Goal: Check status: Check status

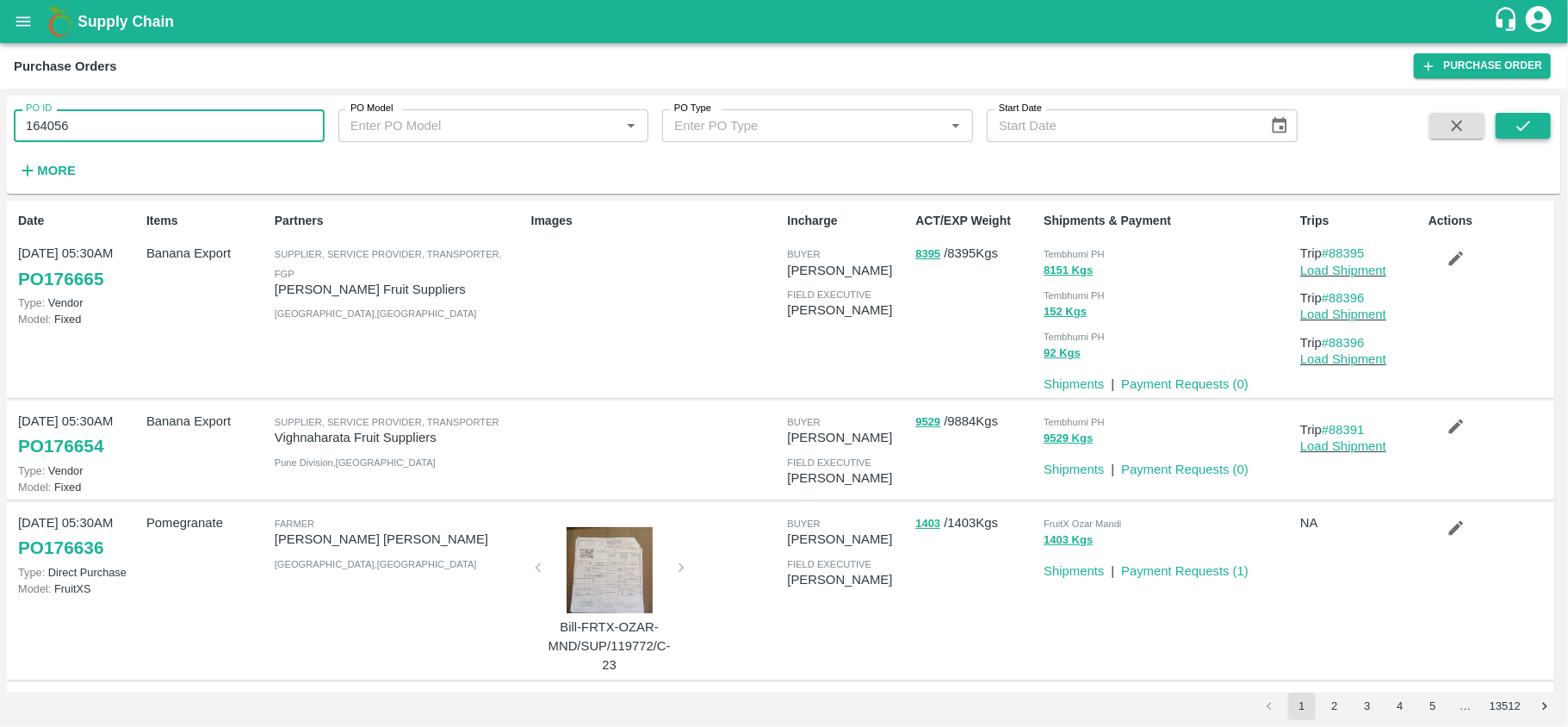
click at [1520, 119] on icon "submit" at bounding box center [1523, 126] width 19 height 19
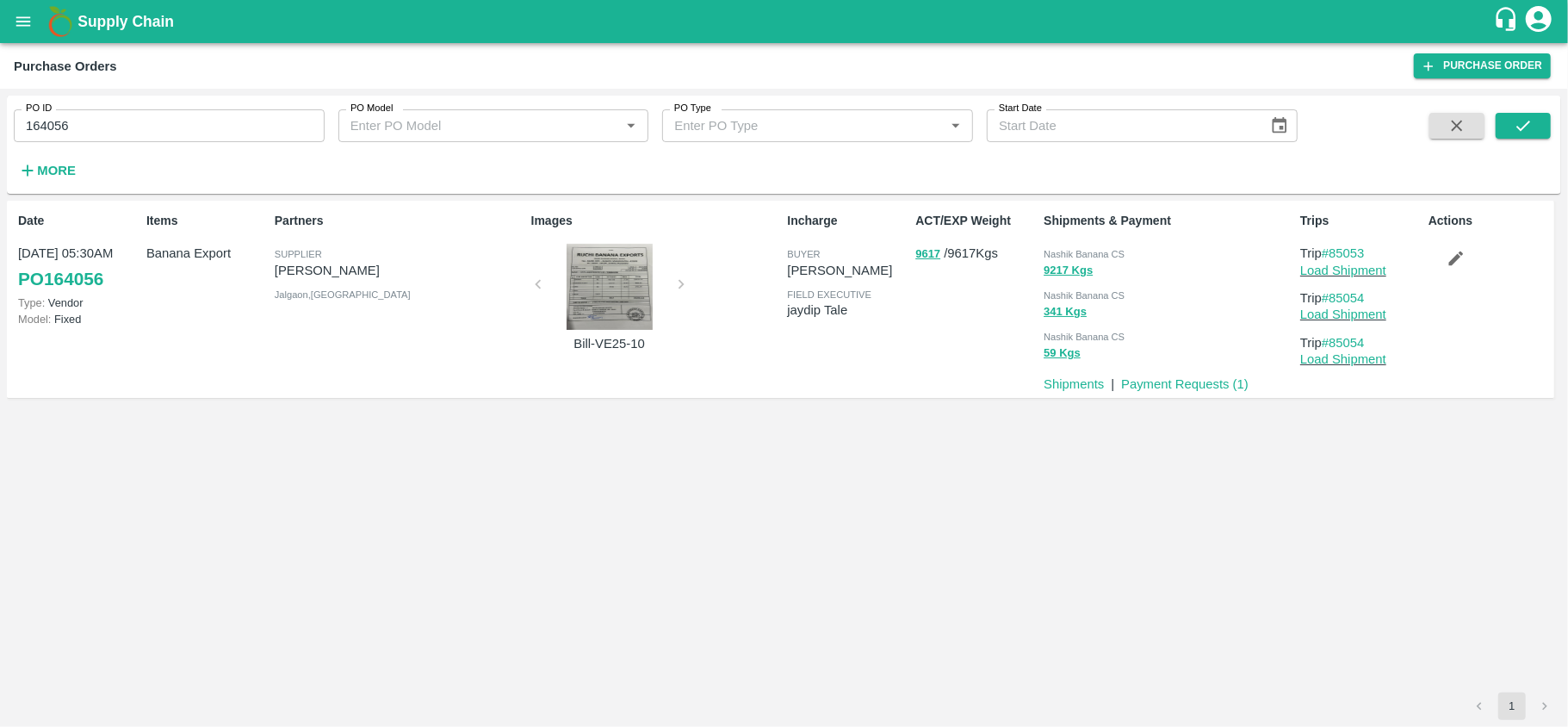
click at [1338, 244] on p "Trip #85053" at bounding box center [1361, 253] width 121 height 19
click at [145, 100] on div "PO ID 164056 PO ID" at bounding box center [162, 118] width 324 height 46
click at [45, 133] on input "164056" at bounding box center [169, 126] width 311 height 33
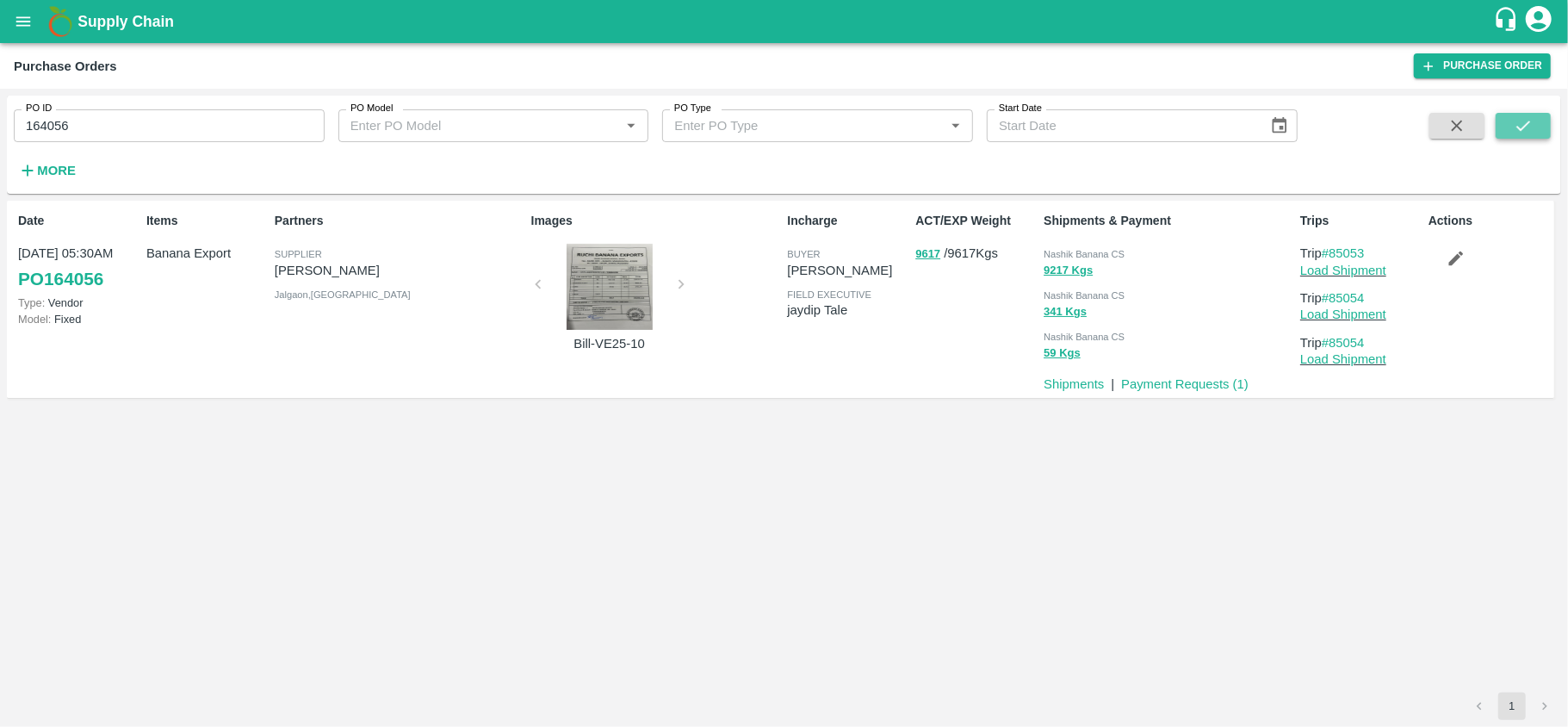
click at [1536, 113] on button "submit" at bounding box center [1523, 126] width 55 height 26
click at [1351, 270] on link "Load Shipment" at bounding box center [1343, 270] width 86 height 14
click at [56, 141] on input "164056" at bounding box center [169, 126] width 311 height 33
paste input "text"
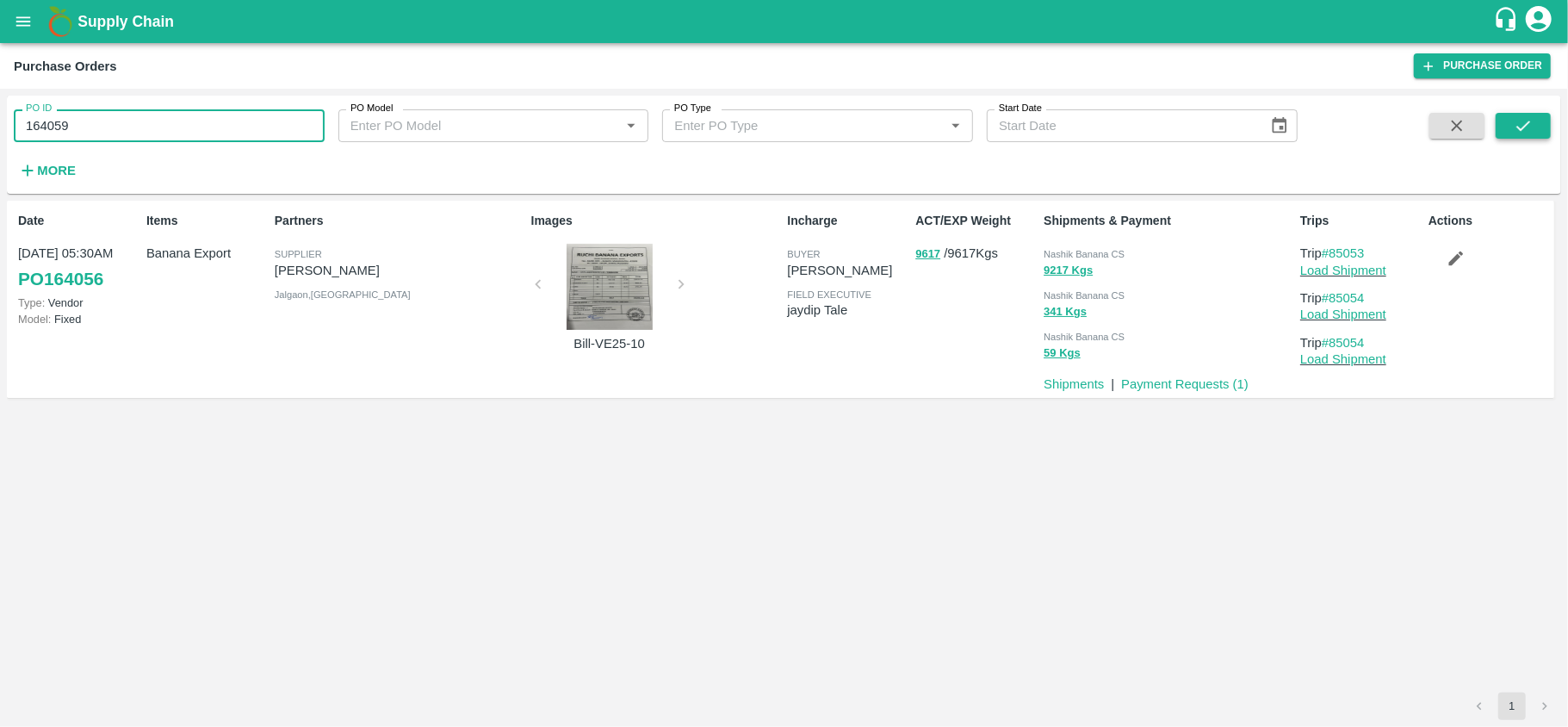
type input "164059"
click at [1530, 128] on icon "submit" at bounding box center [1523, 126] width 19 height 19
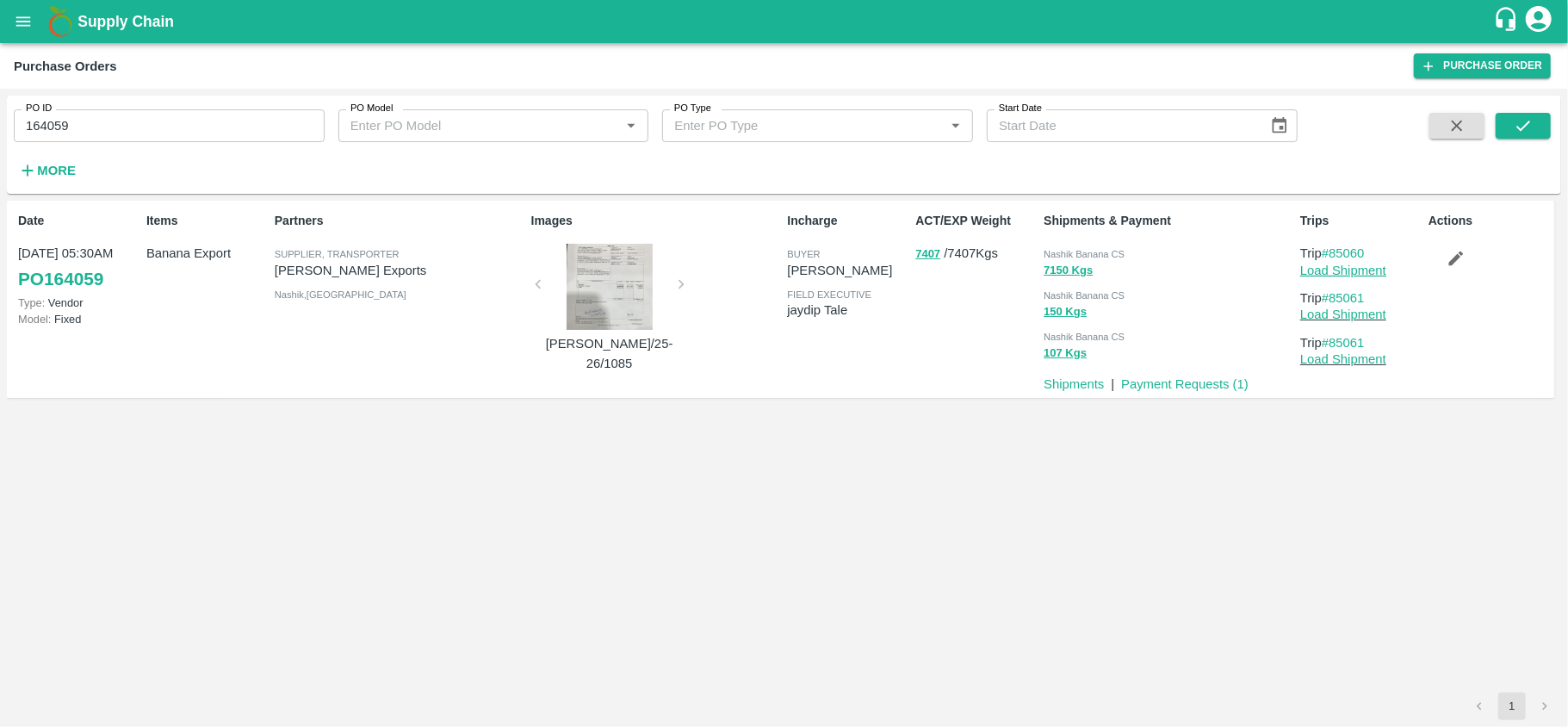
click at [1365, 273] on link "Load Shipment" at bounding box center [1343, 270] width 86 height 14
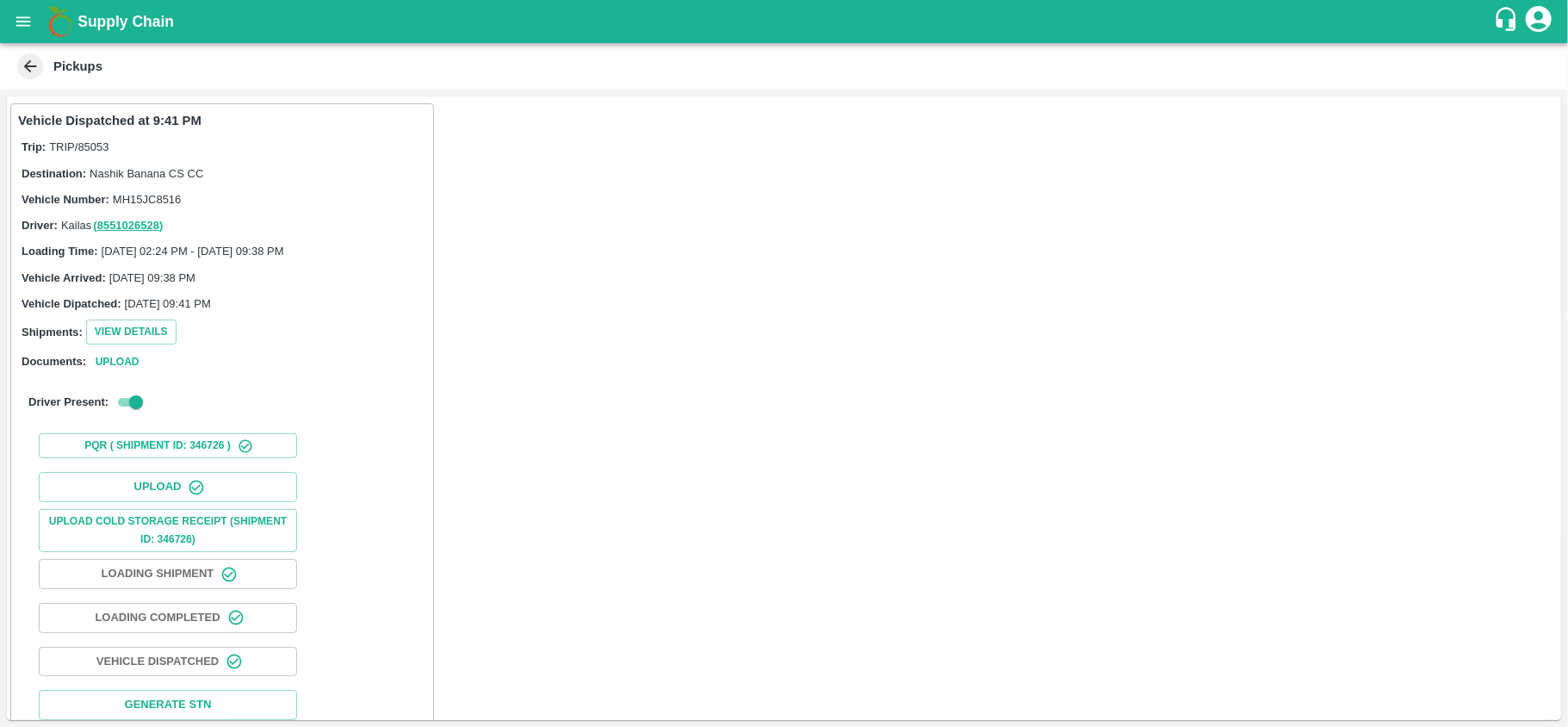
scroll to position [26, 0]
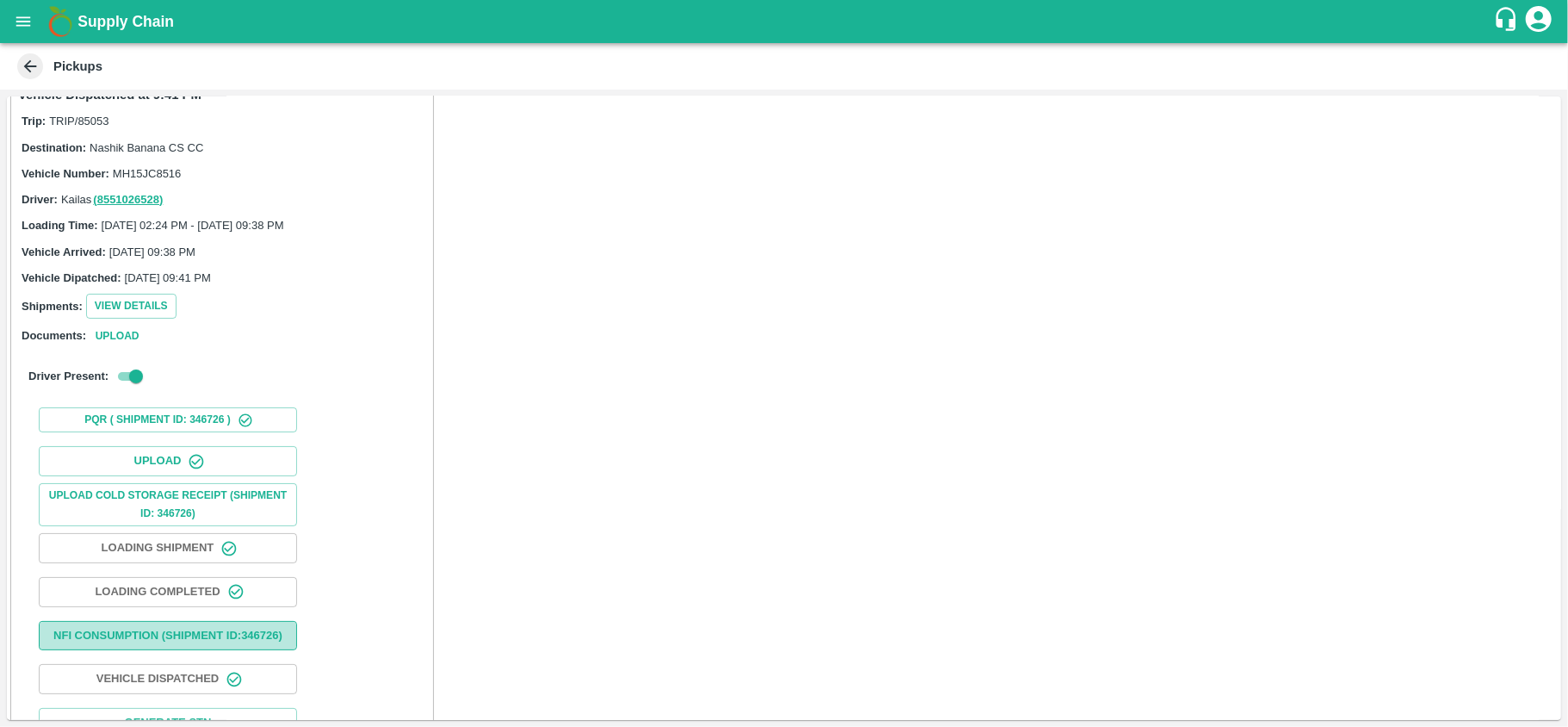
click at [139, 632] on button "Nfi Consumption (SHIPMENT ID: 346726 )" at bounding box center [168, 635] width 258 height 30
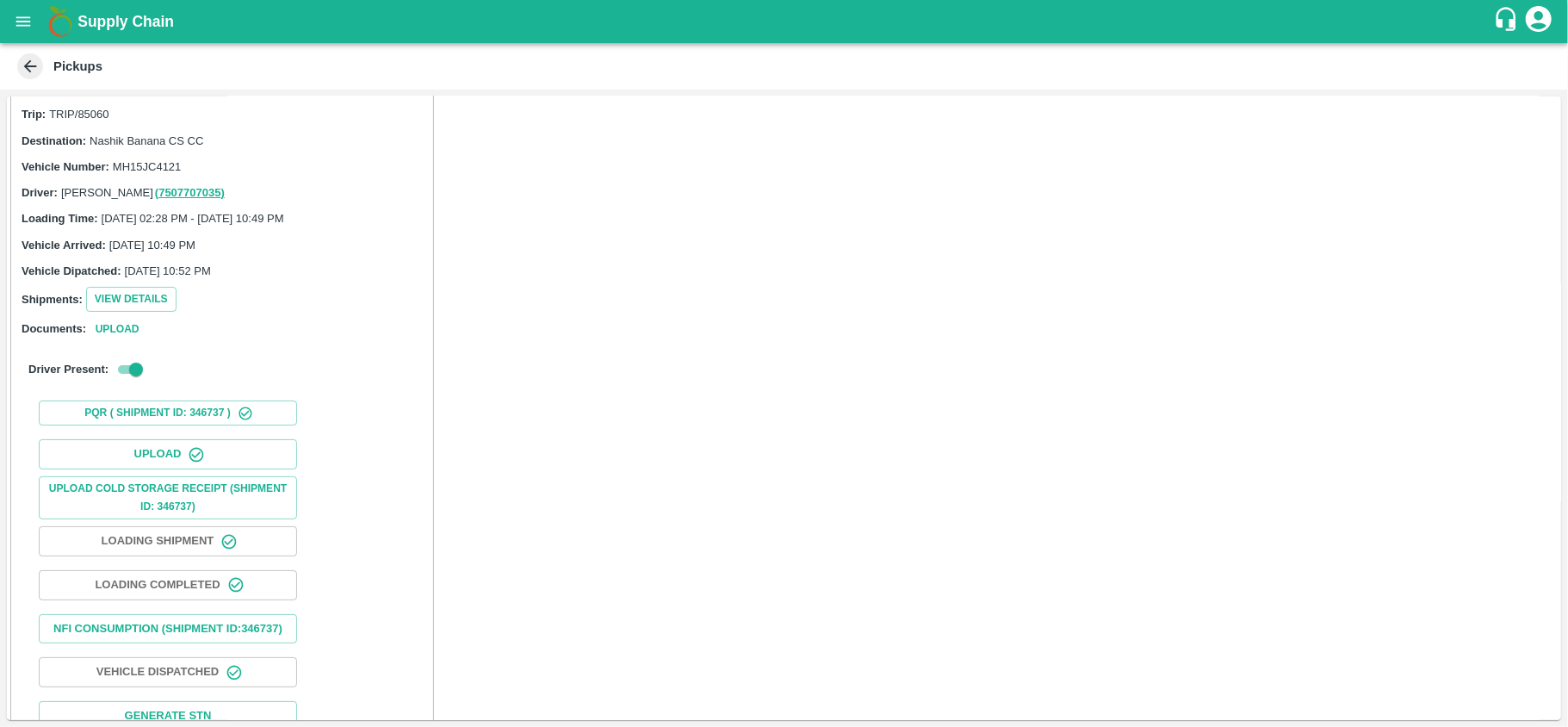
scroll to position [90, 0]
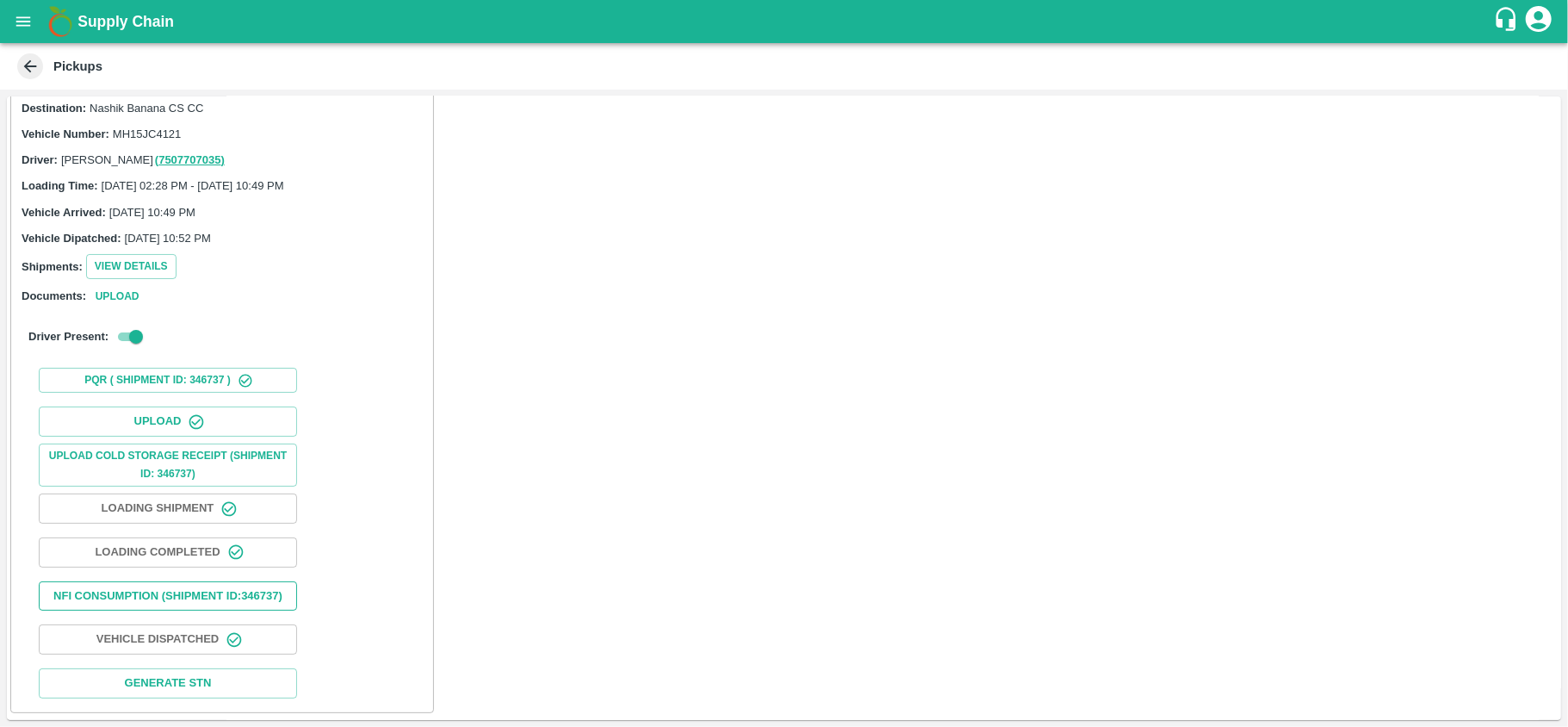
click at [257, 582] on button "Nfi Consumption (SHIPMENT ID: 346737 )" at bounding box center [168, 596] width 258 height 30
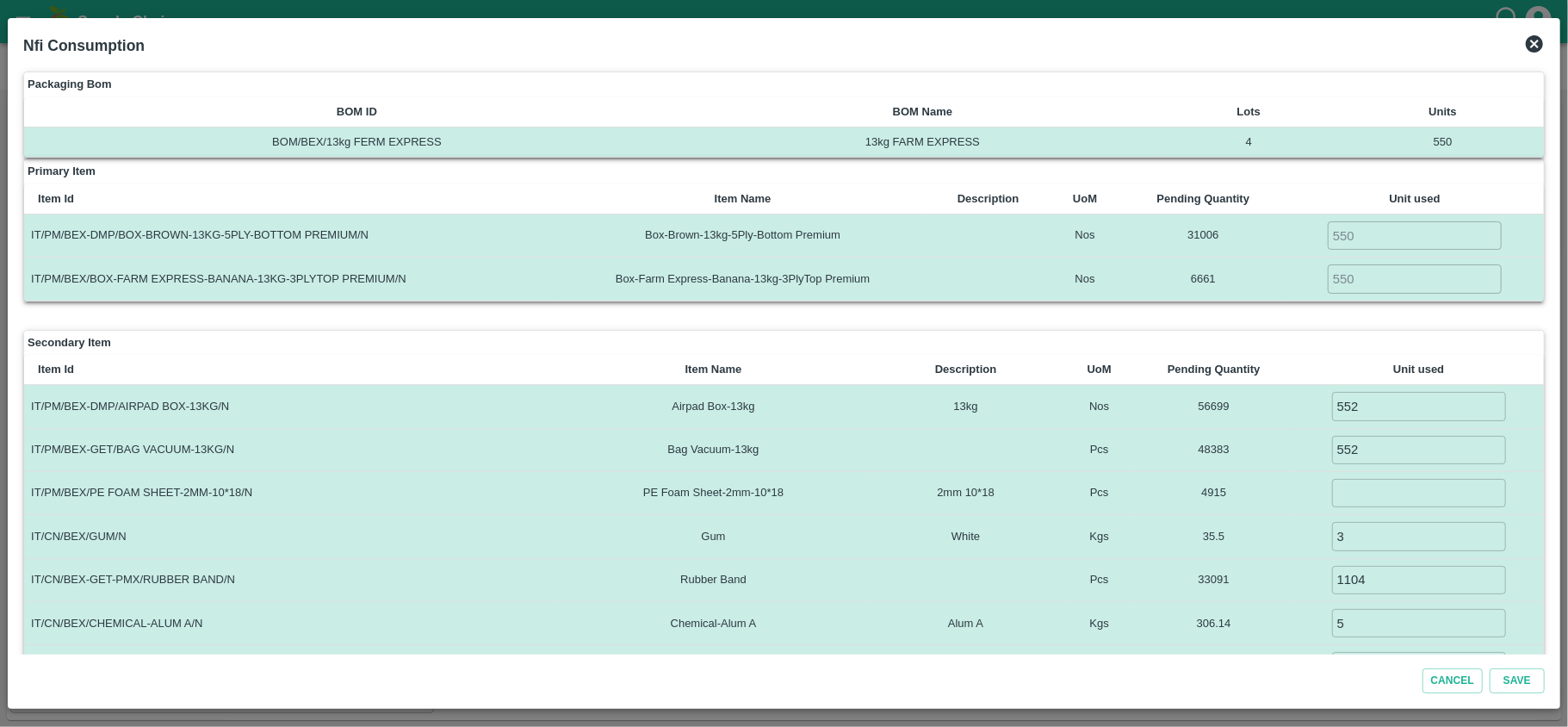
click at [1537, 42] on icon at bounding box center [1535, 43] width 21 height 21
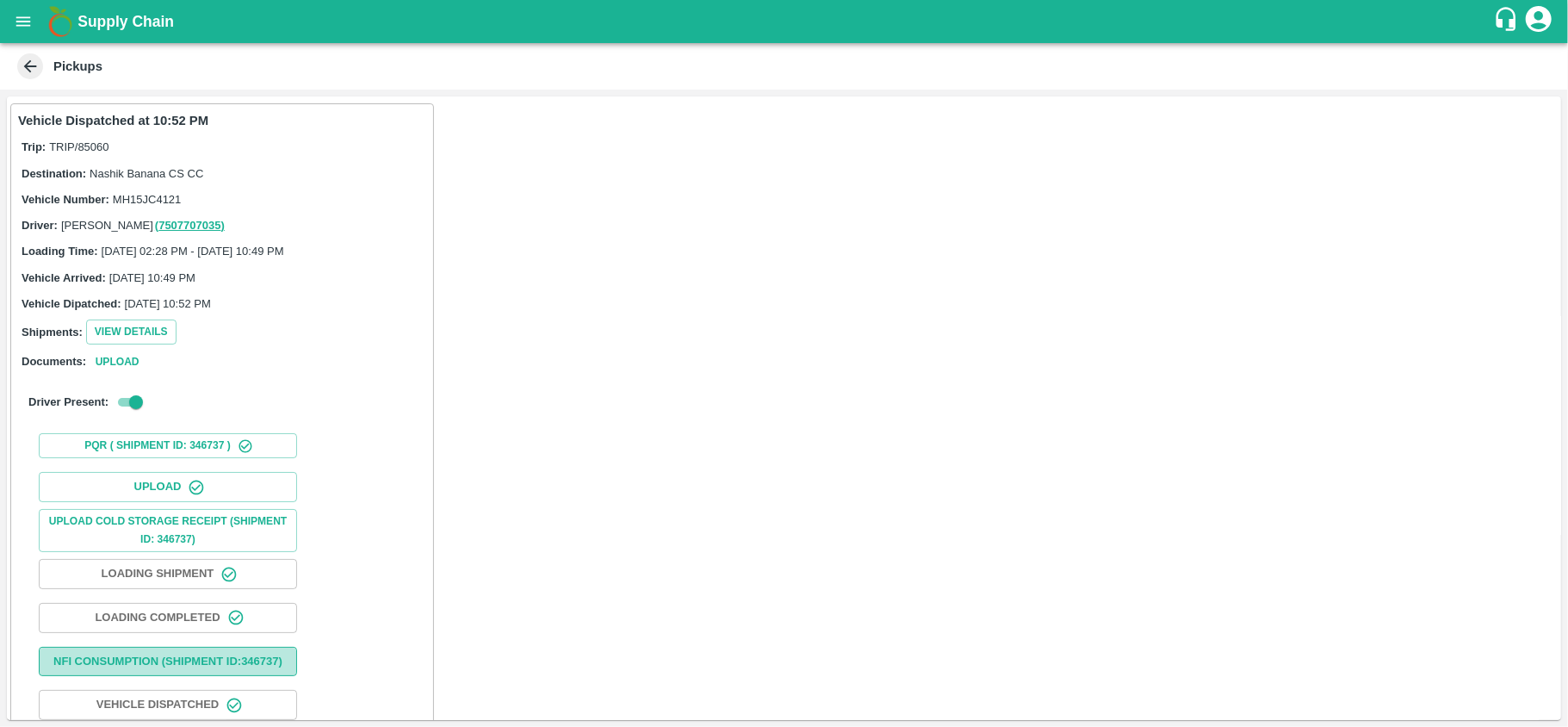
click at [129, 676] on button "Nfi Consumption (SHIPMENT ID: 346737 )" at bounding box center [168, 661] width 258 height 30
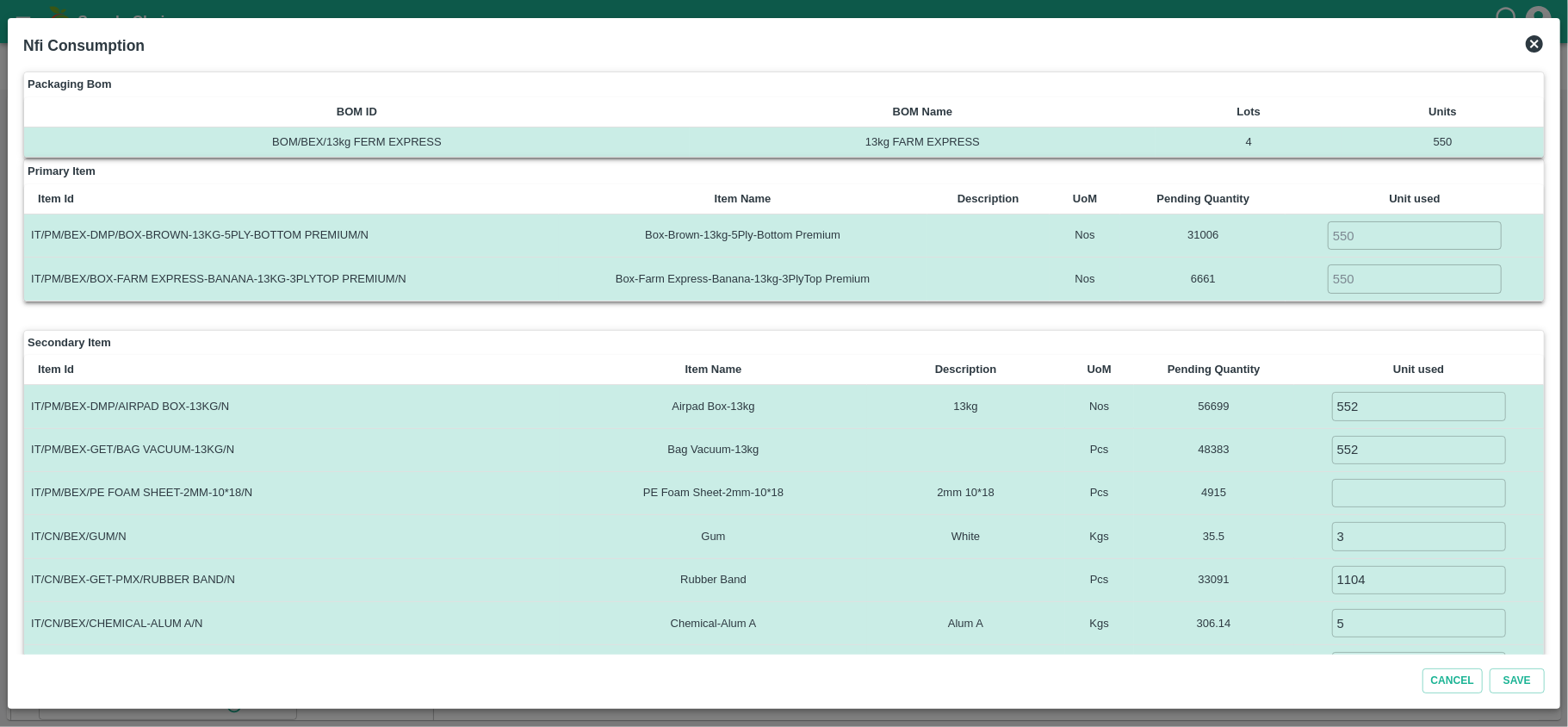
click at [1562, 42] on div at bounding box center [784, 363] width 1568 height 727
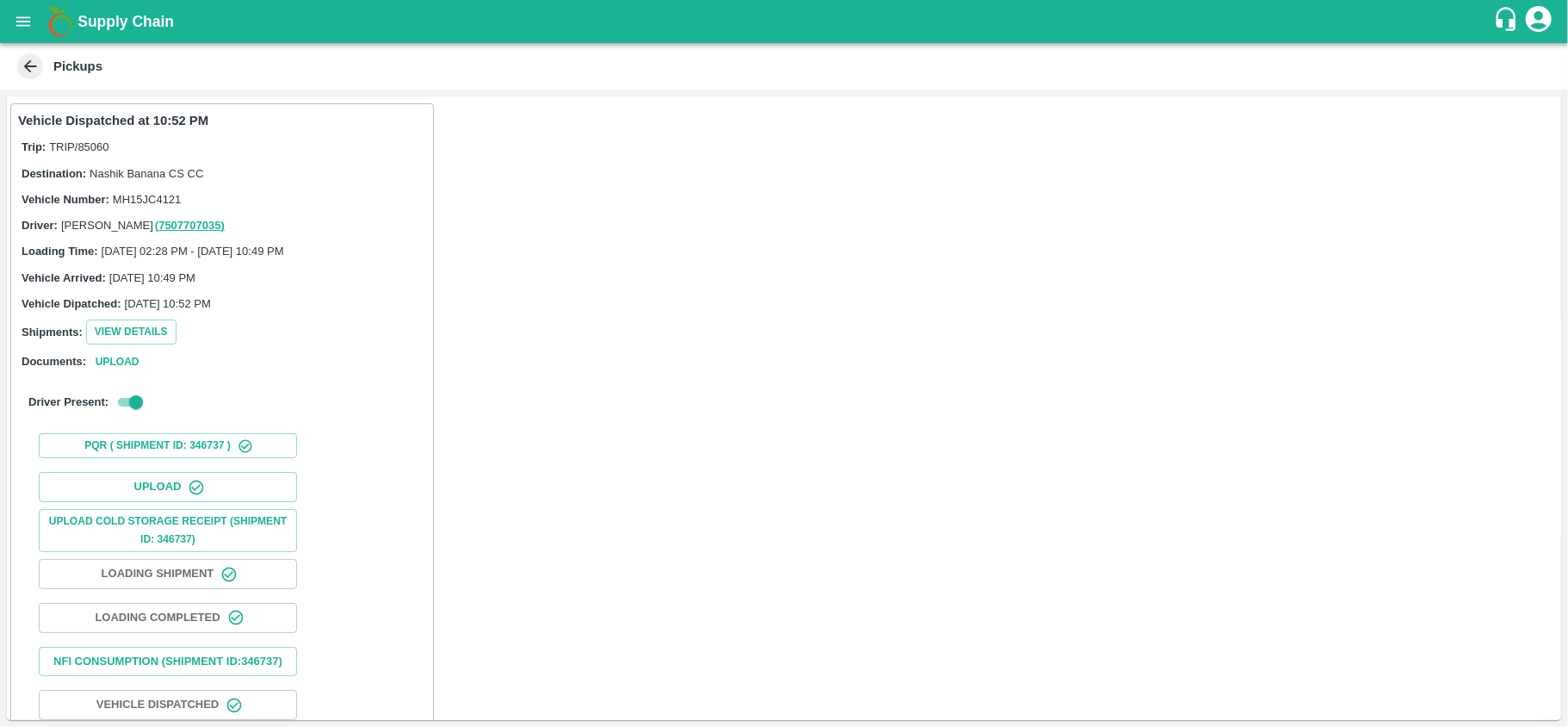
click at [50, 66] on div "Pickups" at bounding box center [782, 66] width 1537 height 26
click at [23, 63] on icon at bounding box center [30, 66] width 19 height 19
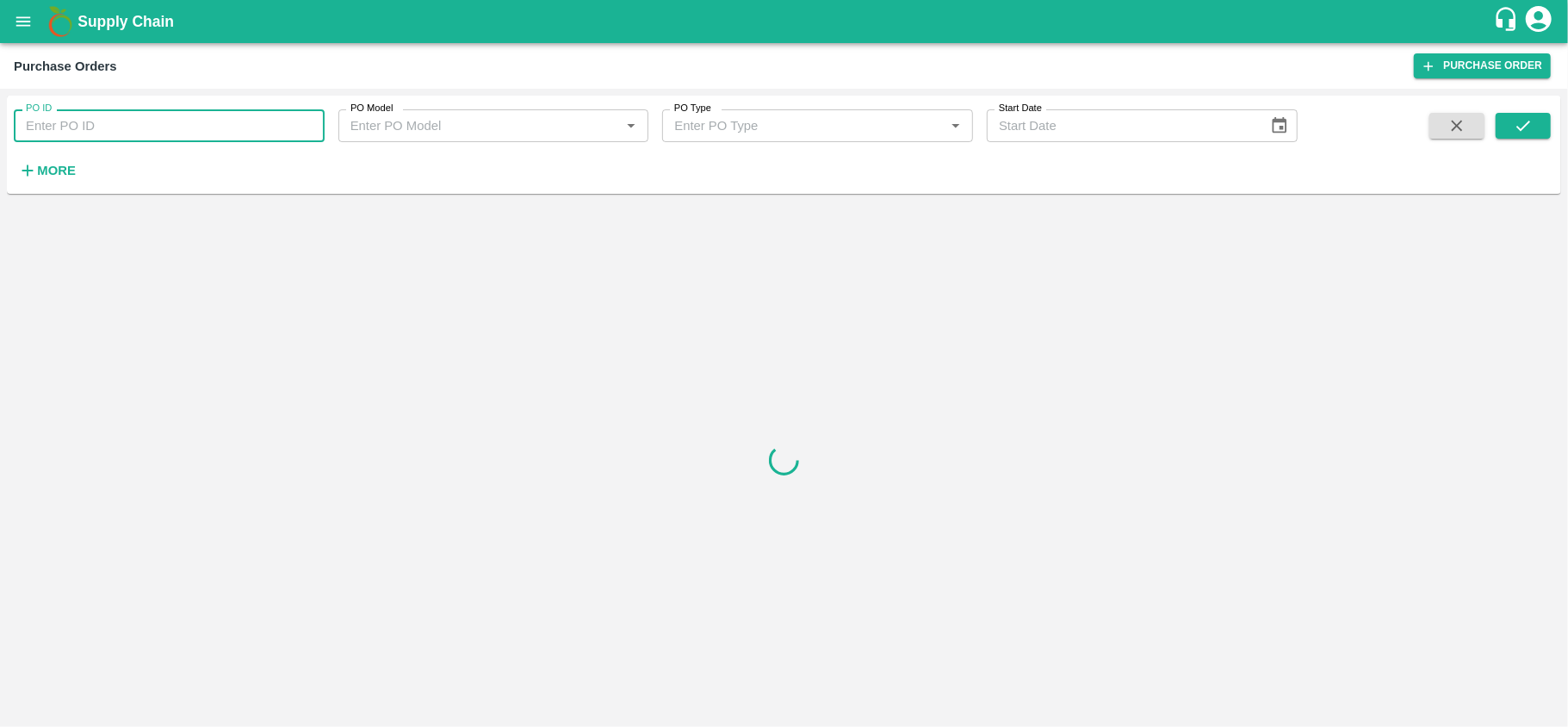
click at [80, 135] on input "PO ID" at bounding box center [169, 126] width 311 height 33
paste input "164046"
type input "164046"
click at [1524, 133] on icon "submit" at bounding box center [1523, 126] width 19 height 19
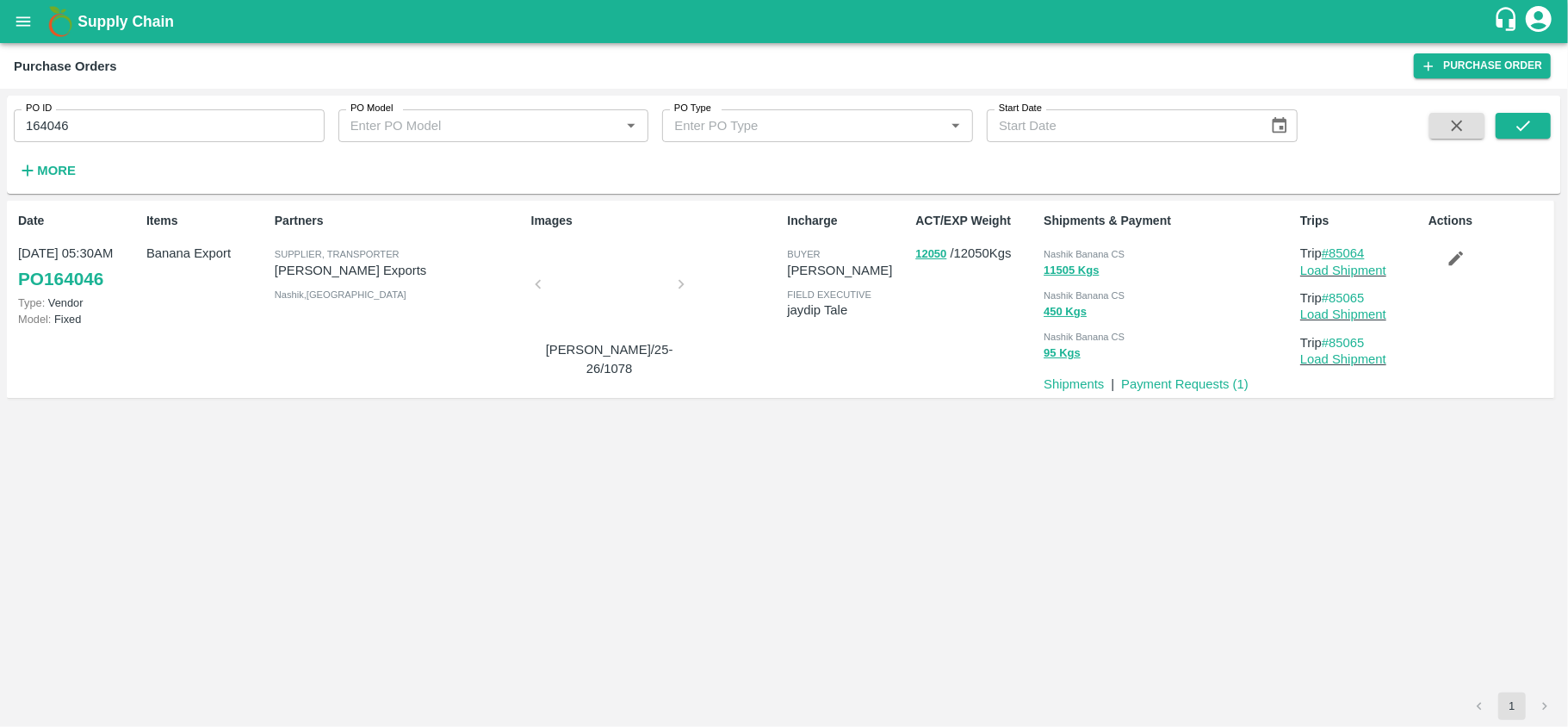
click at [1358, 252] on link "#85064" at bounding box center [1344, 253] width 43 height 14
click at [1379, 266] on link "Load Shipment" at bounding box center [1343, 270] width 86 height 14
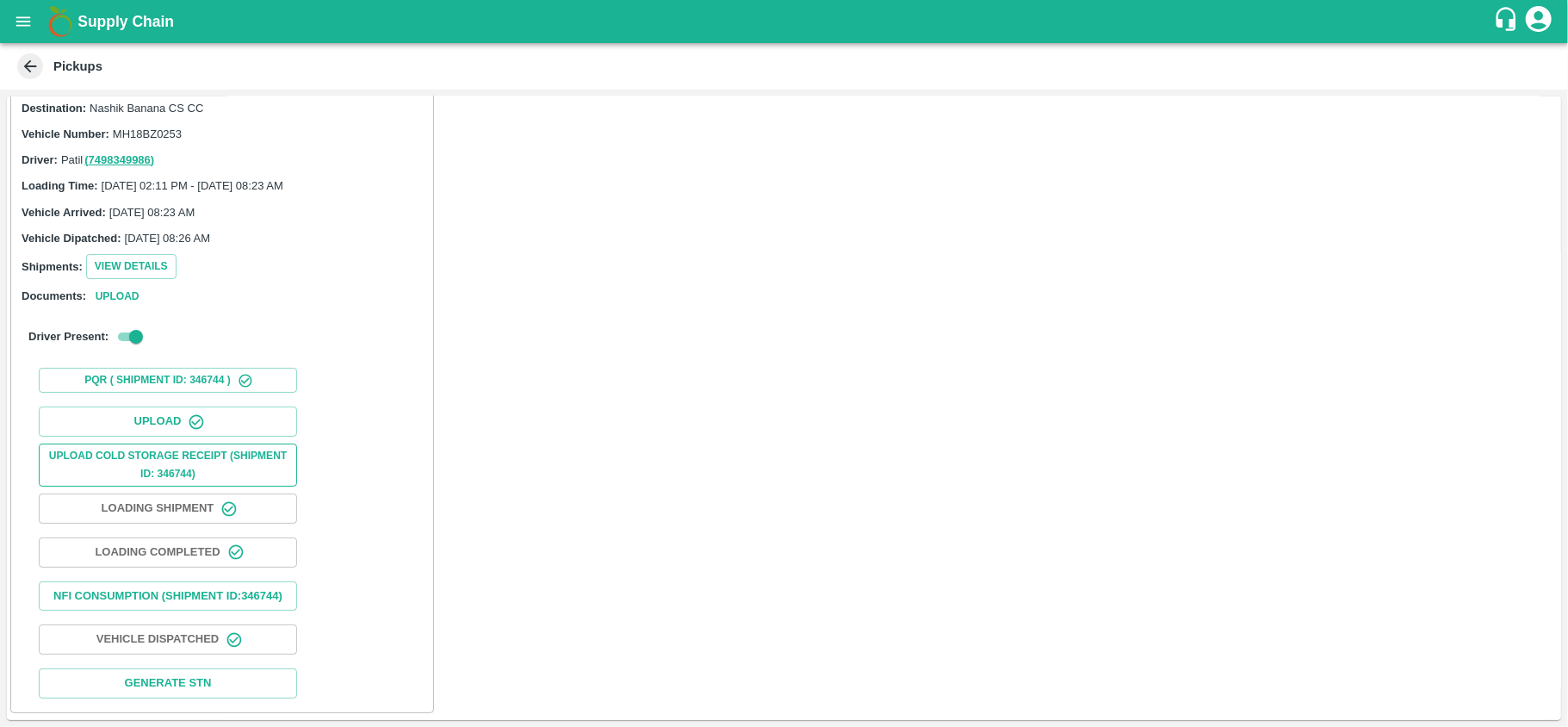
scroll to position [67, 0]
click at [187, 607] on button "Nfi Consumption (SHIPMENT ID: 346744 )" at bounding box center [168, 596] width 258 height 30
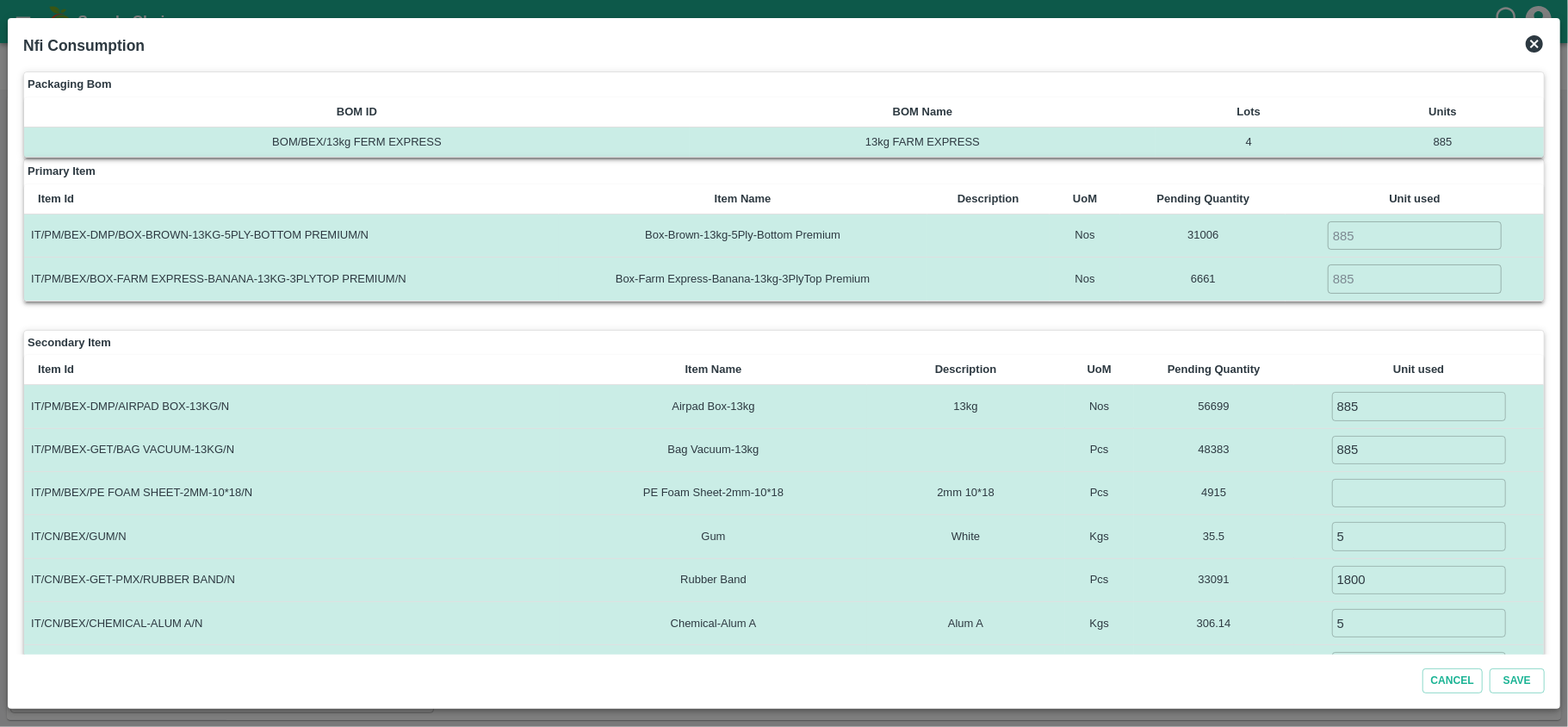
click at [1530, 42] on icon at bounding box center [1535, 43] width 17 height 17
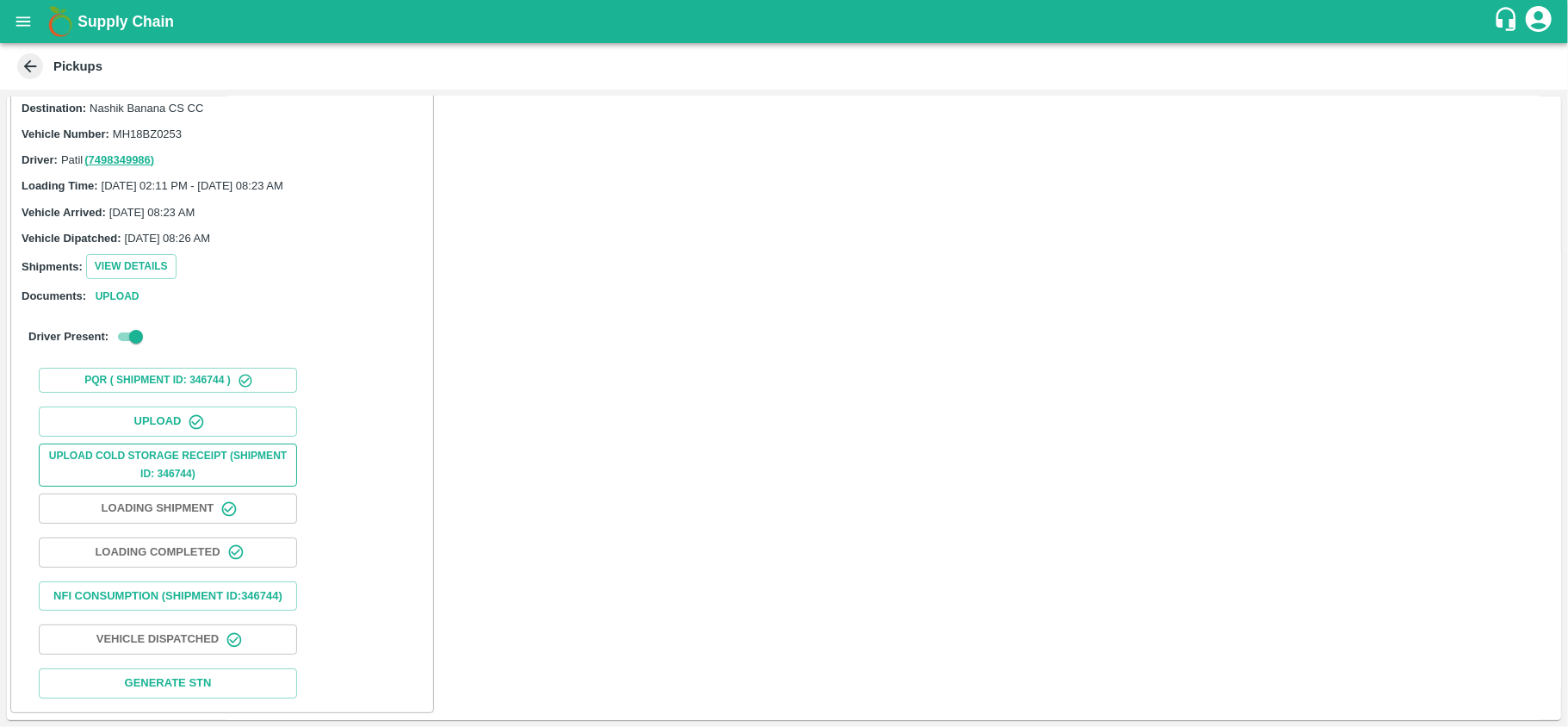
scroll to position [0, 0]
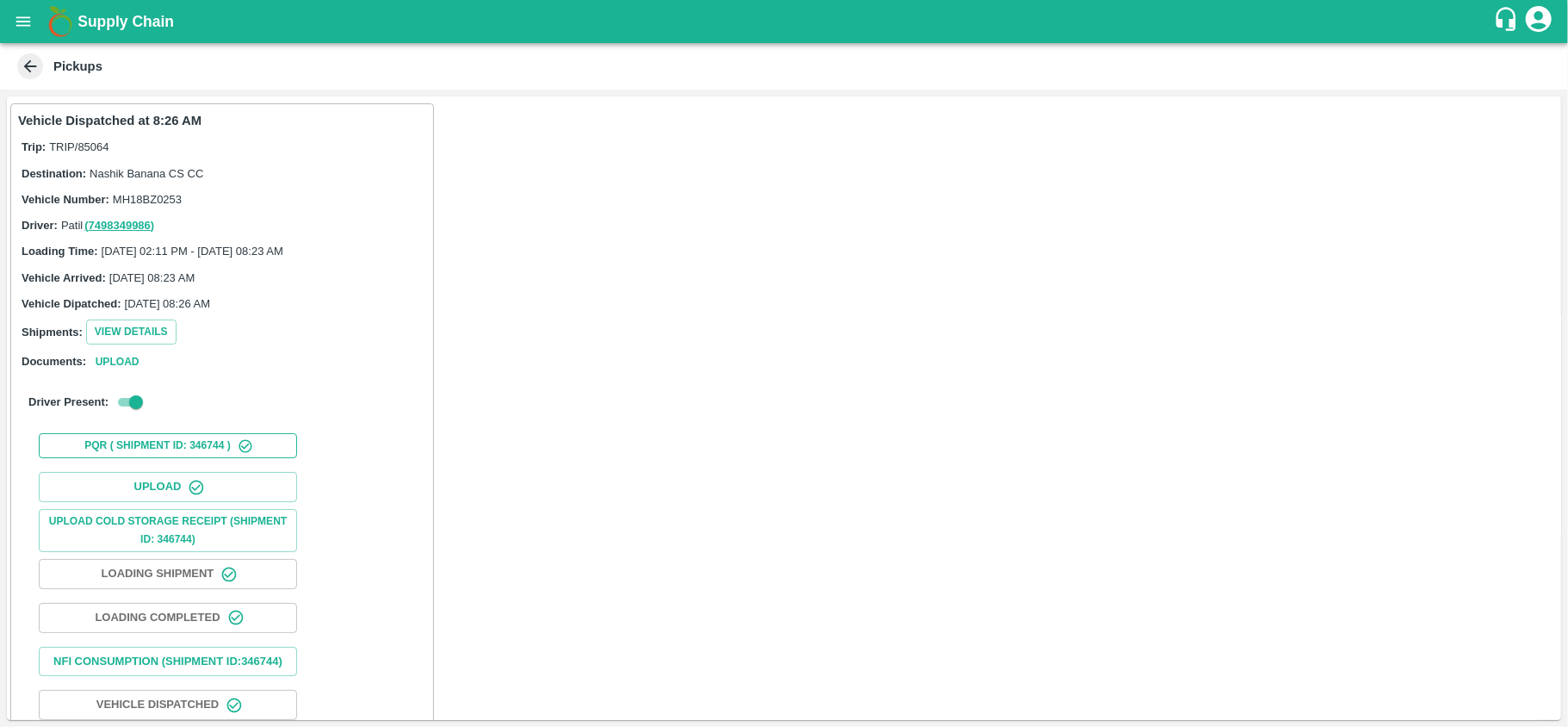
drag, startPoint x: 166, startPoint y: 517, endPoint x: 158, endPoint y: 434, distance: 83.4
click at [158, 434] on div "Vehicle Dispatched at 8:26 AM Trip: TRIP/85064 Destination: Nashik Banana CS CC…" at bounding box center [221, 441] width 424 height 676
drag, startPoint x: 157, startPoint y: 651, endPoint x: 139, endPoint y: 661, distance: 20.6
click at [139, 661] on button "Nfi Consumption (SHIPMENT ID: 346744 )" at bounding box center [168, 661] width 258 height 30
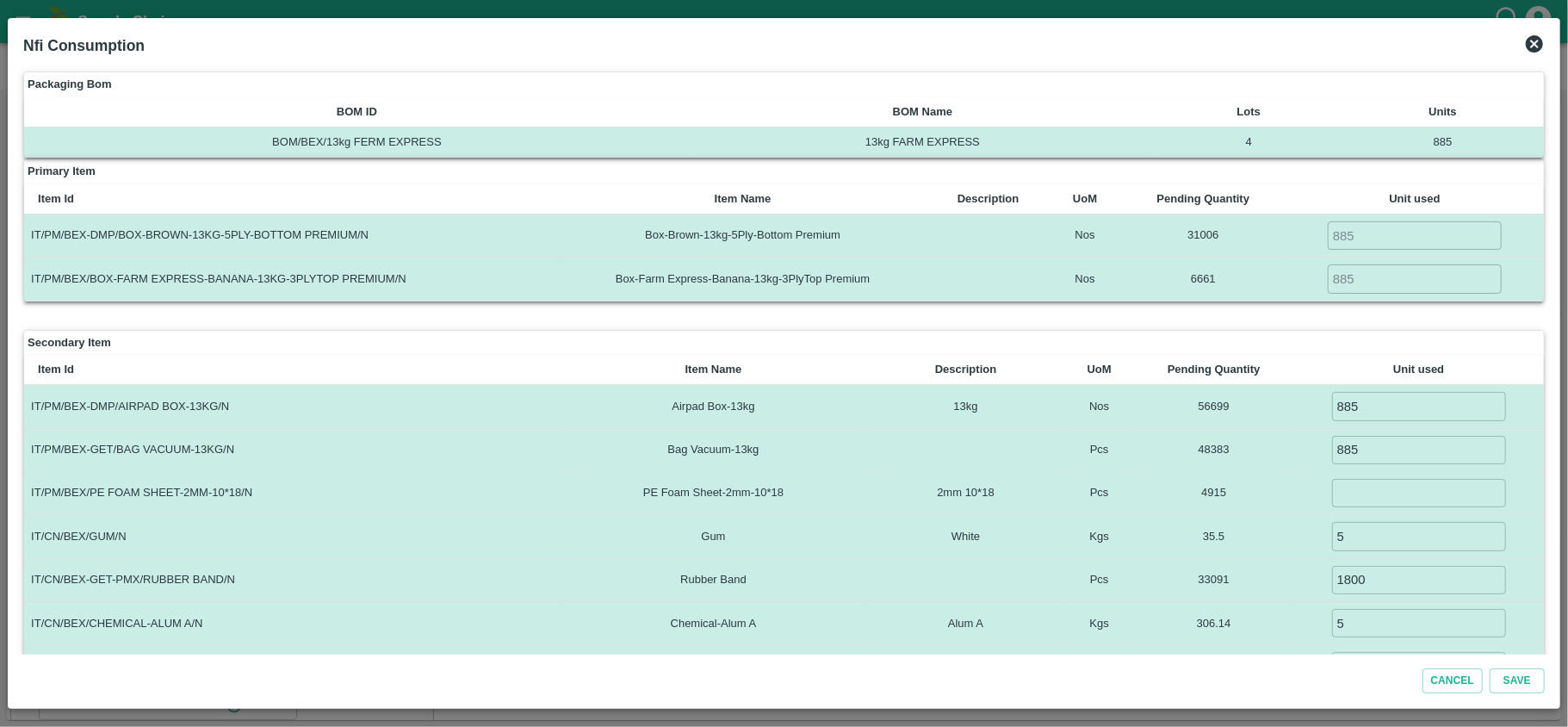
click at [1533, 45] on icon at bounding box center [1535, 43] width 21 height 21
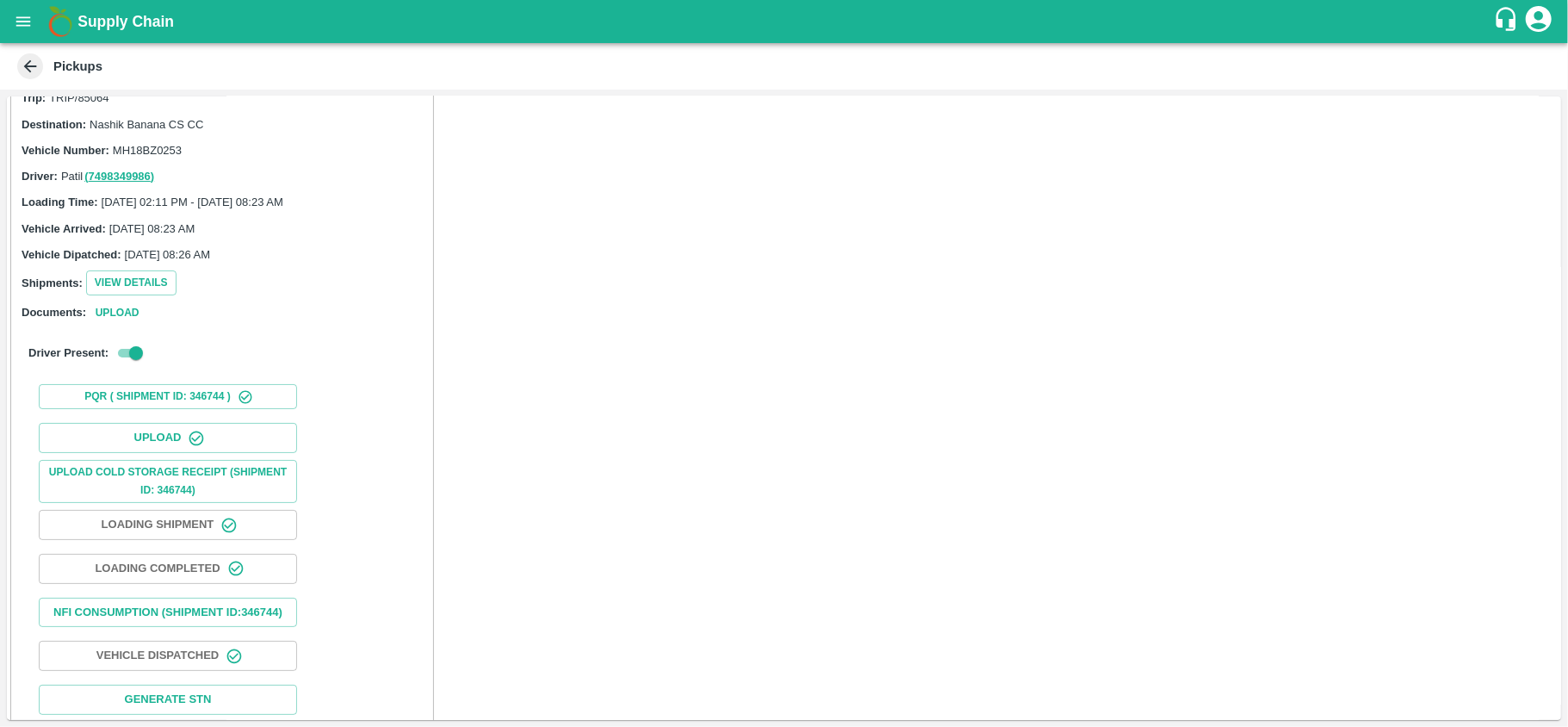
scroll to position [50, 0]
click at [21, 59] on icon at bounding box center [30, 66] width 19 height 19
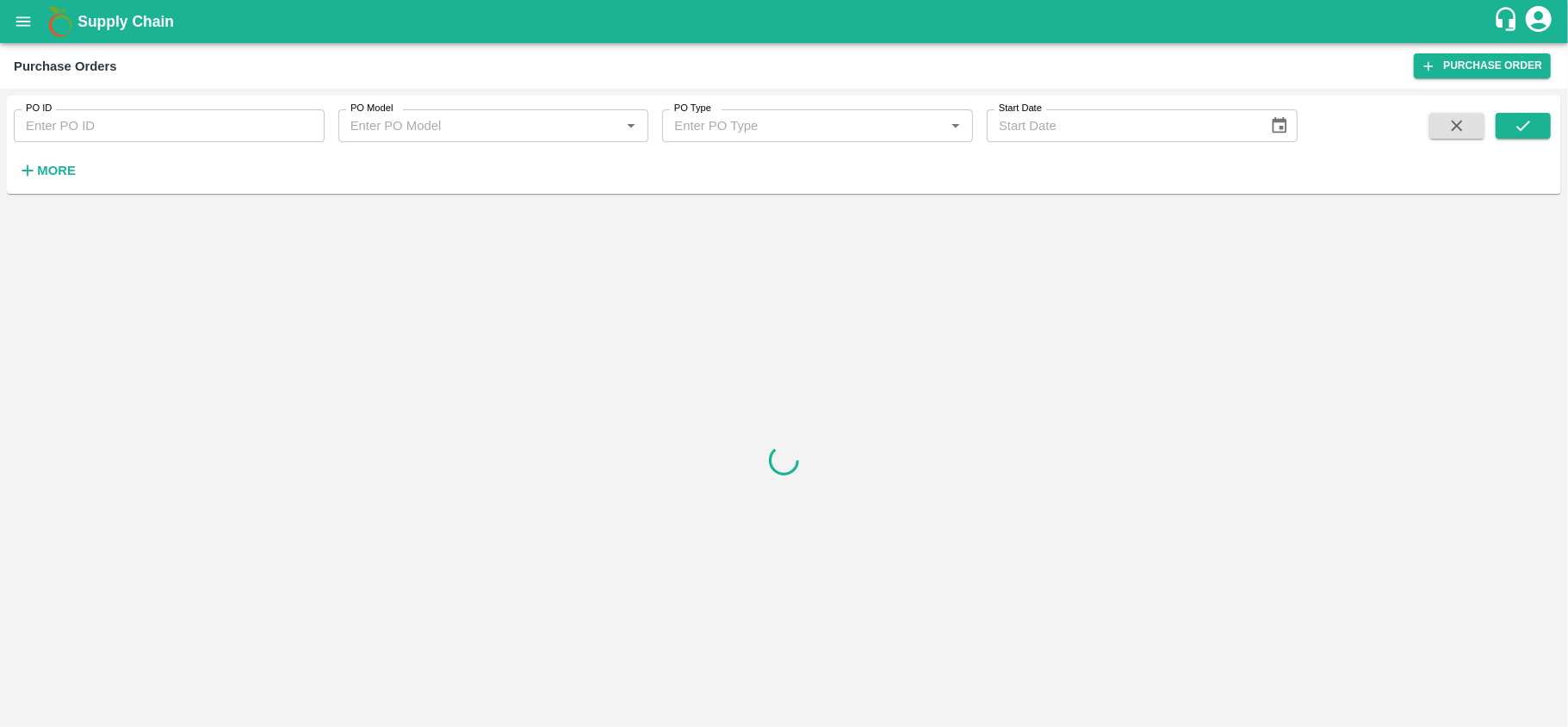
click at [101, 121] on input "PO ID" at bounding box center [169, 126] width 311 height 33
paste input "164090"
type input "164090"
click at [1534, 118] on button "submit" at bounding box center [1523, 126] width 55 height 26
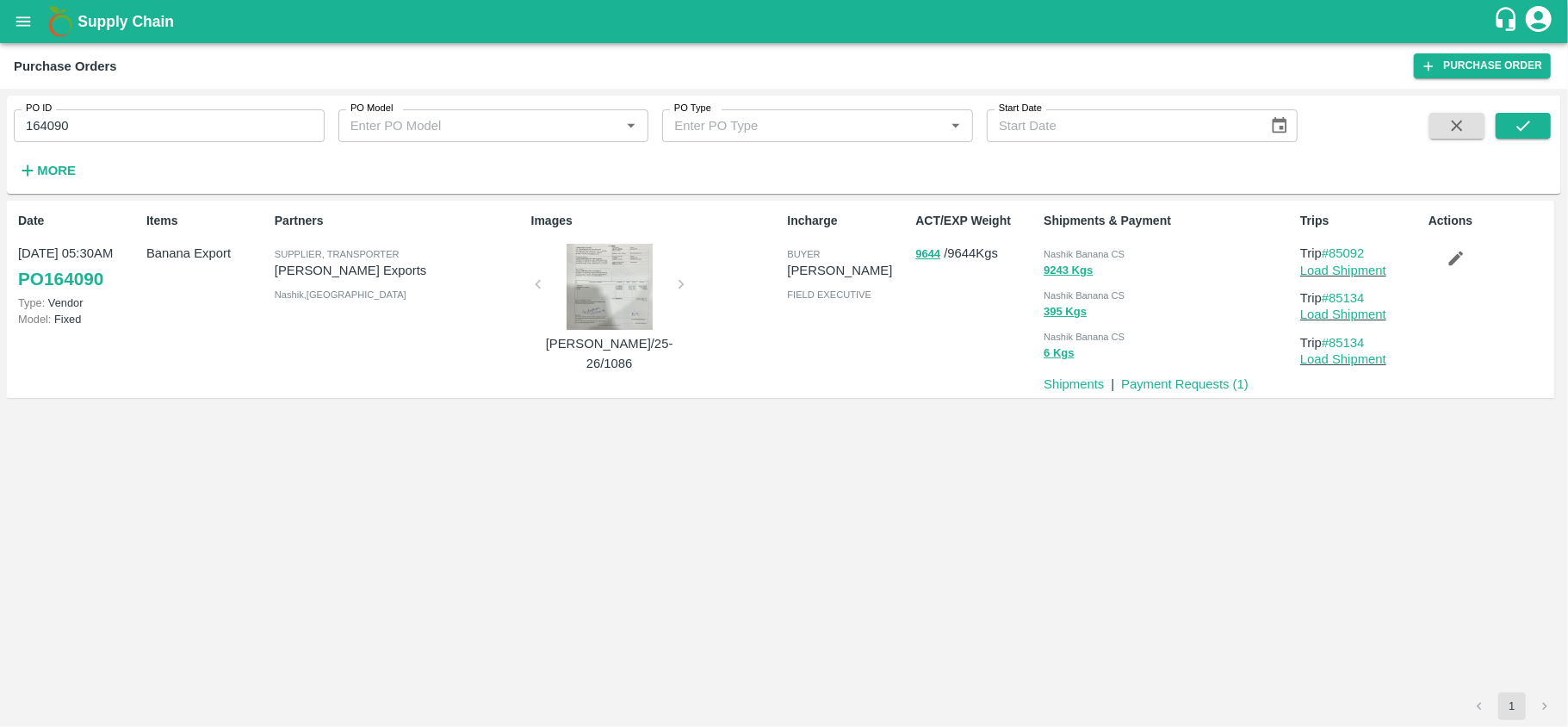
drag, startPoint x: 1534, startPoint y: 118, endPoint x: 1088, endPoint y: 251, distance: 465.4
click at [1088, 251] on span "Nashik Banana CS" at bounding box center [1085, 254] width 81 height 10
click at [1359, 249] on link "#85092" at bounding box center [1344, 253] width 43 height 14
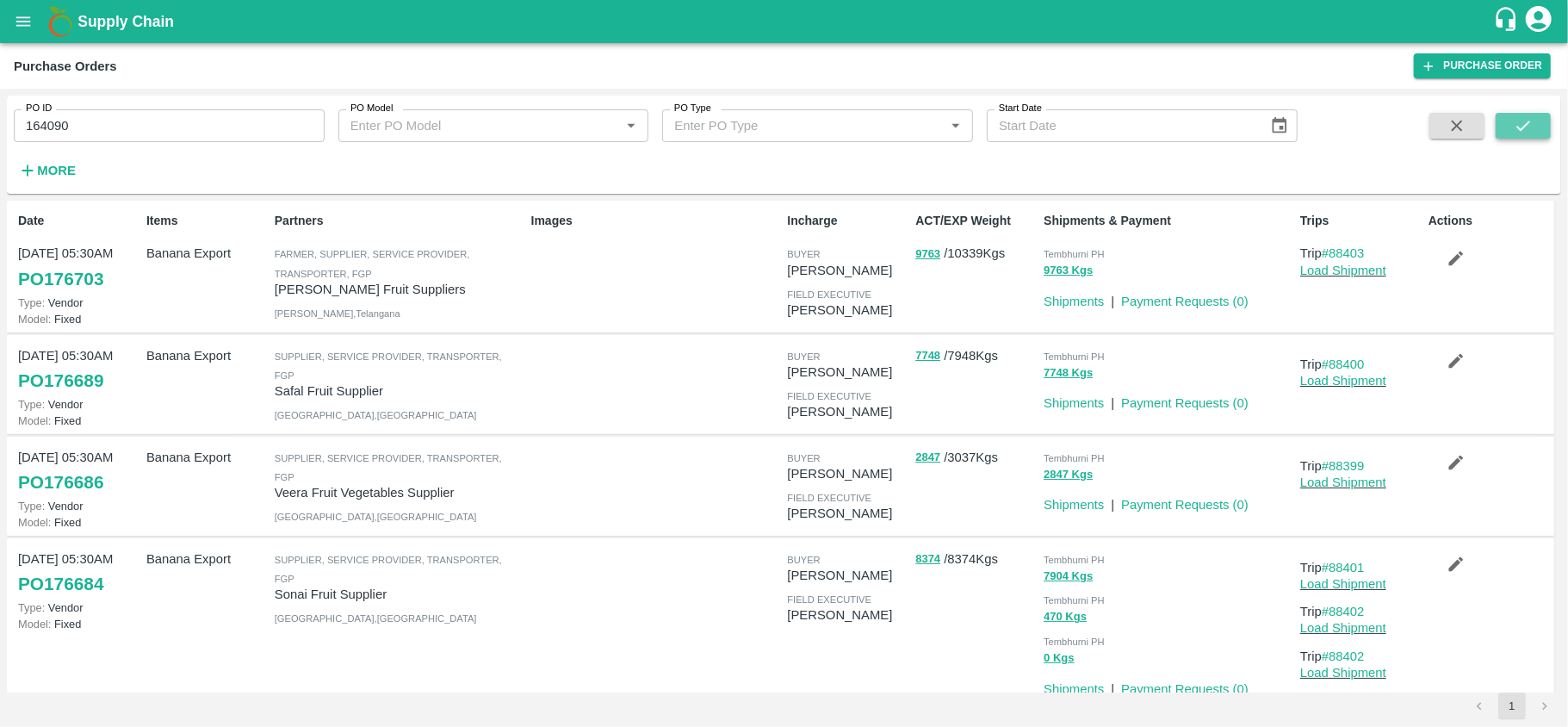
click at [1523, 133] on icon "submit" at bounding box center [1523, 126] width 19 height 19
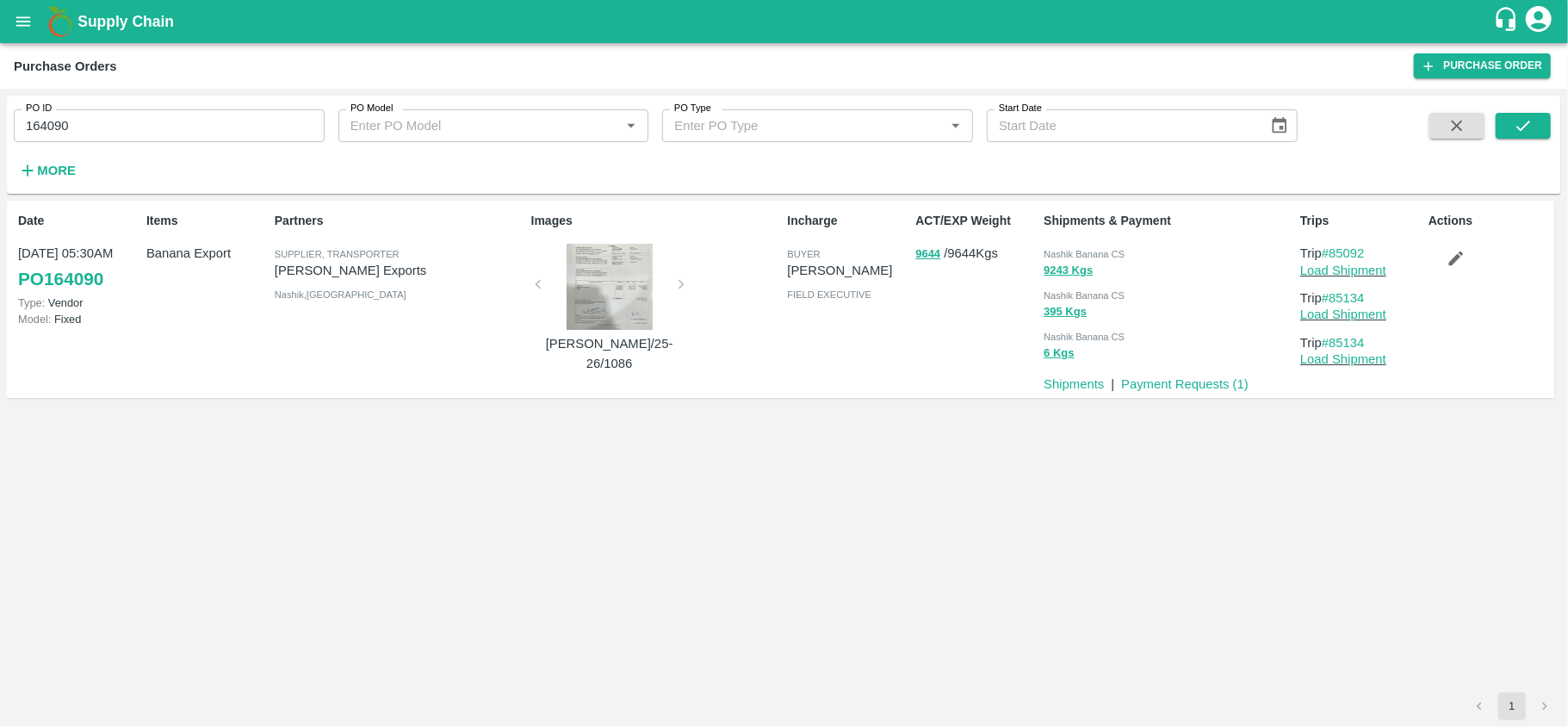
click at [1345, 280] on div "Trips Trip #85092 Load Shipment Trip #85134 Load Shipment Trip #85134 Load Ship…" at bounding box center [1358, 299] width 128 height 188
click at [1337, 272] on link "Load Shipment" at bounding box center [1343, 270] width 86 height 14
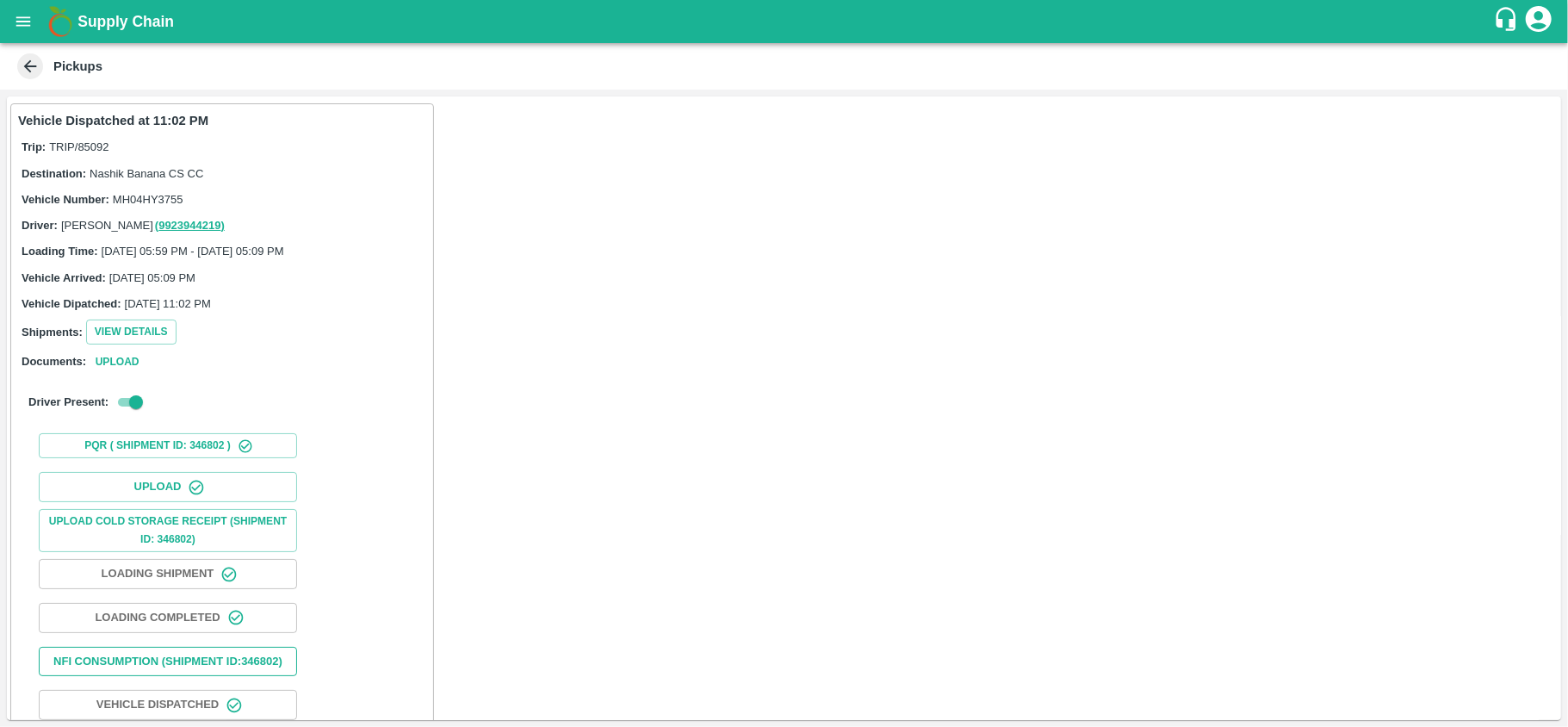
click at [155, 666] on button "Nfi Consumption (SHIPMENT ID: 346802 )" at bounding box center [168, 661] width 258 height 30
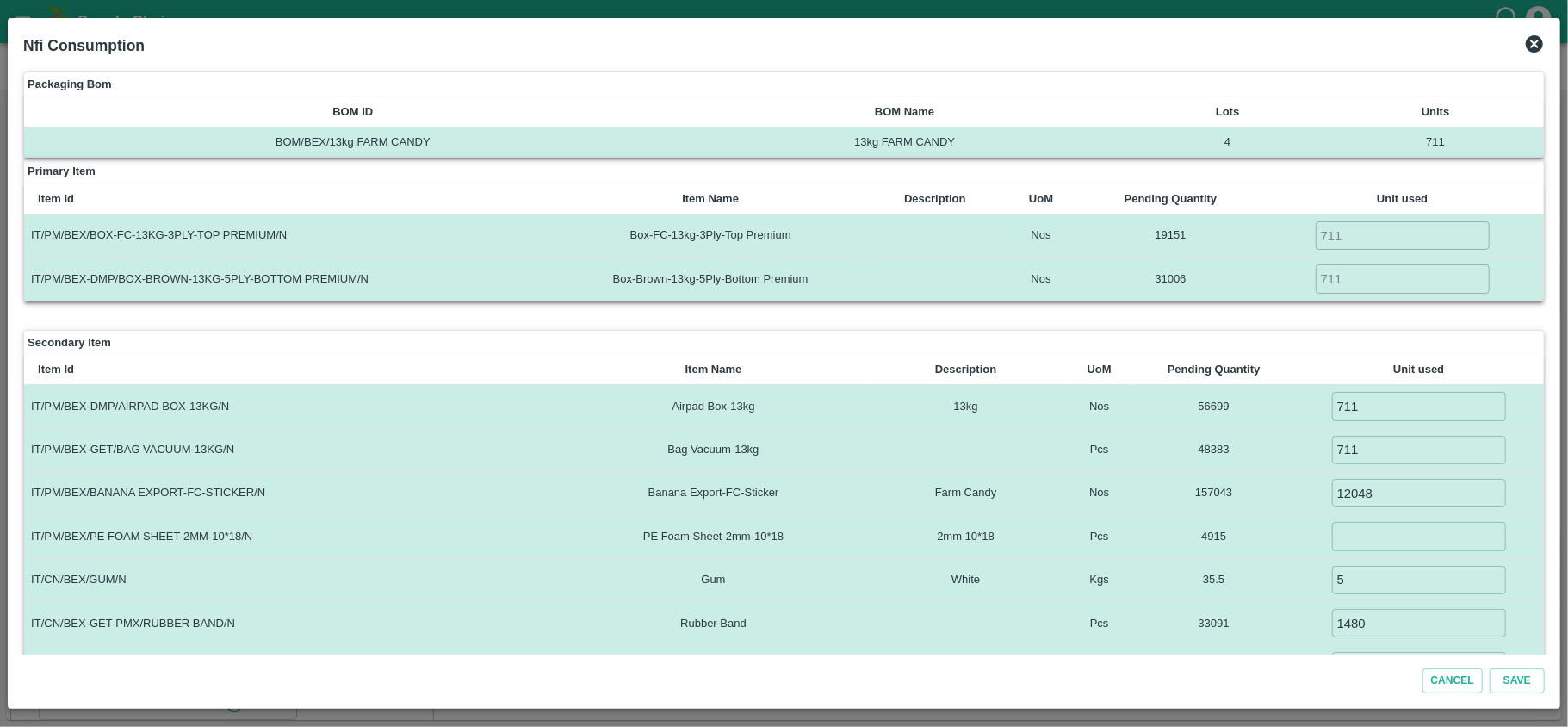
click at [1533, 43] on icon at bounding box center [1535, 43] width 17 height 17
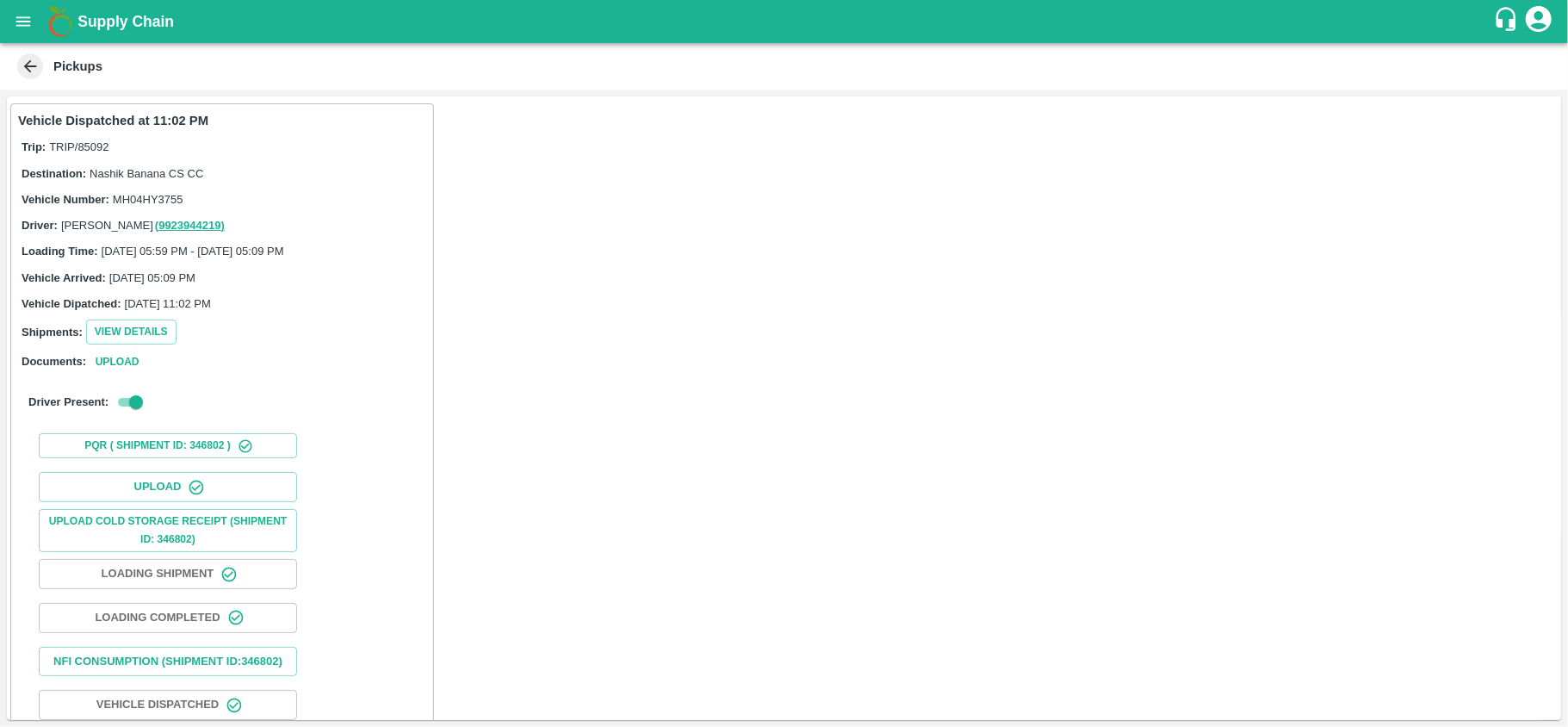
click at [29, 62] on icon at bounding box center [31, 67] width 13 height 13
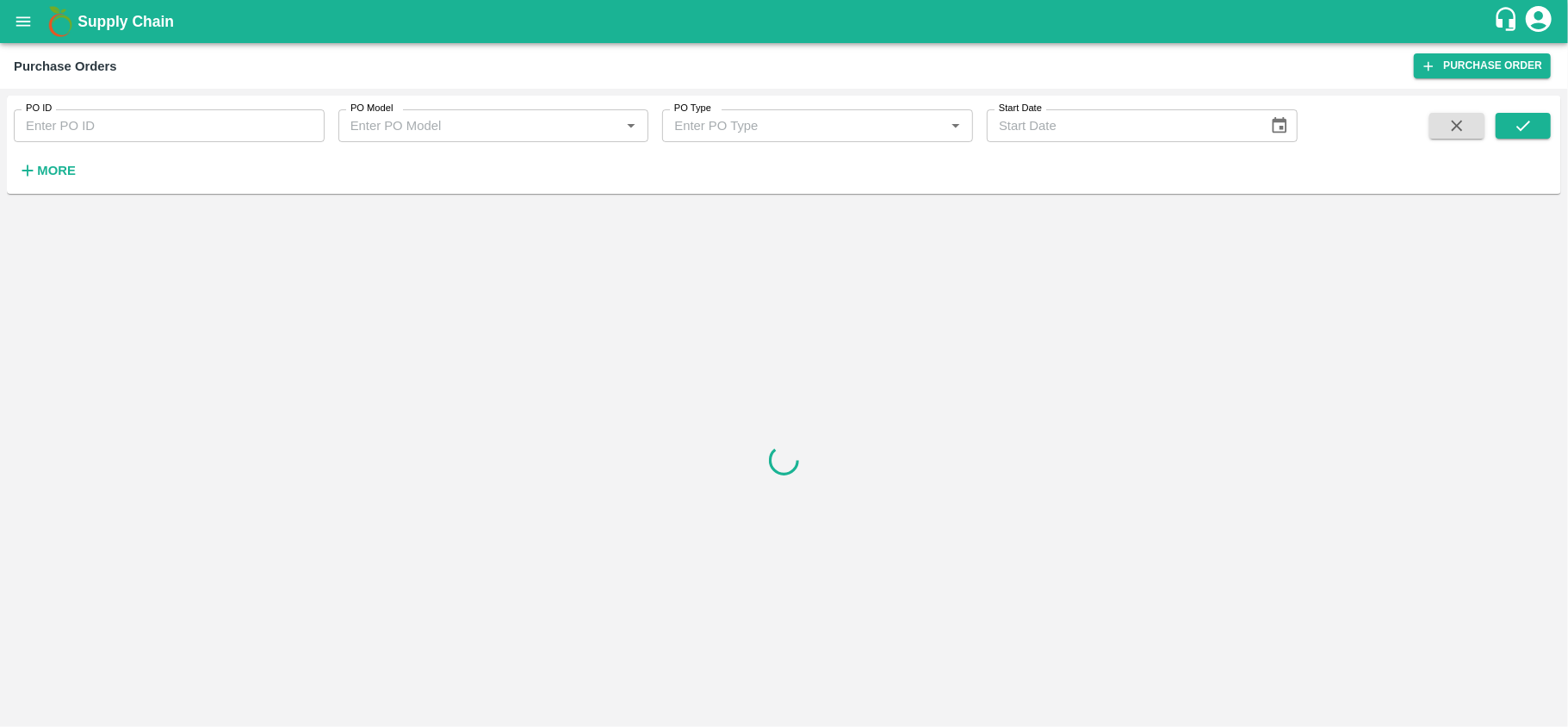
click at [65, 91] on div "PO ID PO ID PO Model PO Model   * PO Type PO Type   * Start Date Start Date More" at bounding box center [784, 407] width 1568 height 638
click at [74, 117] on input "PO ID" at bounding box center [169, 126] width 311 height 33
paste input "164093"
type input "164093"
click at [1529, 125] on icon "submit" at bounding box center [1523, 126] width 19 height 19
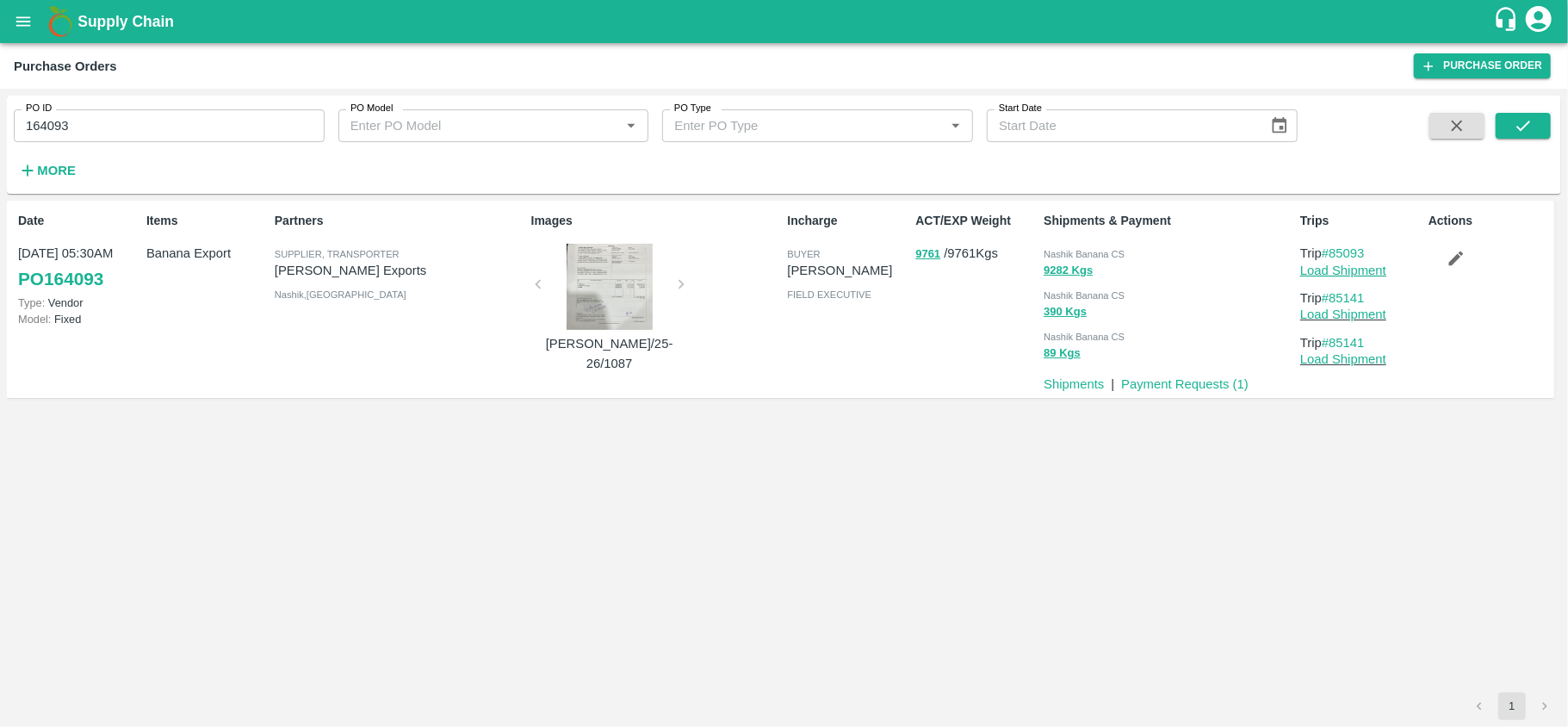
click at [1344, 273] on link "Load Shipment" at bounding box center [1343, 270] width 86 height 14
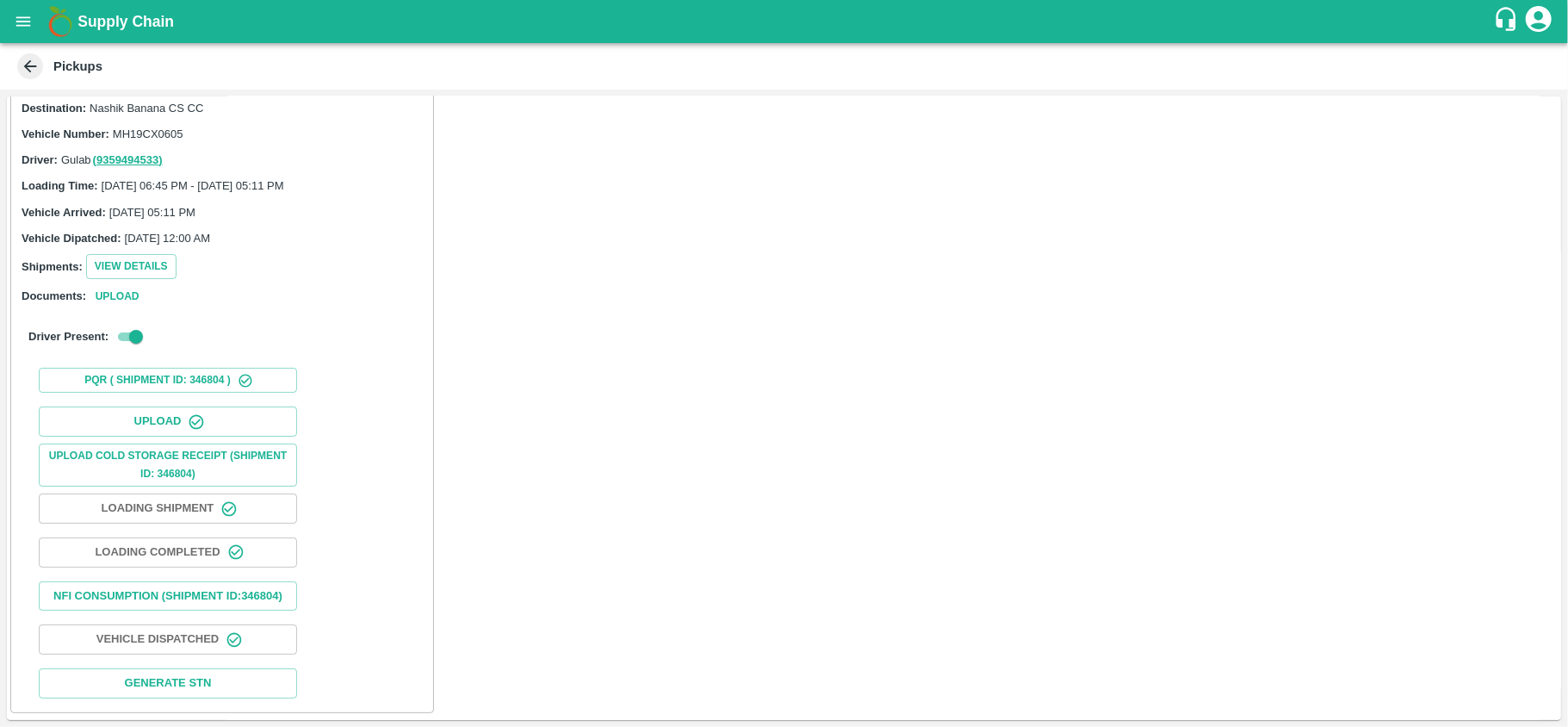
scroll to position [90, 0]
click at [194, 582] on button "Nfi Consumption (SHIPMENT ID: 346804 )" at bounding box center [168, 596] width 258 height 30
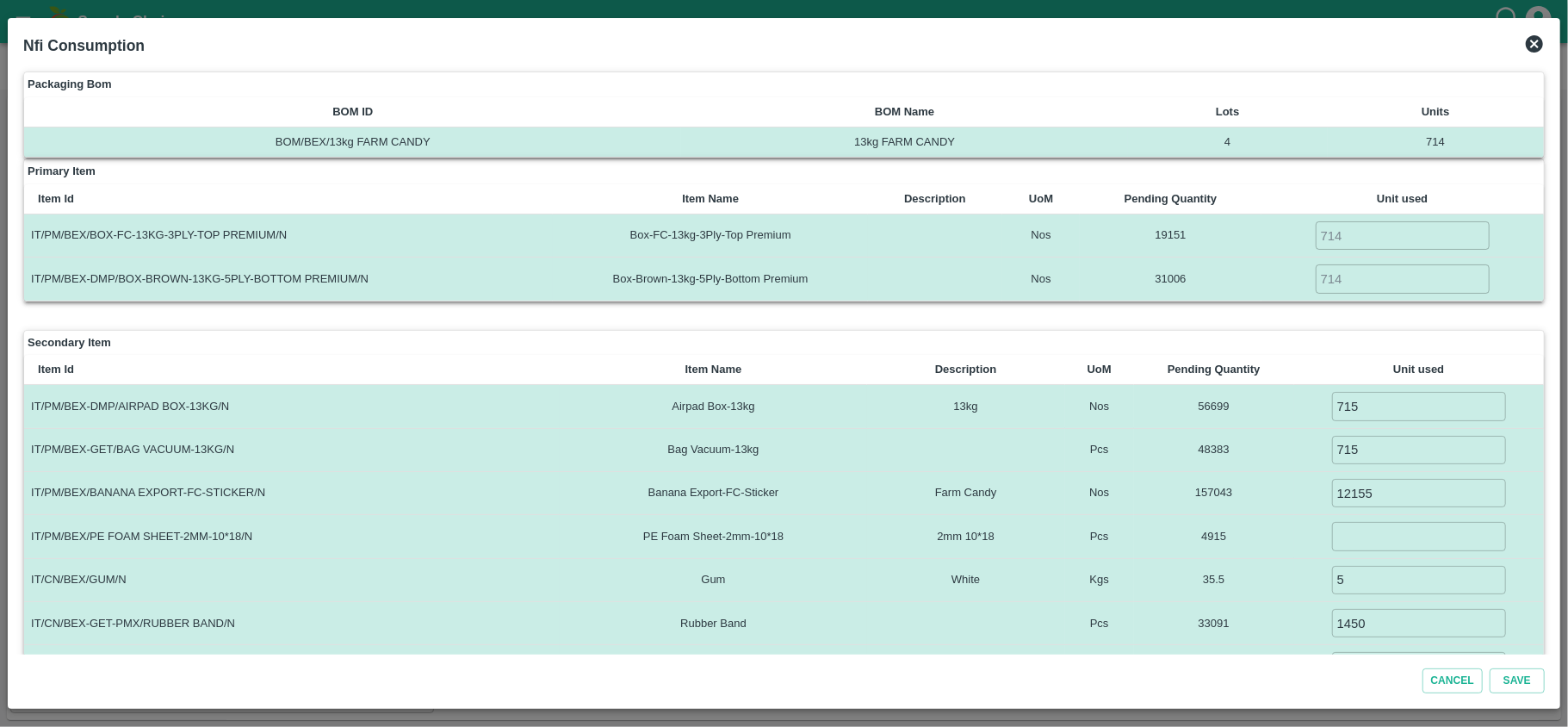
click at [1536, 56] on div "Nfi Consumption" at bounding box center [784, 46] width 1535 height 38
click at [1536, 57] on div "Nfi Consumption" at bounding box center [784, 46] width 1535 height 38
click at [1534, 46] on icon at bounding box center [1535, 43] width 17 height 17
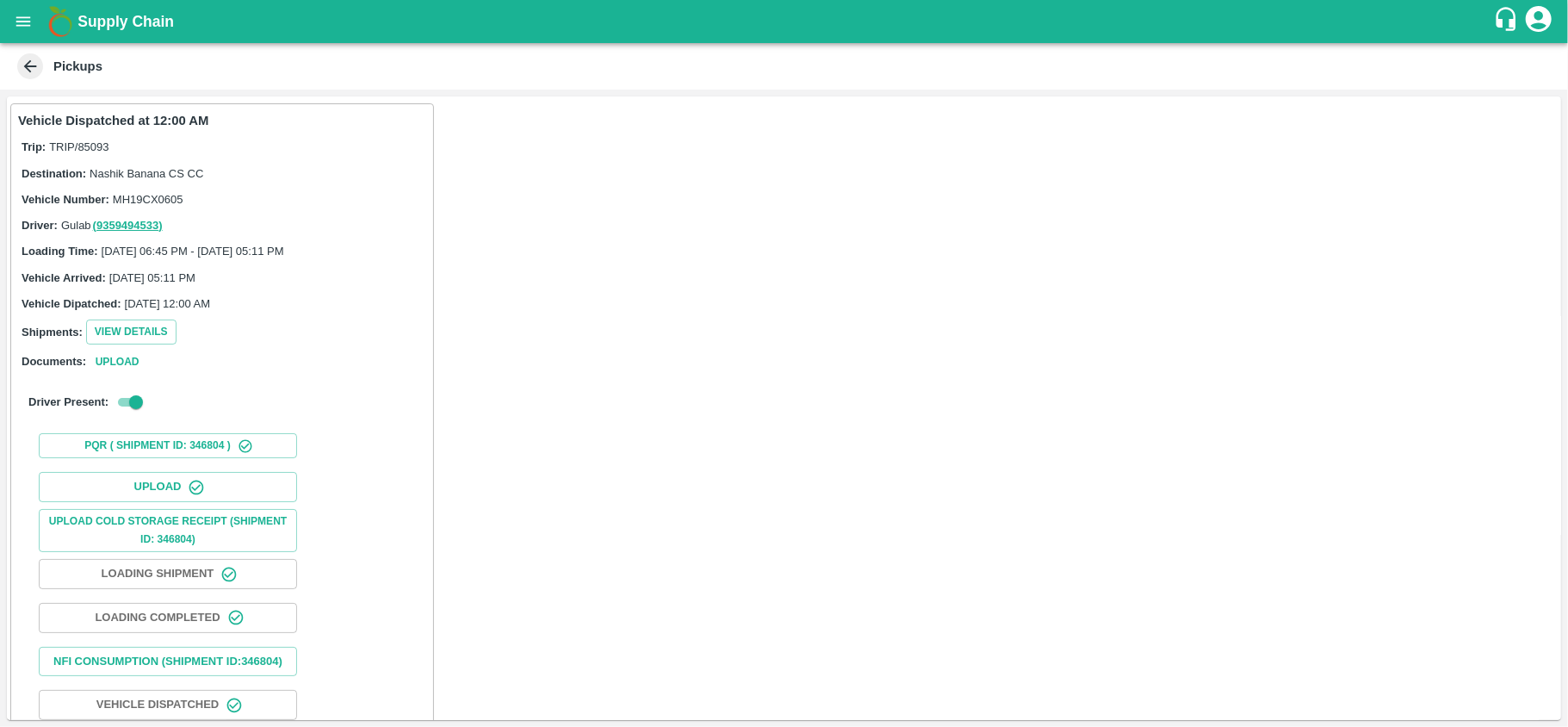
click at [32, 66] on icon at bounding box center [31, 67] width 13 height 13
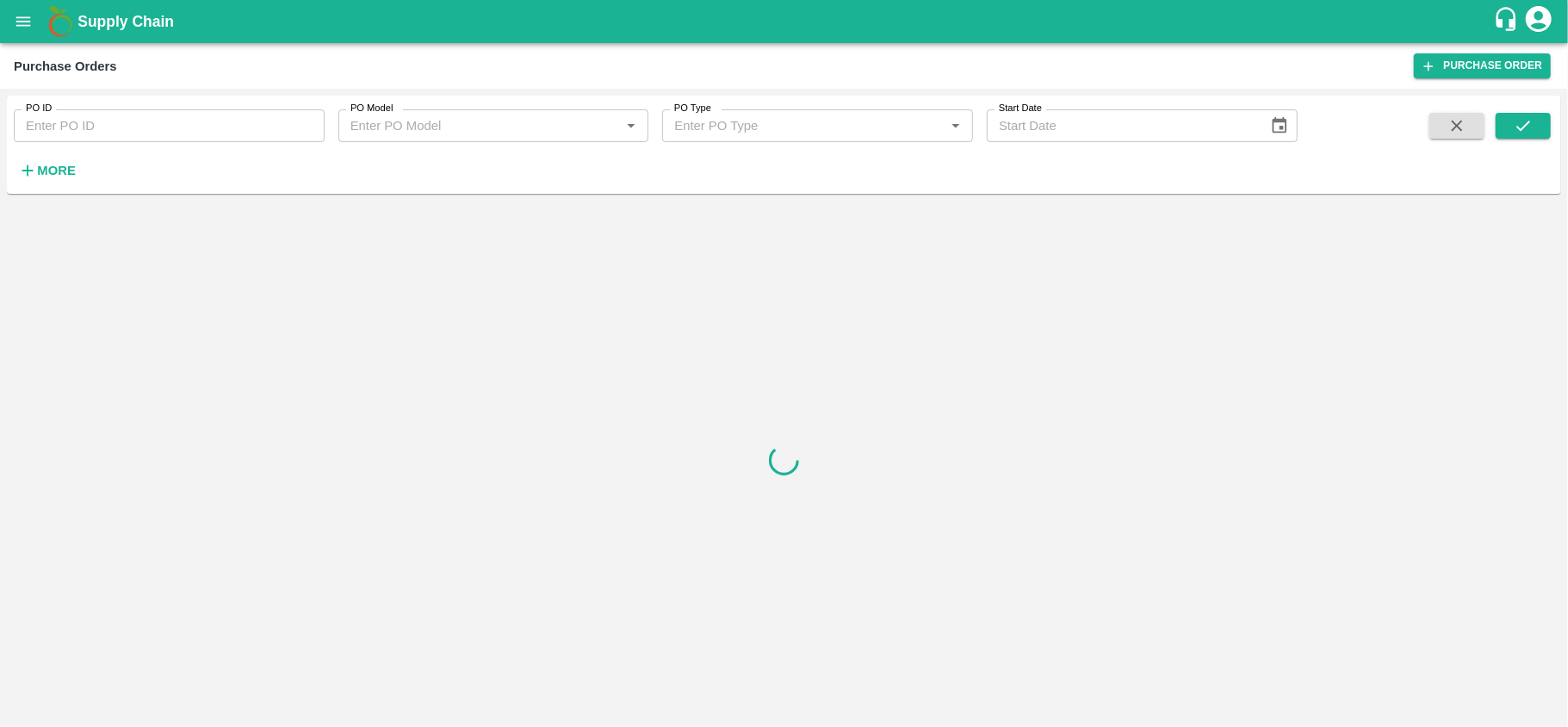
click at [103, 127] on input "PO ID" at bounding box center [169, 126] width 311 height 33
paste input "164093"
click at [1555, 133] on div "PO ID 164093 PO ID PO Model PO Model   * PO Type PO Type   * Start Date Start D…" at bounding box center [784, 144] width 1554 height 84
click at [1547, 133] on button "submit" at bounding box center [1523, 126] width 55 height 26
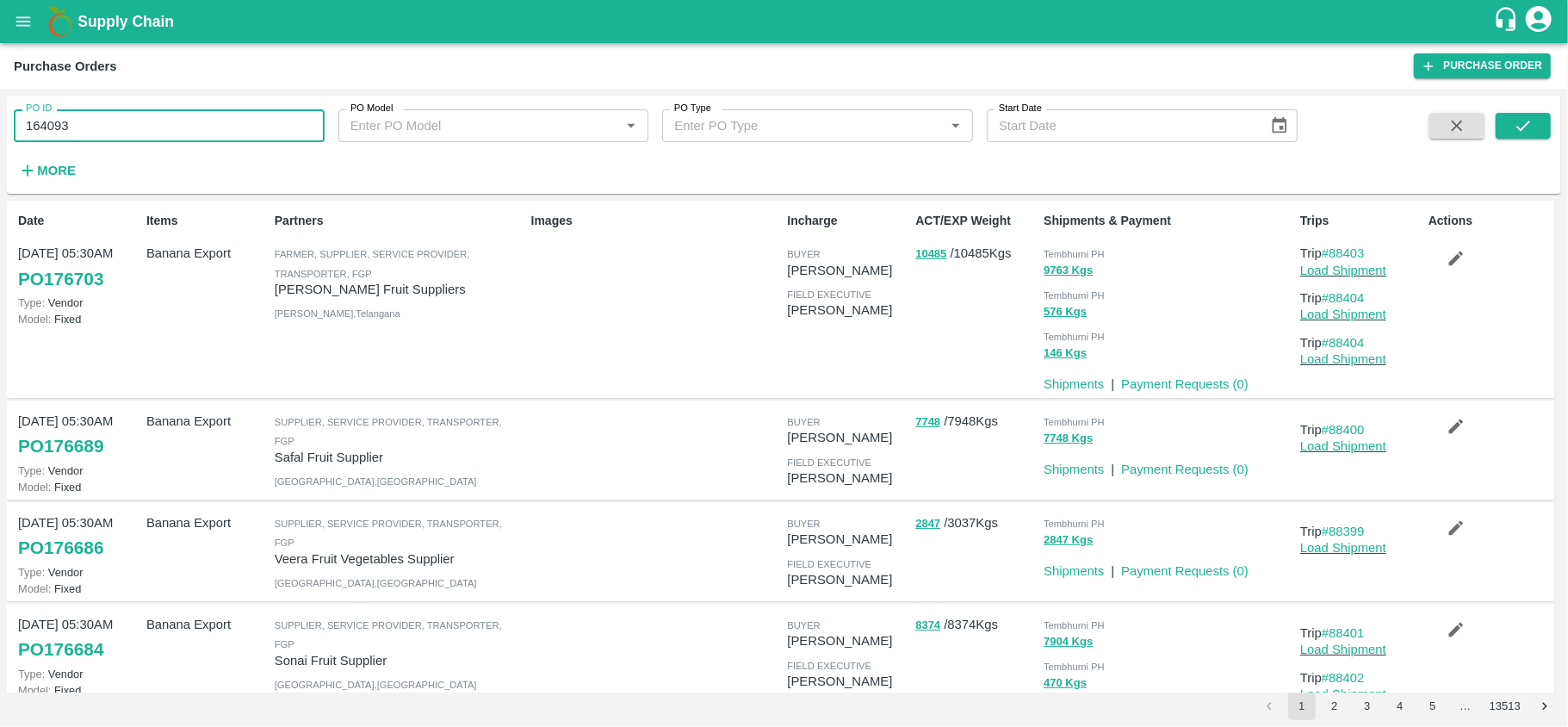
click at [87, 129] on input "164093" at bounding box center [169, 126] width 311 height 33
paste input "text"
type input "164102"
click at [1527, 127] on icon "submit" at bounding box center [1523, 126] width 19 height 19
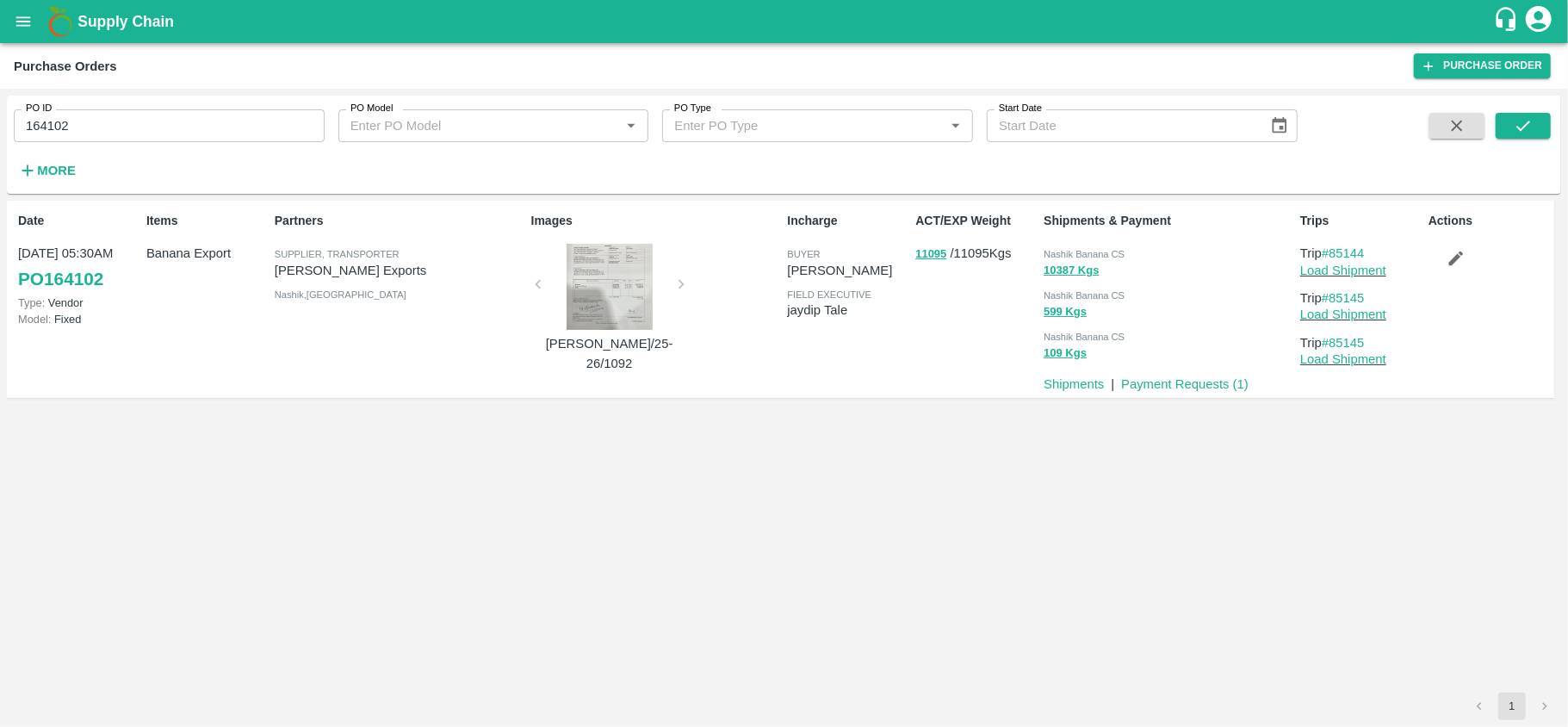
click at [1154, 631] on div "Date 20 Jul, 05:30AM PO 164102 Type: Vendor Model: Fixed Items Banana Export Pa…" at bounding box center [784, 446] width 1554 height 491
drag, startPoint x: 1154, startPoint y: 631, endPoint x: 1567, endPoint y: 34, distance: 725.9
click at [1349, 247] on link "#85144" at bounding box center [1344, 253] width 43 height 14
click at [1349, 255] on link "#85144" at bounding box center [1344, 253] width 43 height 14
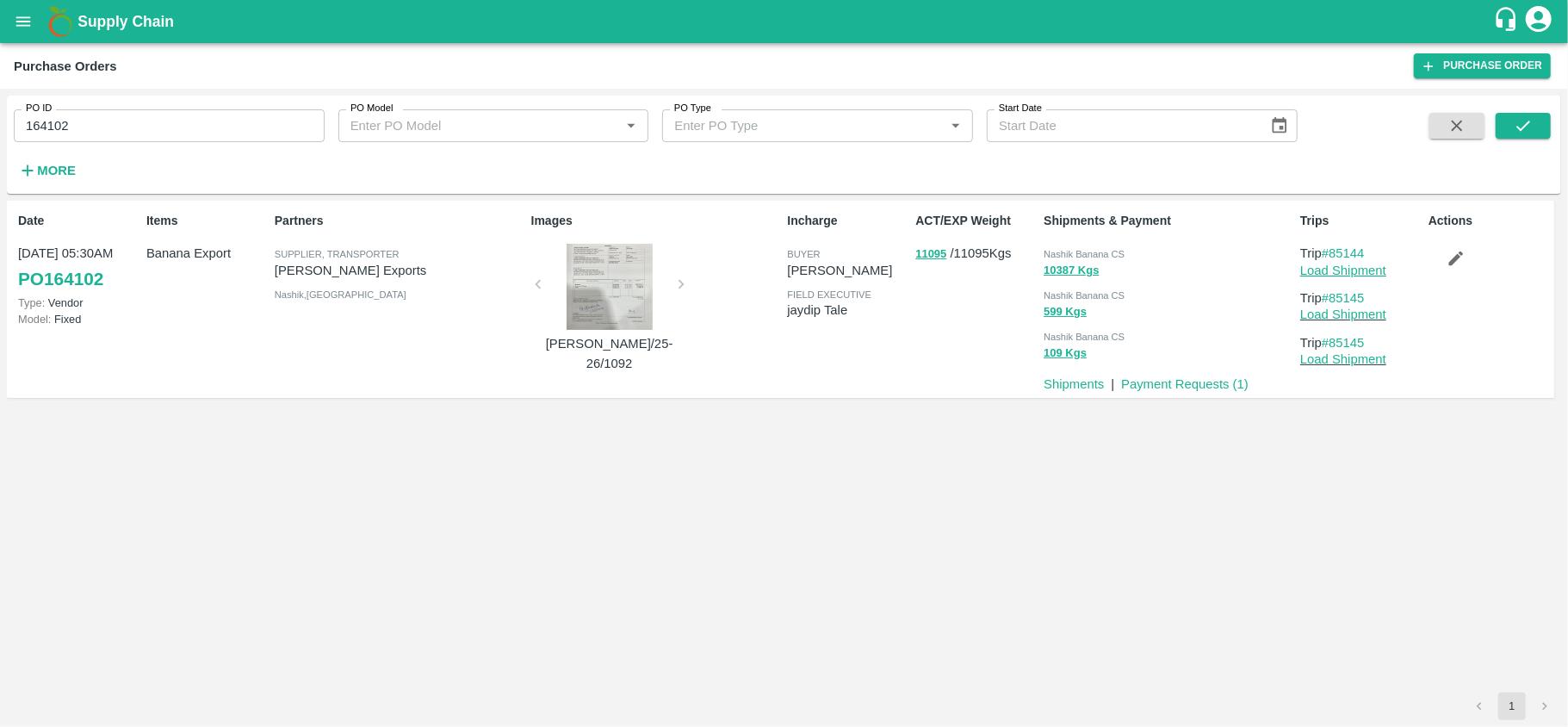
click at [1341, 272] on link "Load Shipment" at bounding box center [1343, 270] width 86 height 14
click at [1350, 277] on p "Load Shipment" at bounding box center [1361, 270] width 121 height 19
click at [1333, 270] on link "Load Shipment" at bounding box center [1343, 270] width 86 height 14
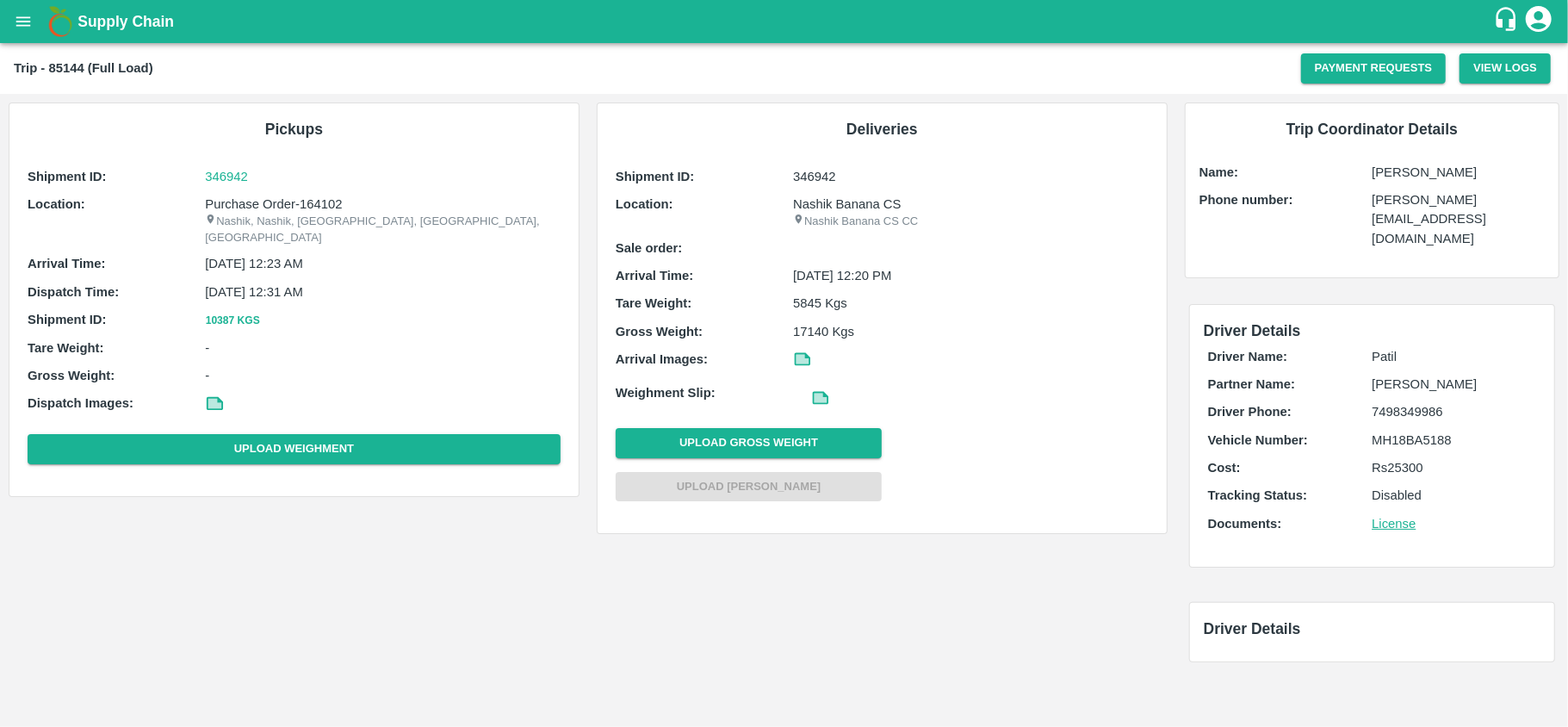
click at [1103, 724] on main "Trip - 85144 (Full Load) Payment Requests View Logs Pickups Shipment ID: 346942…" at bounding box center [784, 385] width 1568 height 684
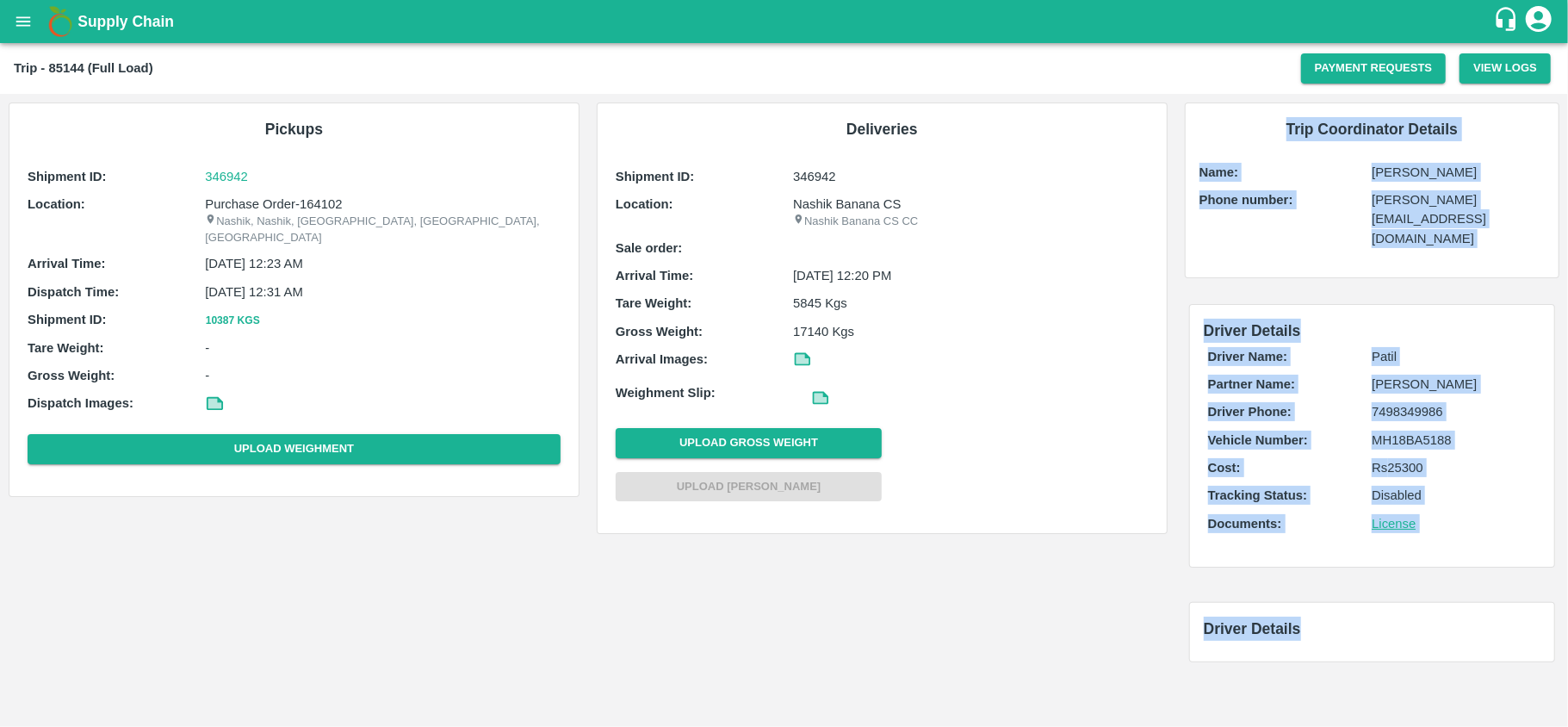
drag, startPoint x: 1103, startPoint y: 724, endPoint x: 1409, endPoint y: 780, distance: 311.1
click at [1409, 726] on html "Supply Chain Trip - 85144 (Full Load) Payment Requests View Logs Pickups Shipme…" at bounding box center [784, 363] width 1568 height 727
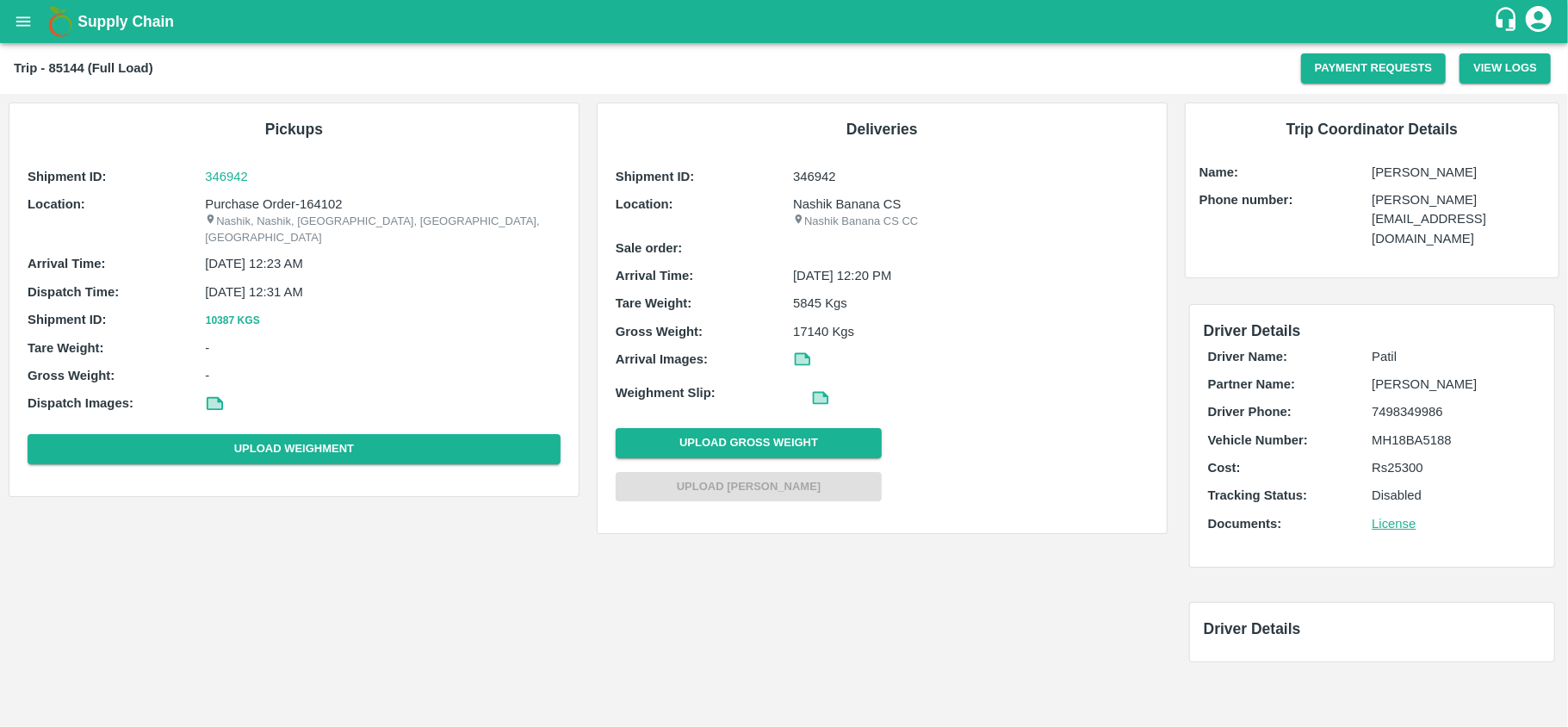
click at [1031, 269] on p "21 Jul 2025, 12:20 PM" at bounding box center [971, 275] width 356 height 19
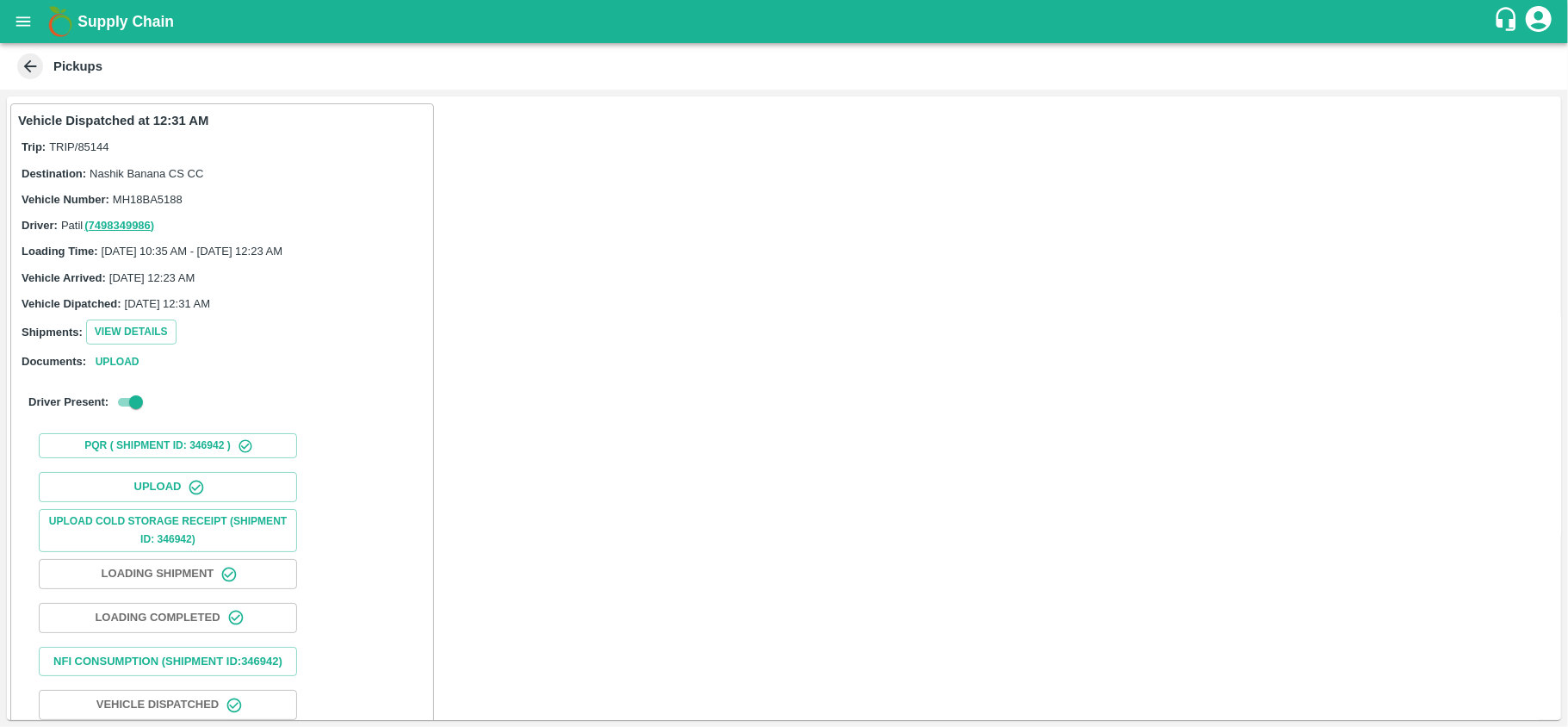
scroll to position [39, 0]
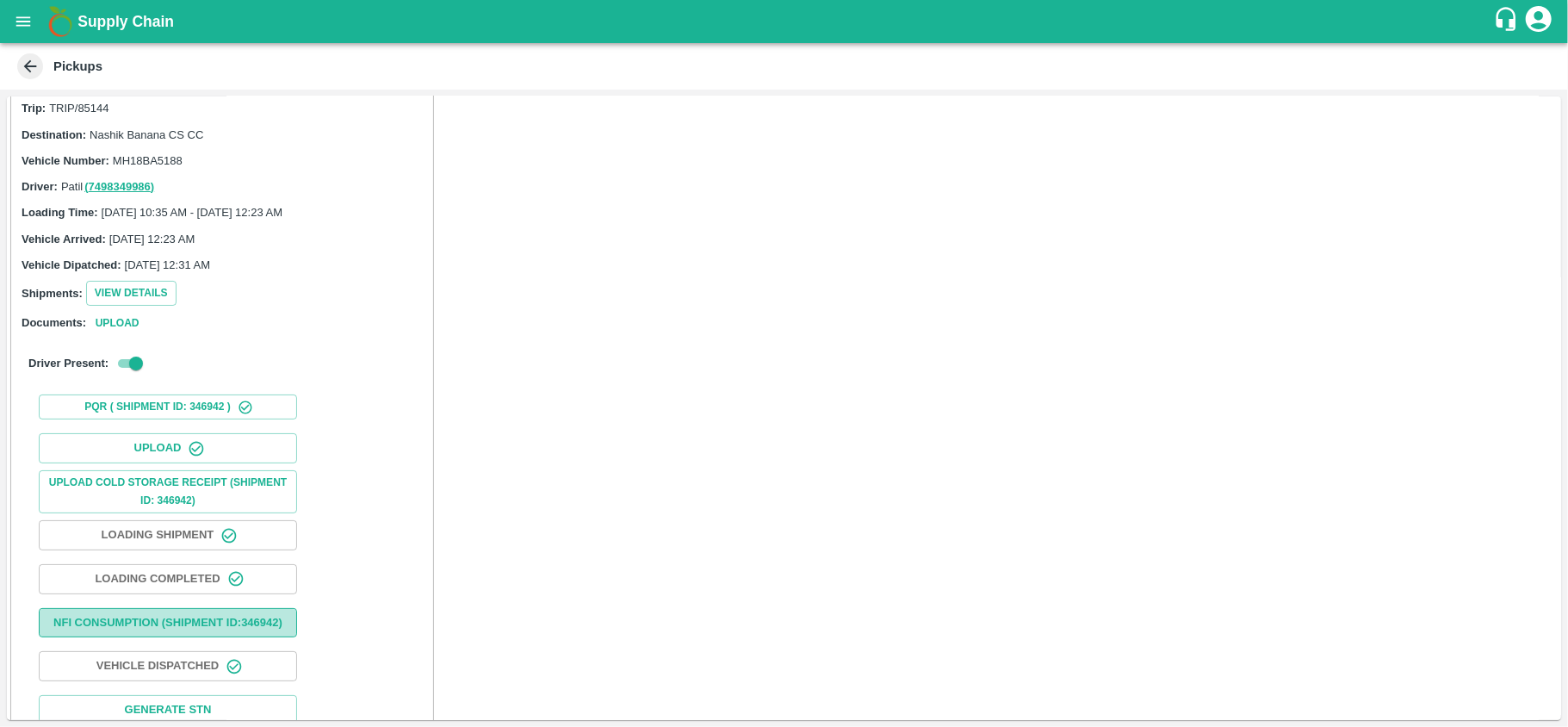
click at [119, 627] on button "Nfi Consumption (SHIPMENT ID: 346942 )" at bounding box center [168, 622] width 258 height 30
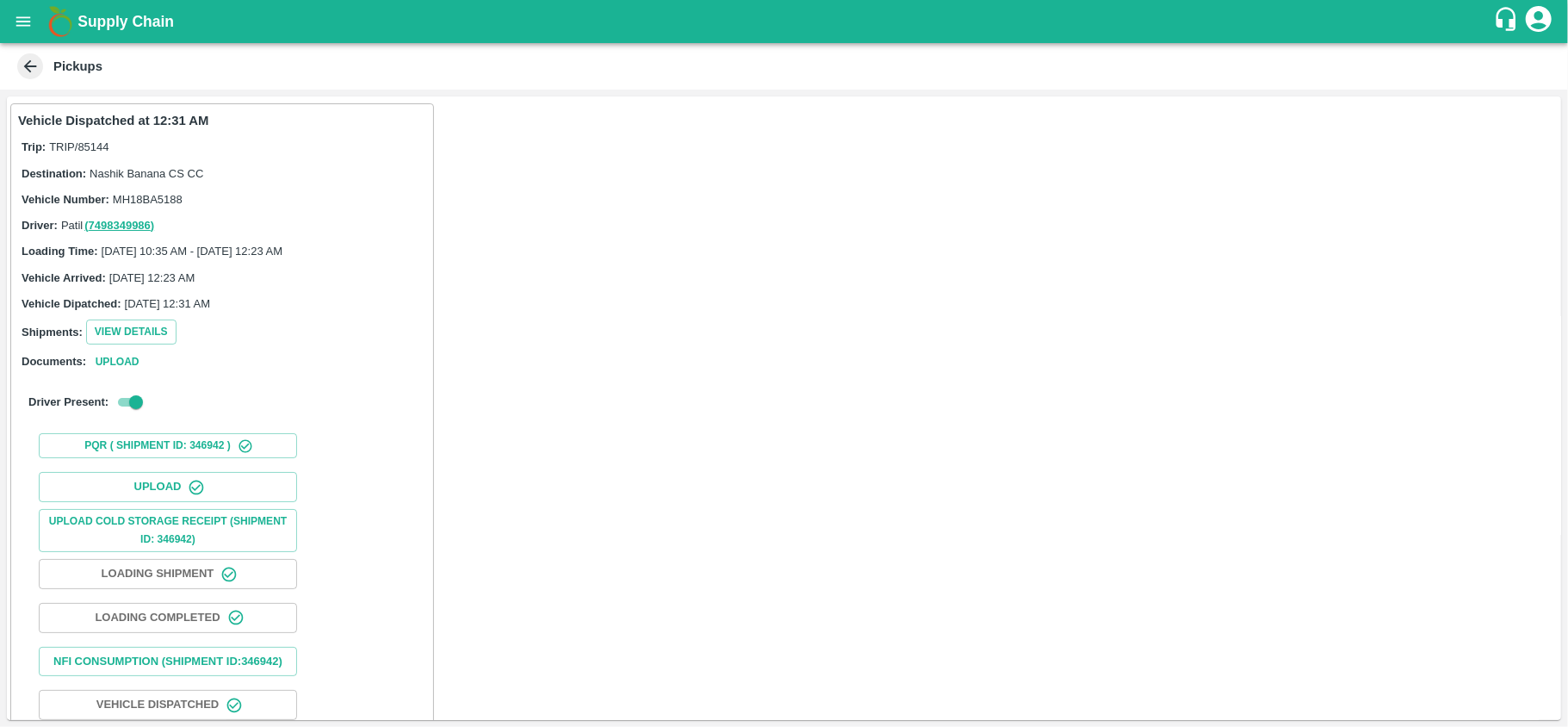
drag, startPoint x: 245, startPoint y: 517, endPoint x: 269, endPoint y: 407, distance: 112.6
click at [269, 407] on div "Vehicle Dispatched at 12:31 AM Trip: TRIP/85144 Destination: Nashik Banana CS C…" at bounding box center [221, 441] width 424 height 676
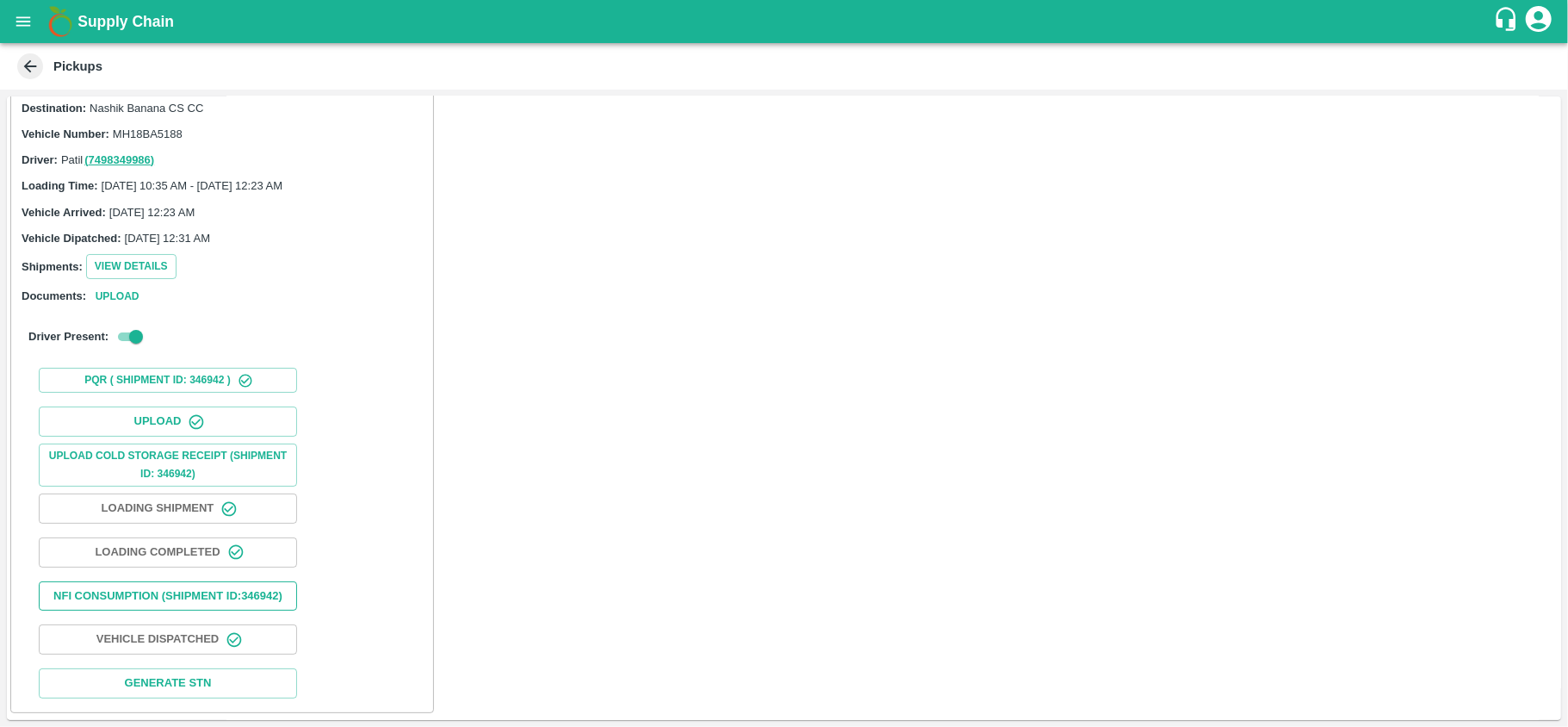
click at [163, 582] on button "Nfi Consumption (SHIPMENT ID: 346942 )" at bounding box center [168, 596] width 258 height 30
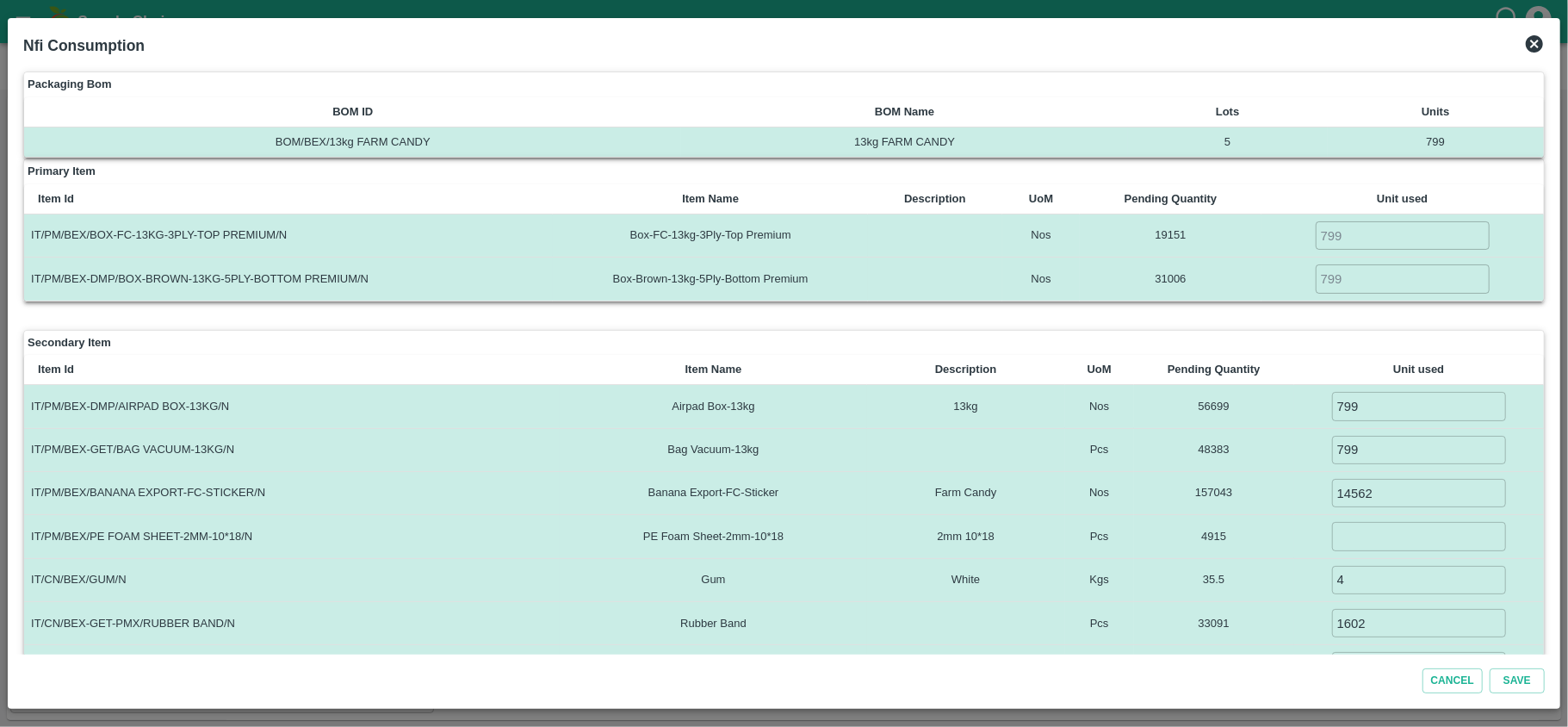
click at [1538, 36] on icon at bounding box center [1535, 43] width 17 height 17
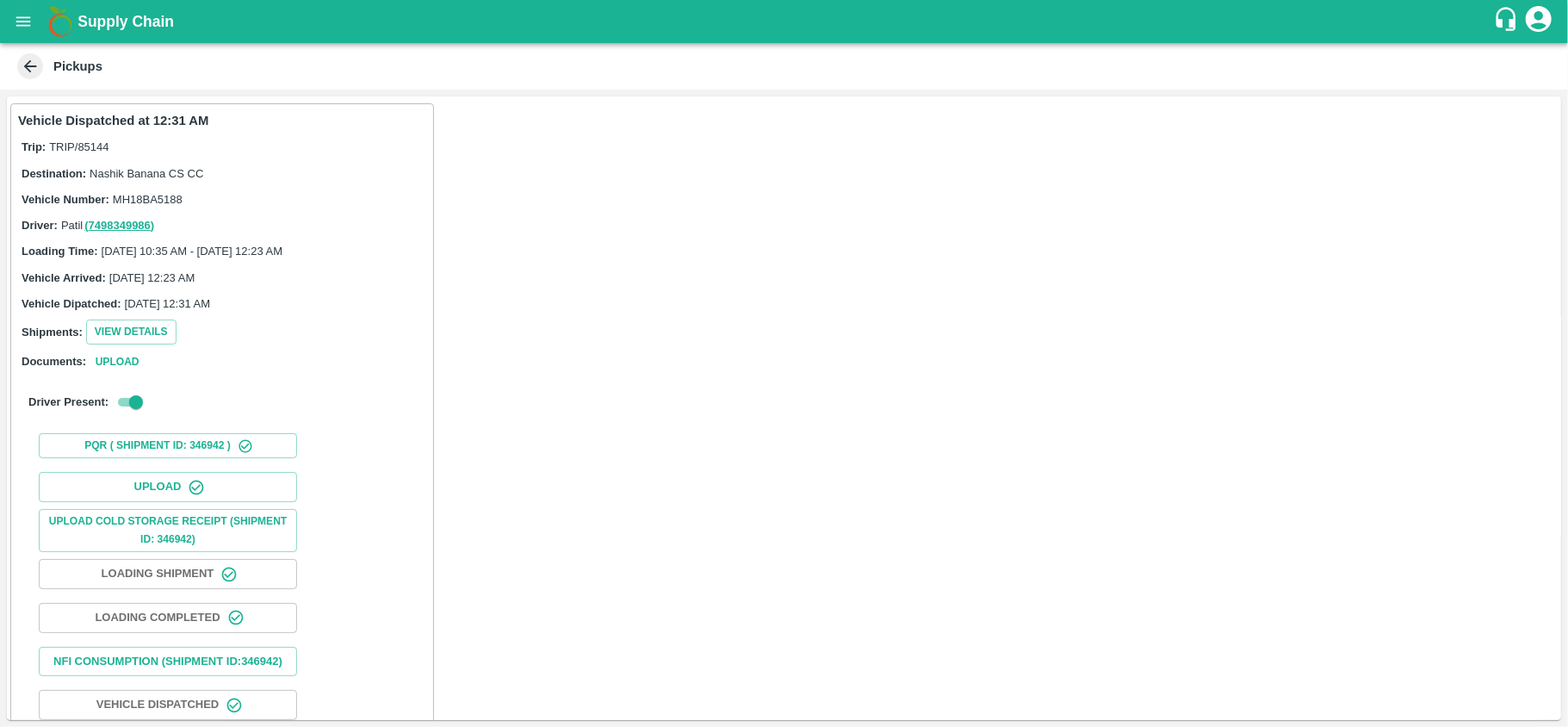
click at [24, 59] on icon at bounding box center [30, 66] width 19 height 19
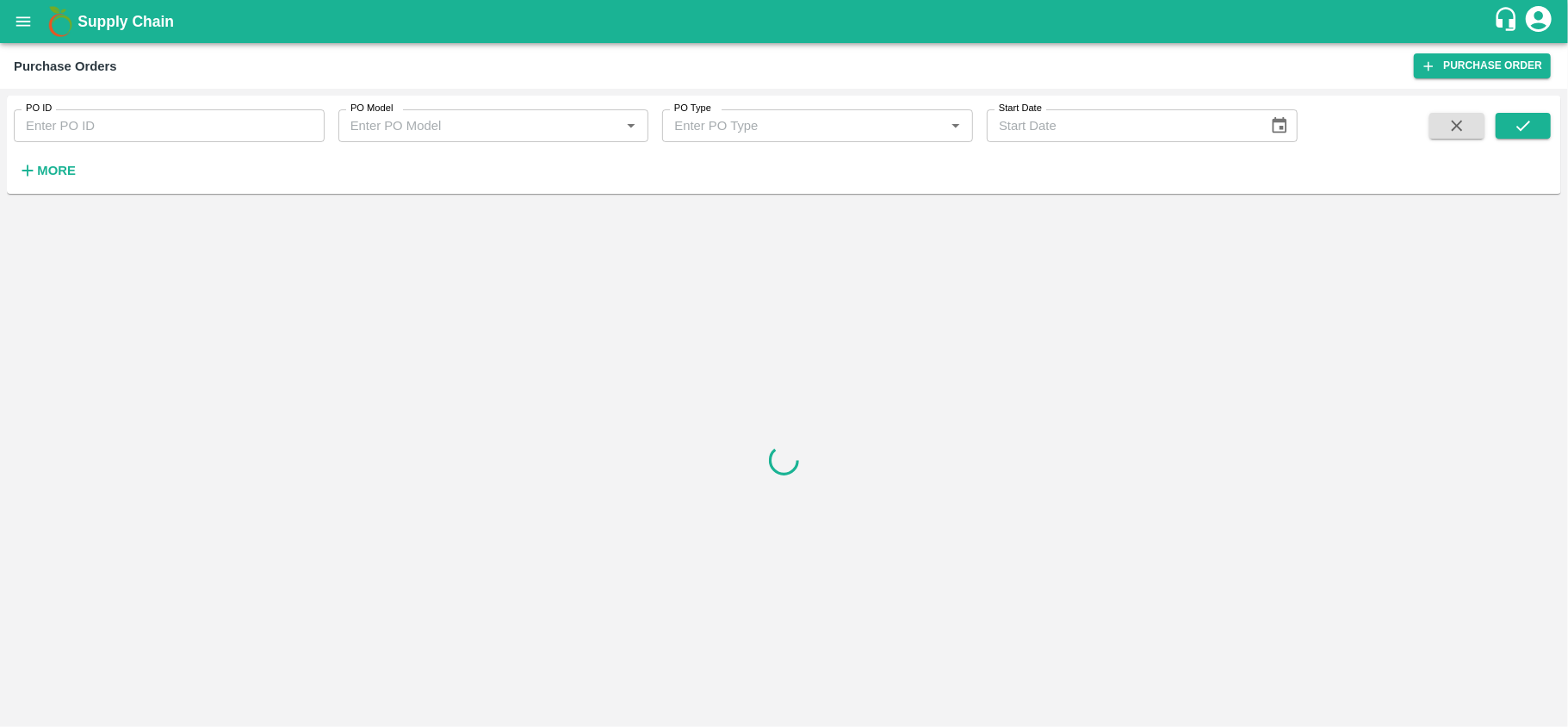
click at [98, 132] on input "PO ID" at bounding box center [169, 126] width 311 height 33
paste input "164104"
type input "164104"
click at [1503, 128] on button "submit" at bounding box center [1523, 126] width 55 height 26
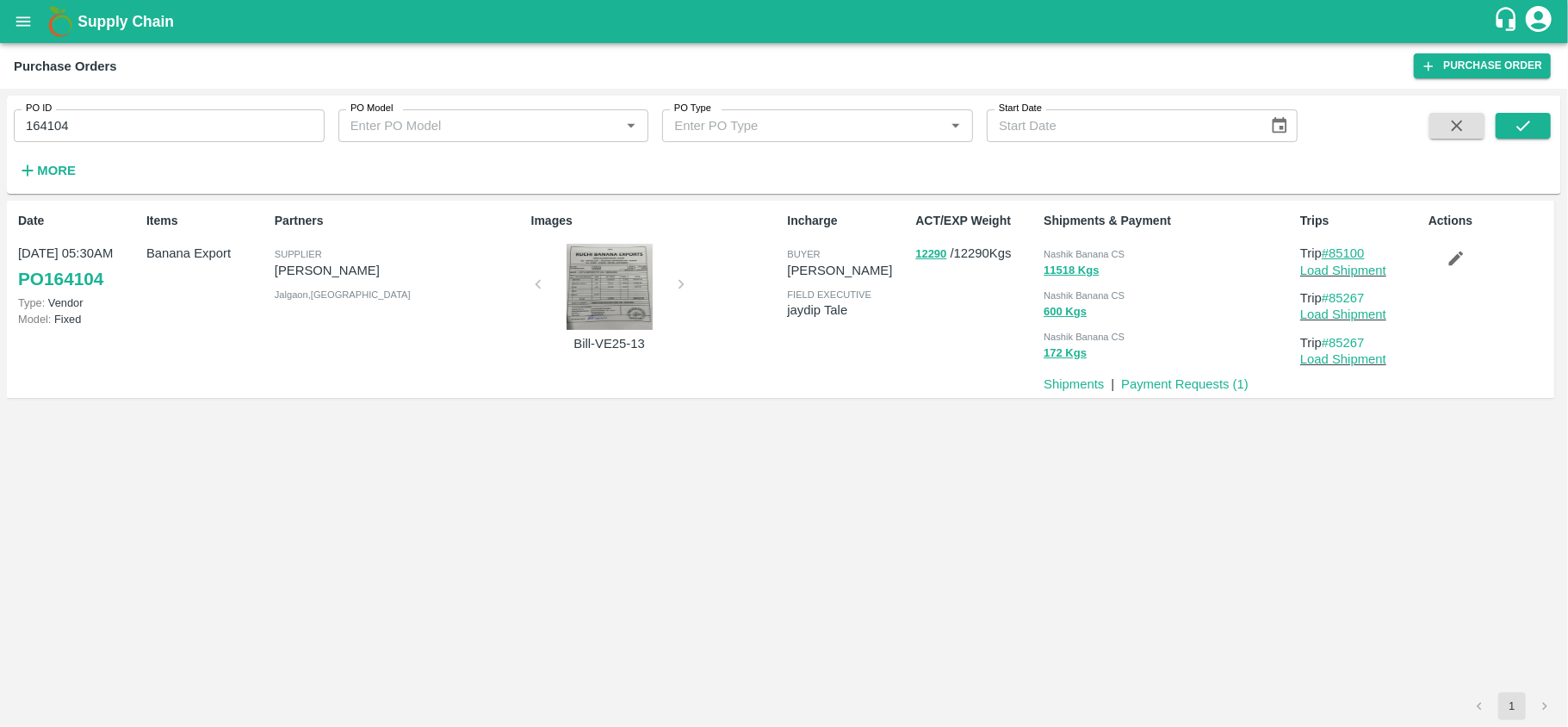
click at [1341, 247] on link "#85100" at bounding box center [1344, 253] width 43 height 14
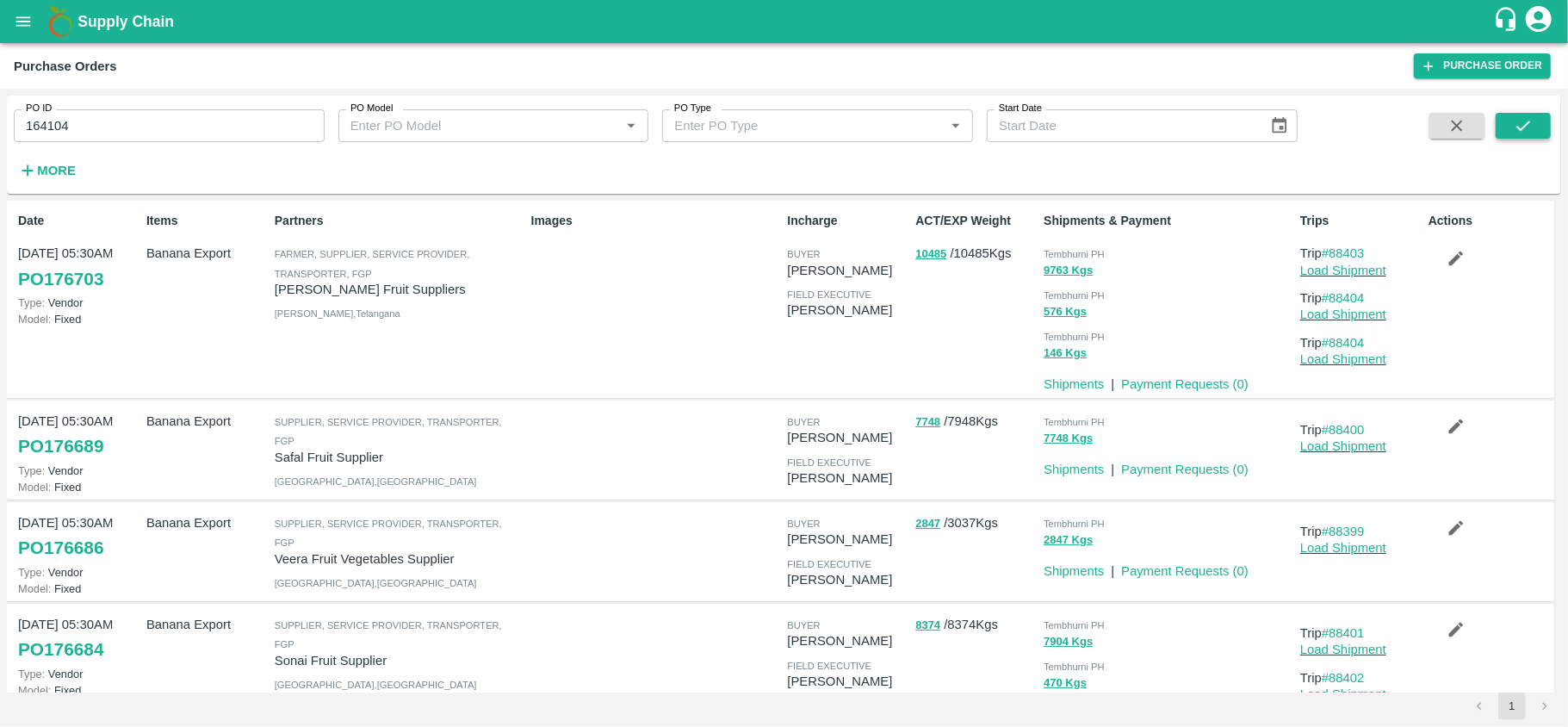
click at [1526, 138] on button "submit" at bounding box center [1523, 126] width 55 height 26
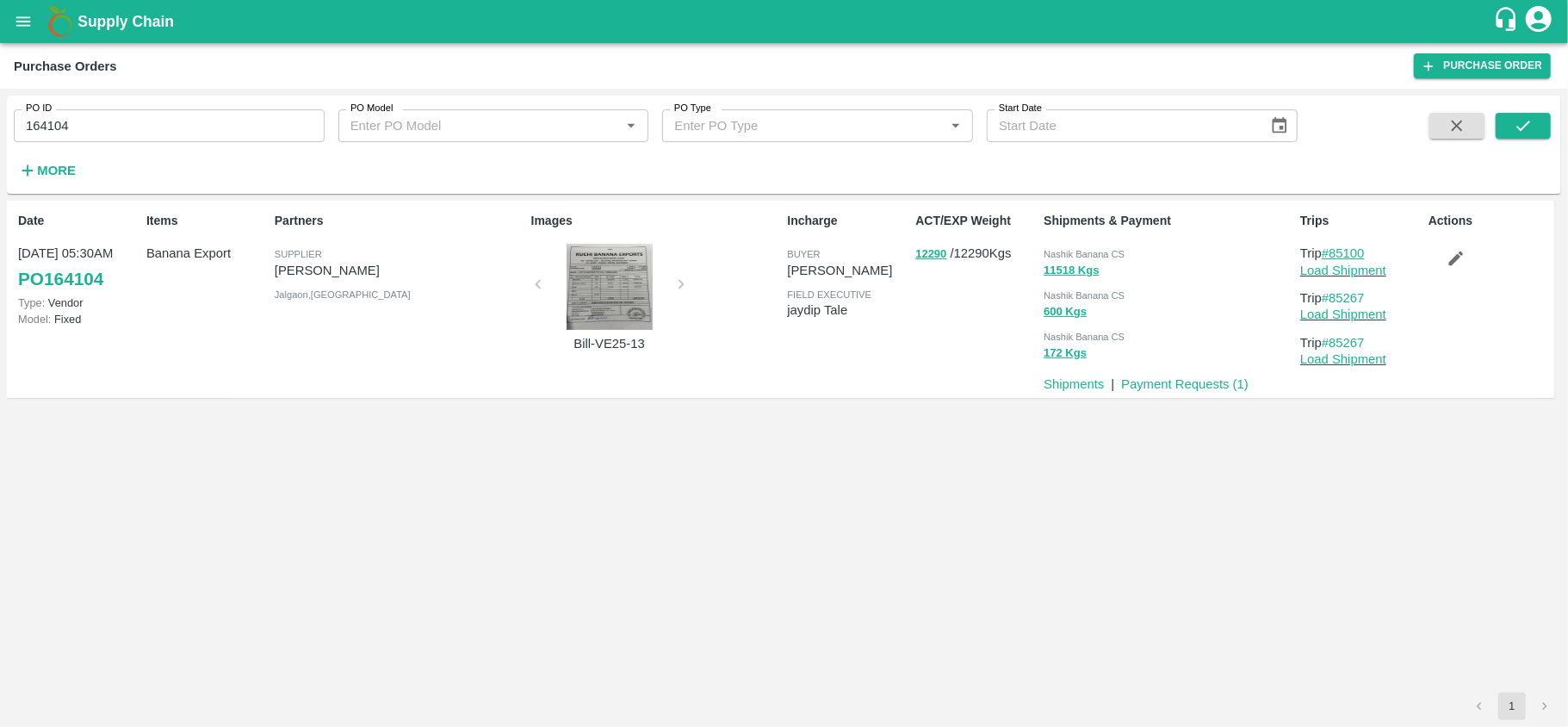
click at [1348, 258] on link "#85100" at bounding box center [1344, 253] width 43 height 14
click at [1324, 269] on link "Load Shipment" at bounding box center [1343, 270] width 86 height 14
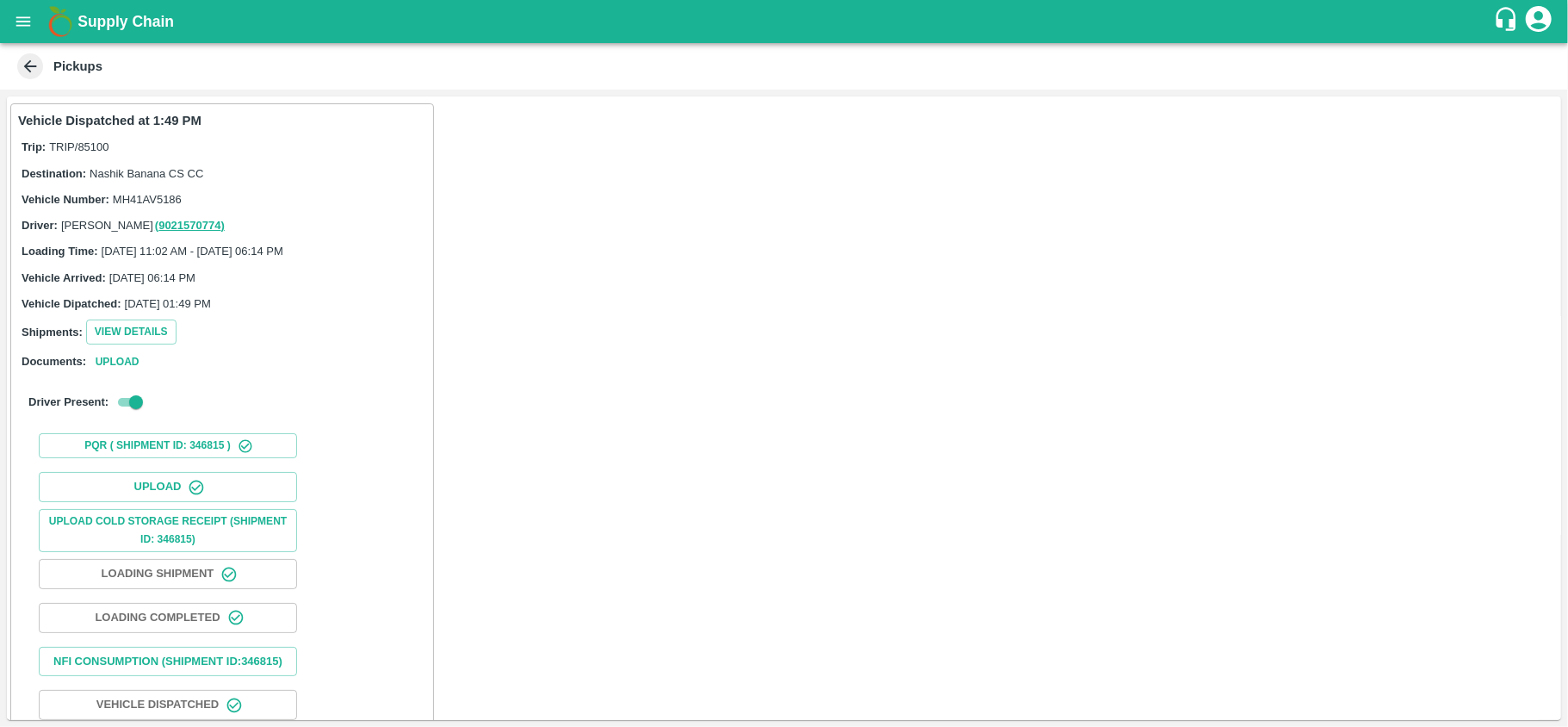
scroll to position [90, 0]
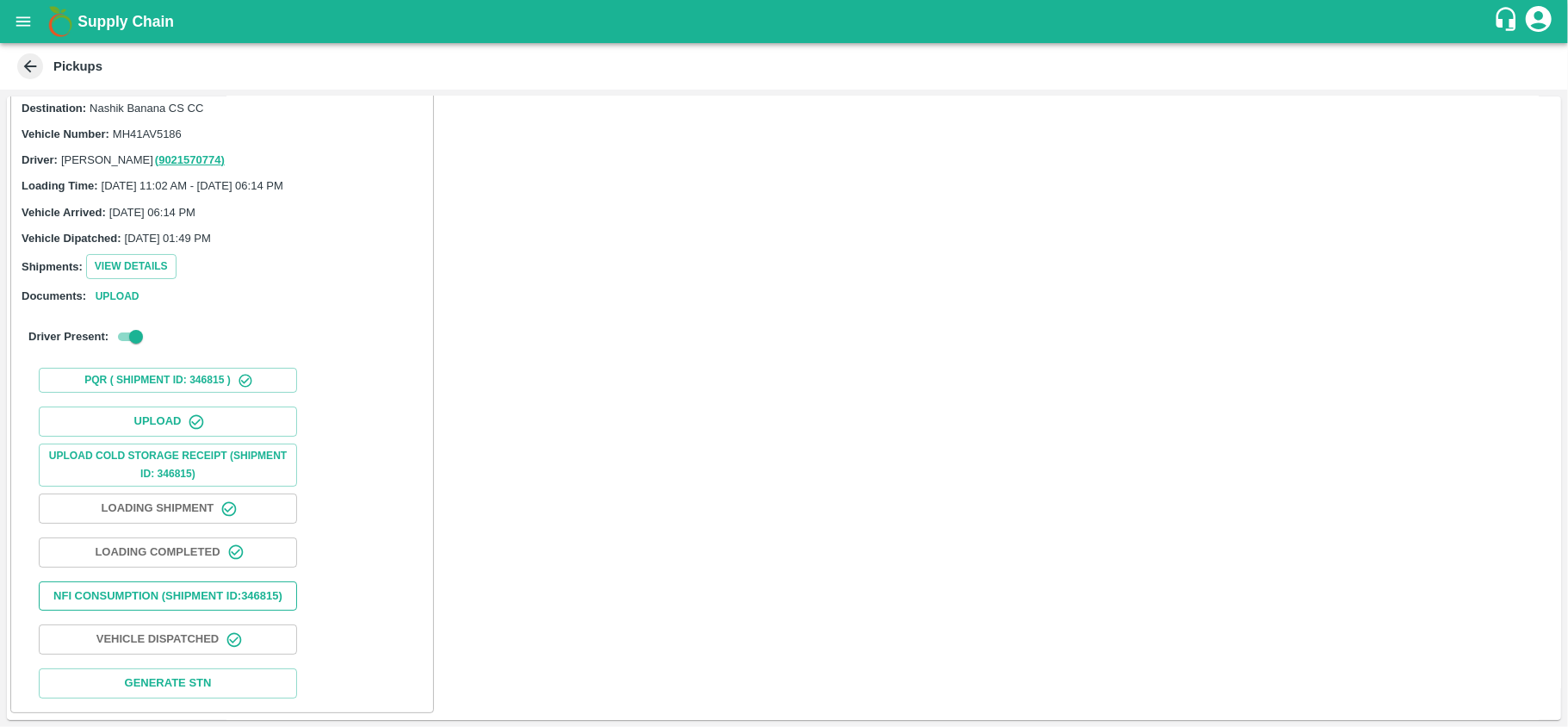
click at [182, 598] on button "Nfi Consumption (SHIPMENT ID: 346815 )" at bounding box center [168, 596] width 258 height 30
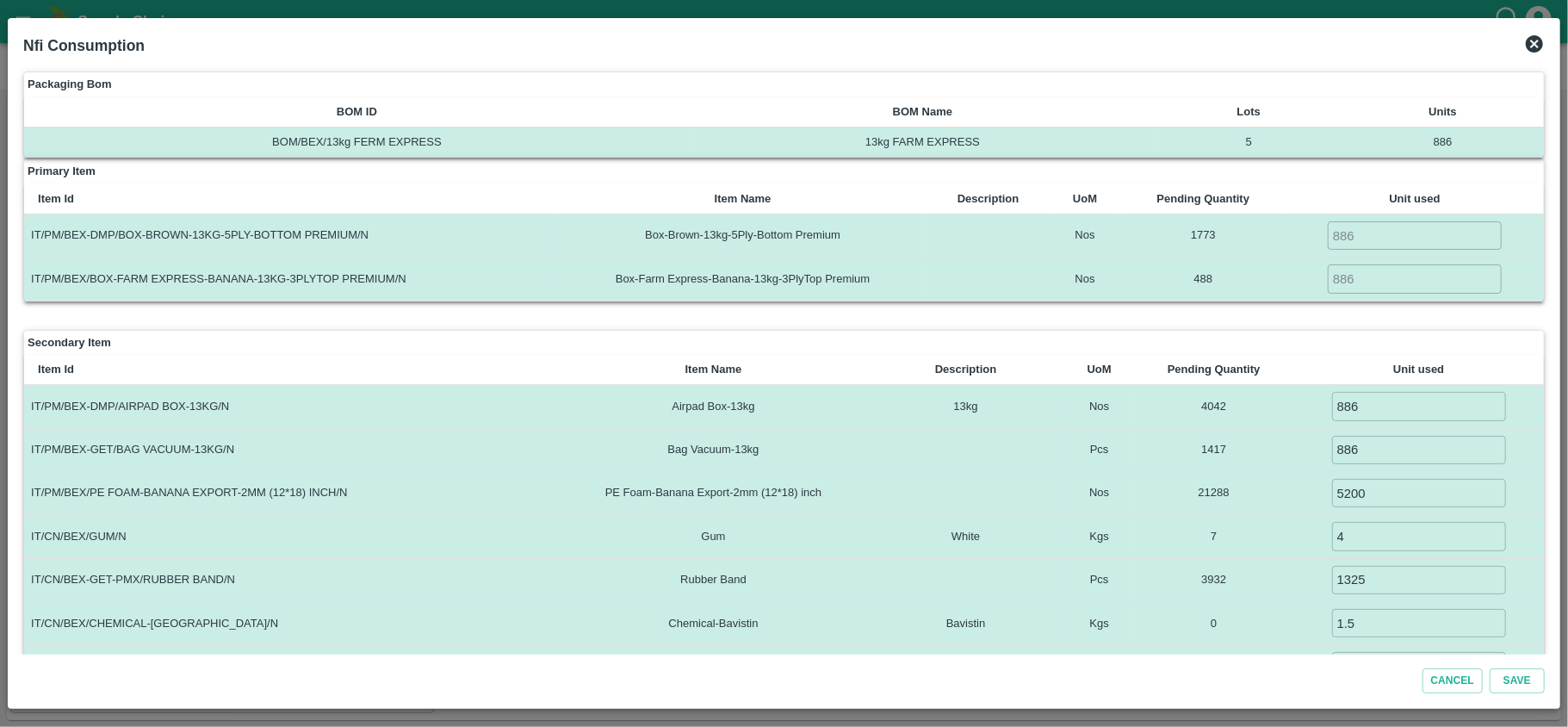
click at [1525, 46] on icon at bounding box center [1535, 43] width 21 height 21
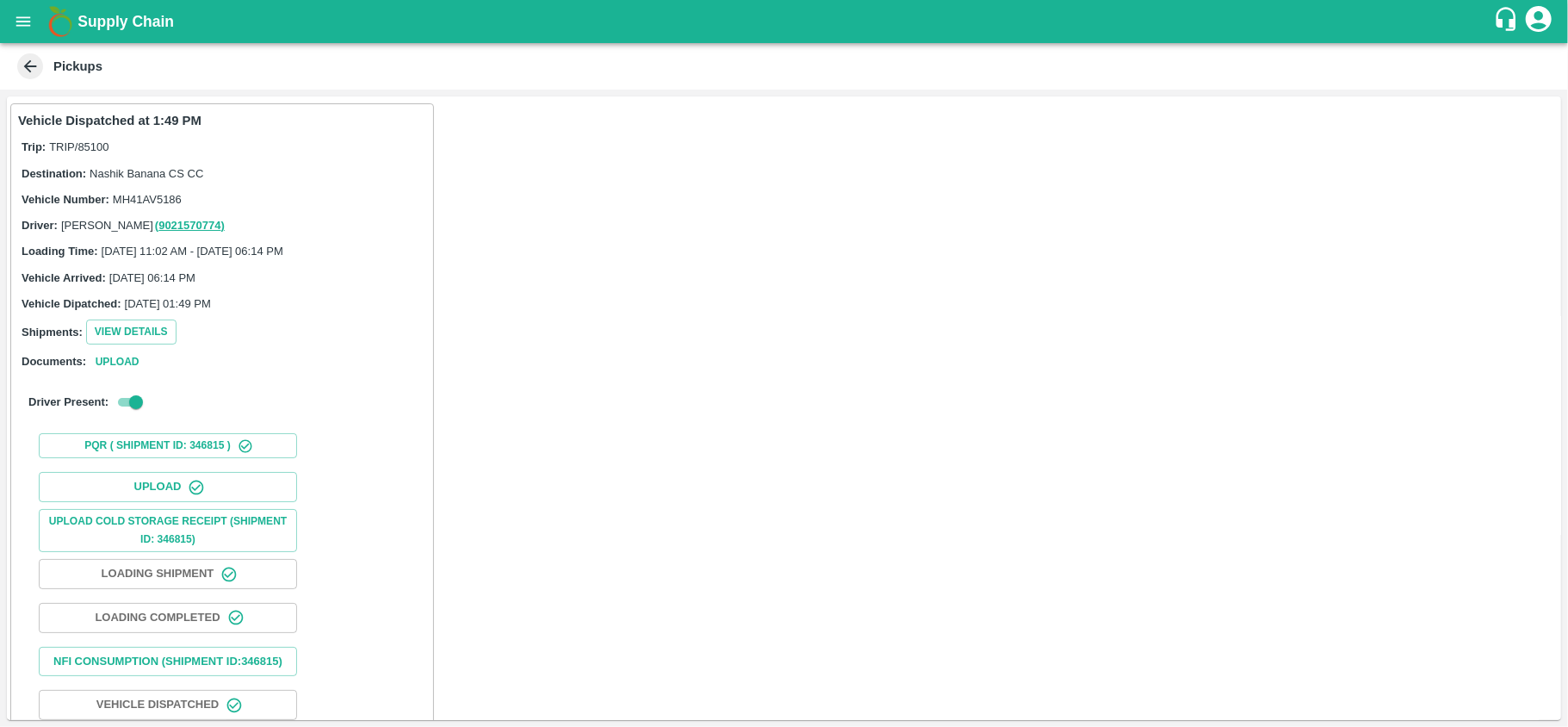
click at [611, 382] on div "Vehicle Dispatched at 1:49 PM Trip: TRIP/85100 Destination: Nashik Banana CS CC…" at bounding box center [784, 408] width 1554 height 623
click at [182, 676] on button "Nfi Consumption (SHIPMENT ID: 346815 )" at bounding box center [168, 661] width 258 height 30
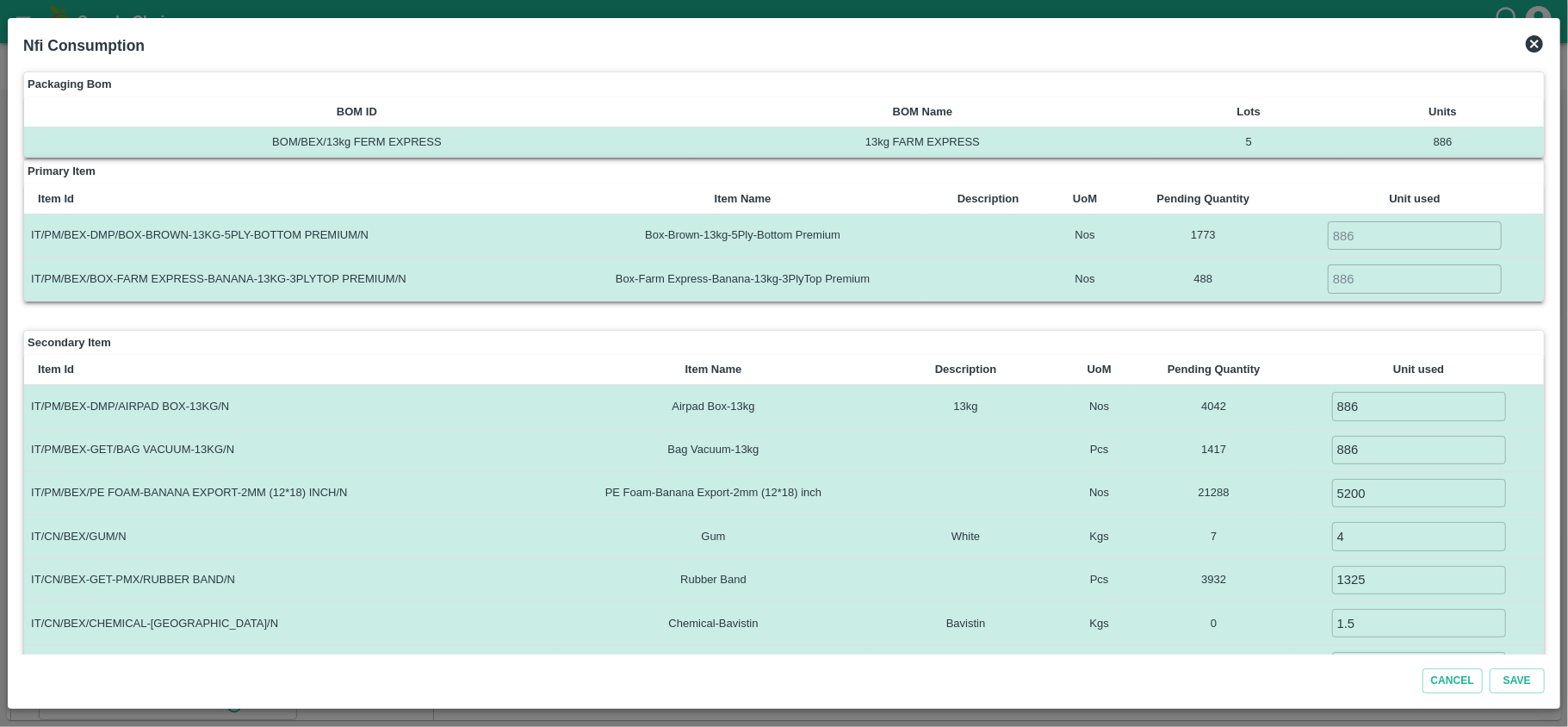
click at [1528, 46] on icon at bounding box center [1535, 43] width 17 height 17
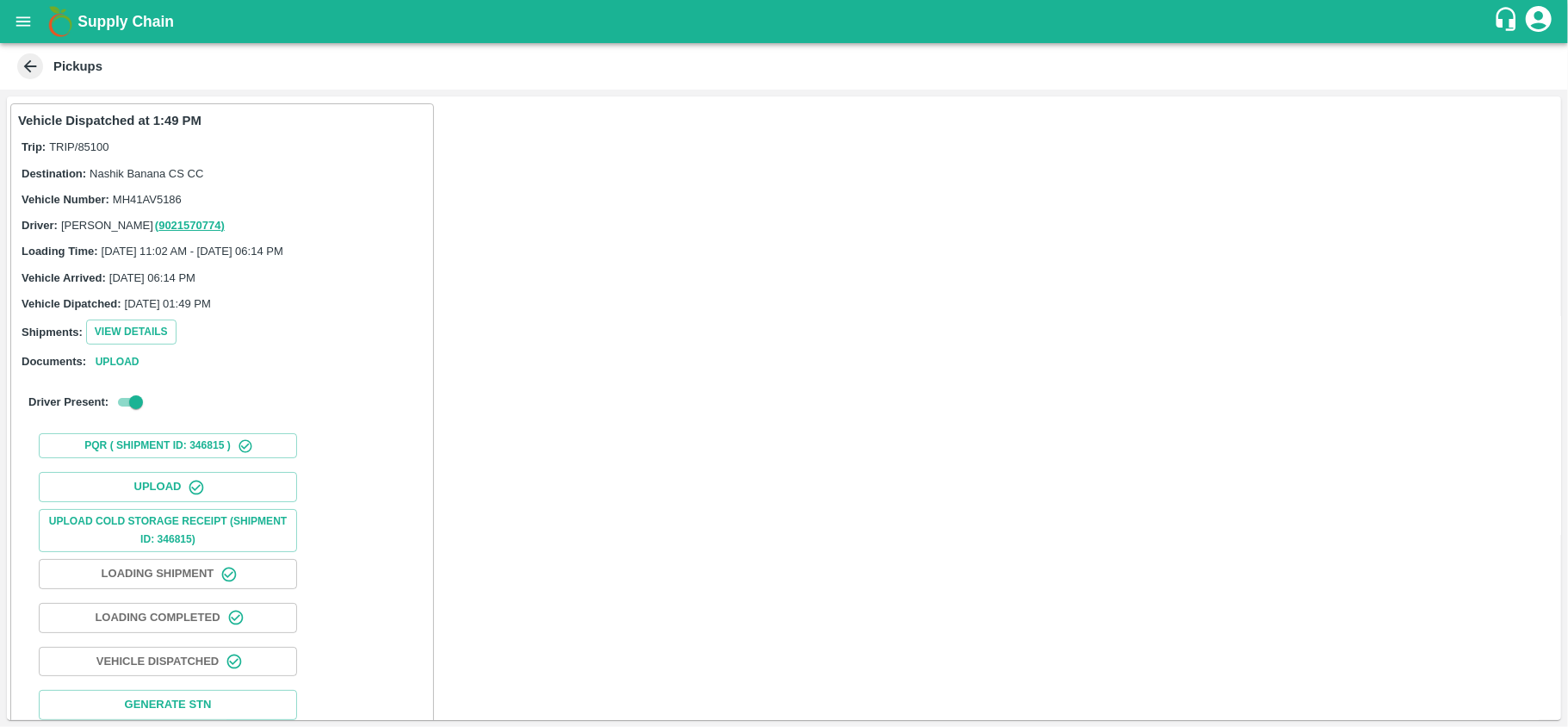
click at [24, 62] on icon at bounding box center [30, 66] width 19 height 19
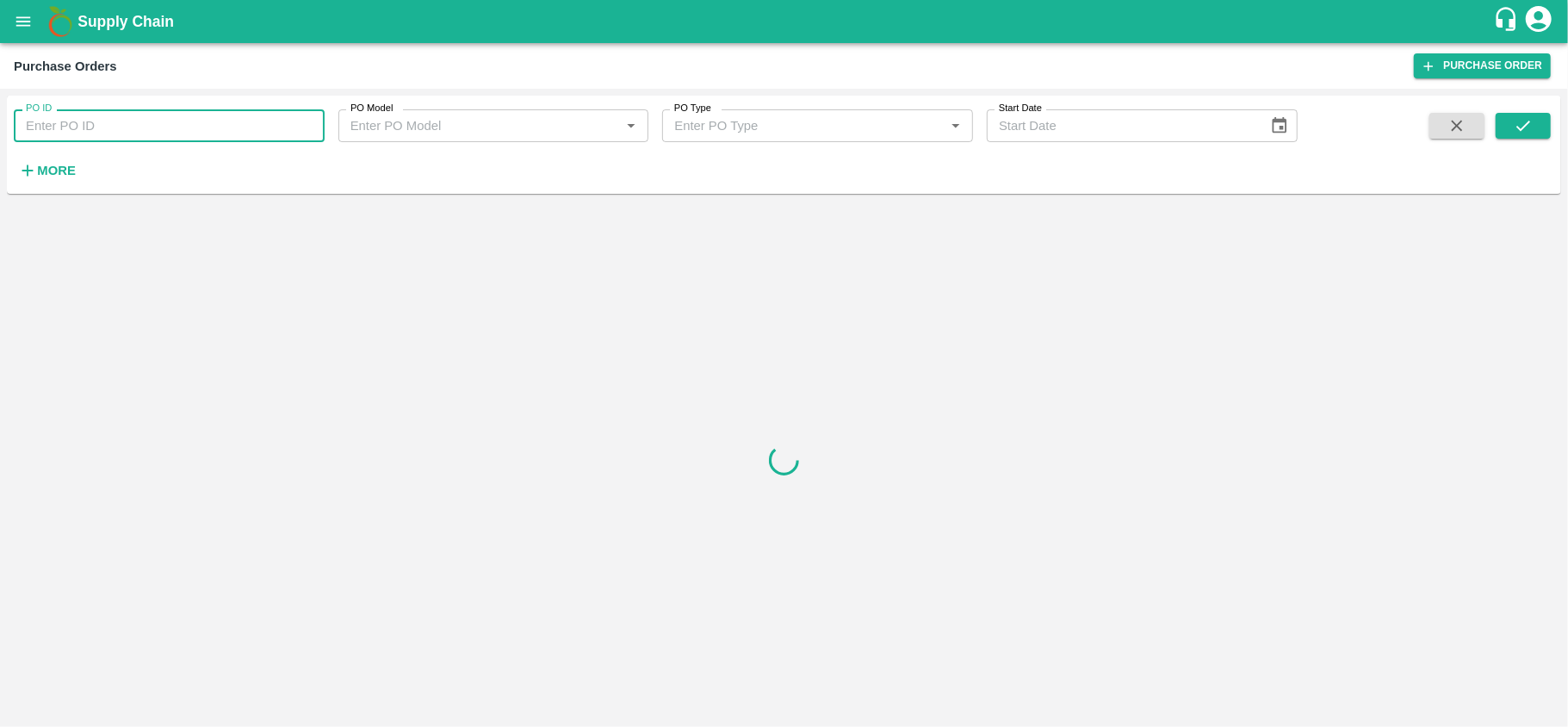
click at [74, 127] on input "PO ID" at bounding box center [169, 126] width 311 height 33
paste input "163664"
type input "163664"
click at [1507, 116] on button "submit" at bounding box center [1523, 126] width 55 height 26
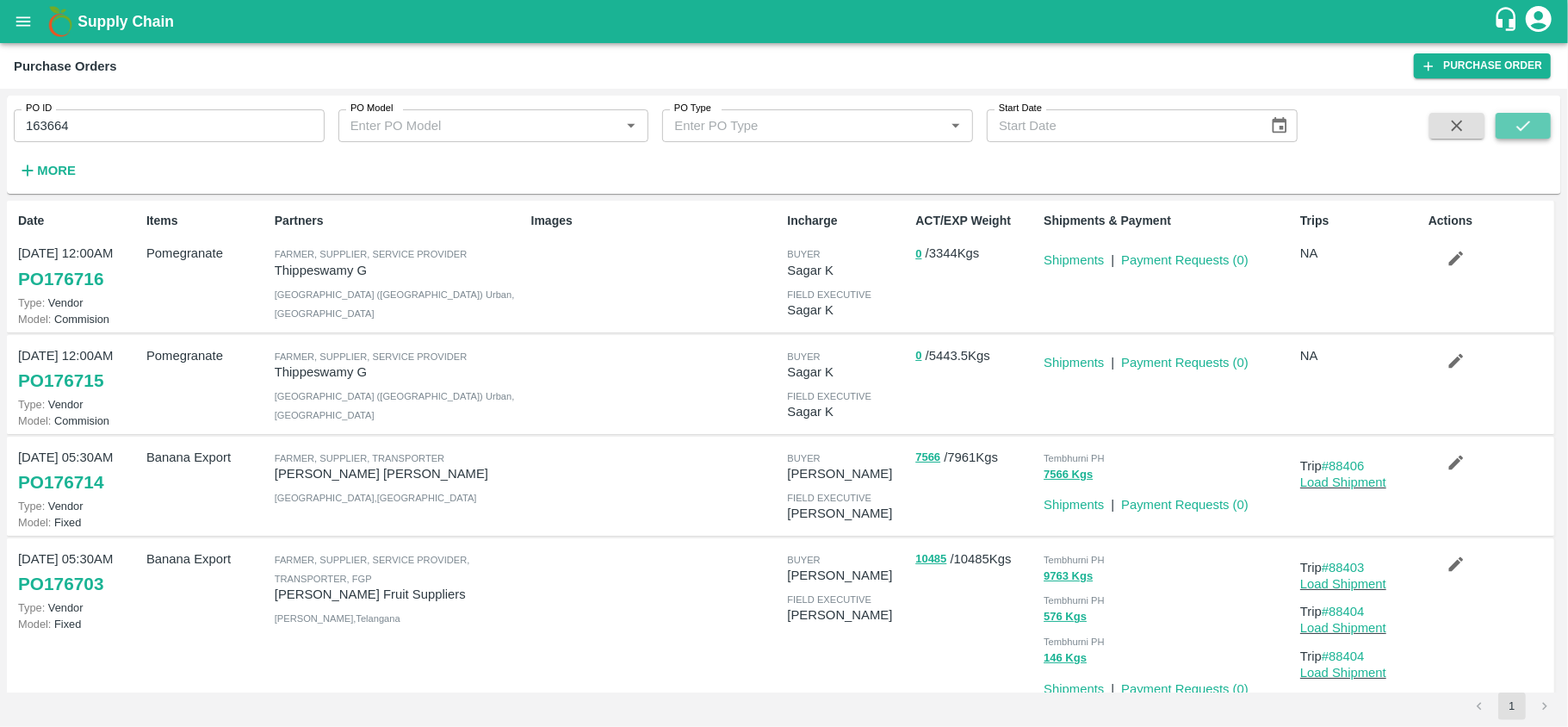
click at [1507, 131] on button "submit" at bounding box center [1523, 126] width 55 height 26
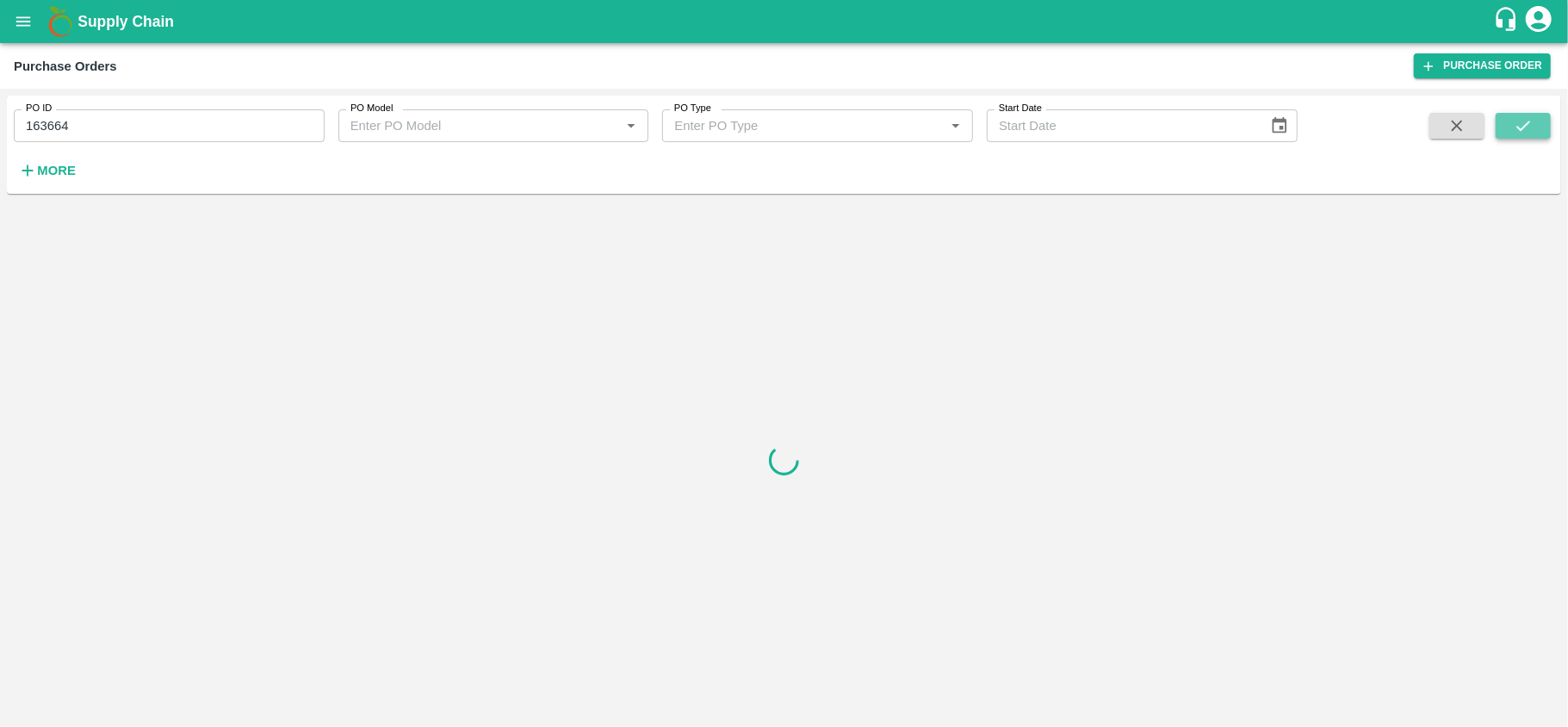
click at [1507, 131] on button "submit" at bounding box center [1523, 126] width 55 height 26
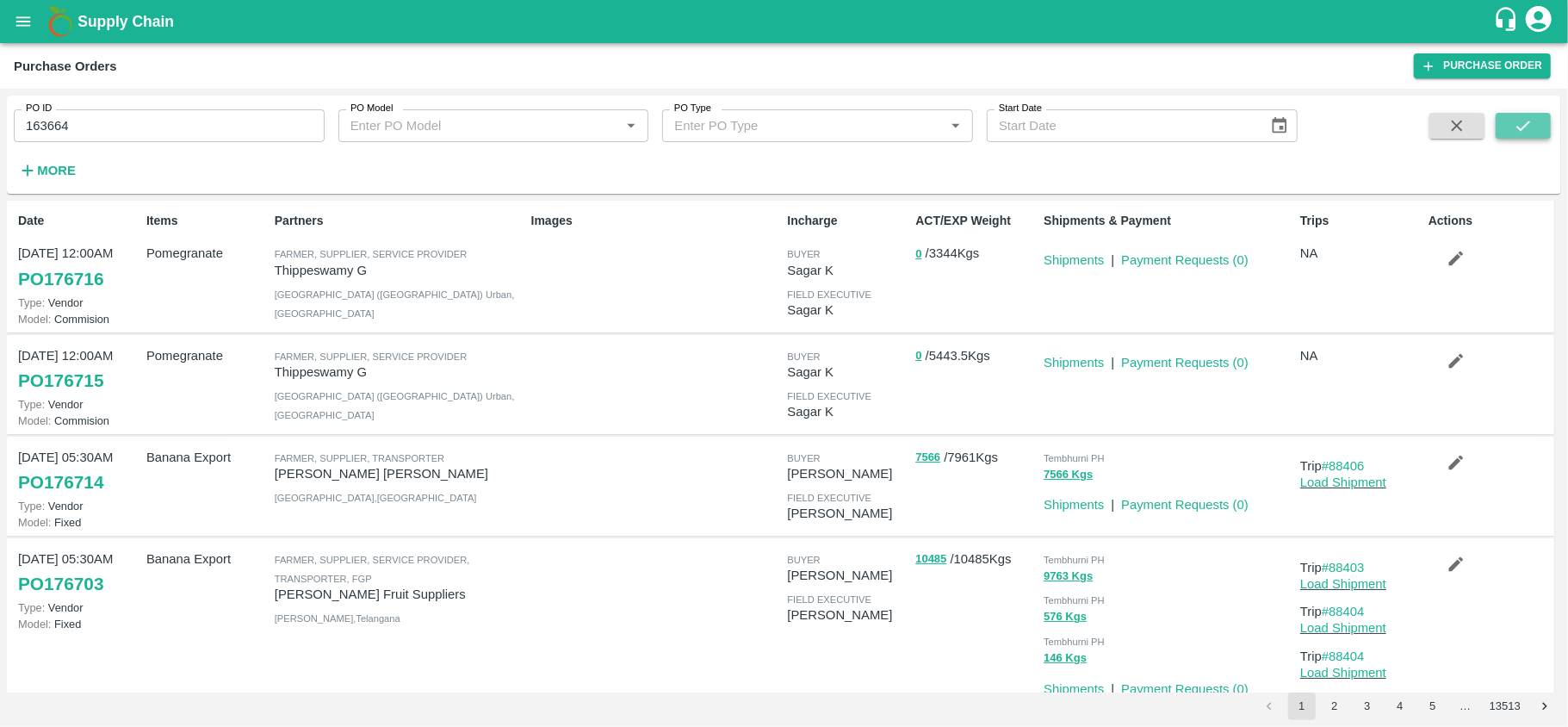
click at [1507, 131] on button "submit" at bounding box center [1523, 126] width 55 height 26
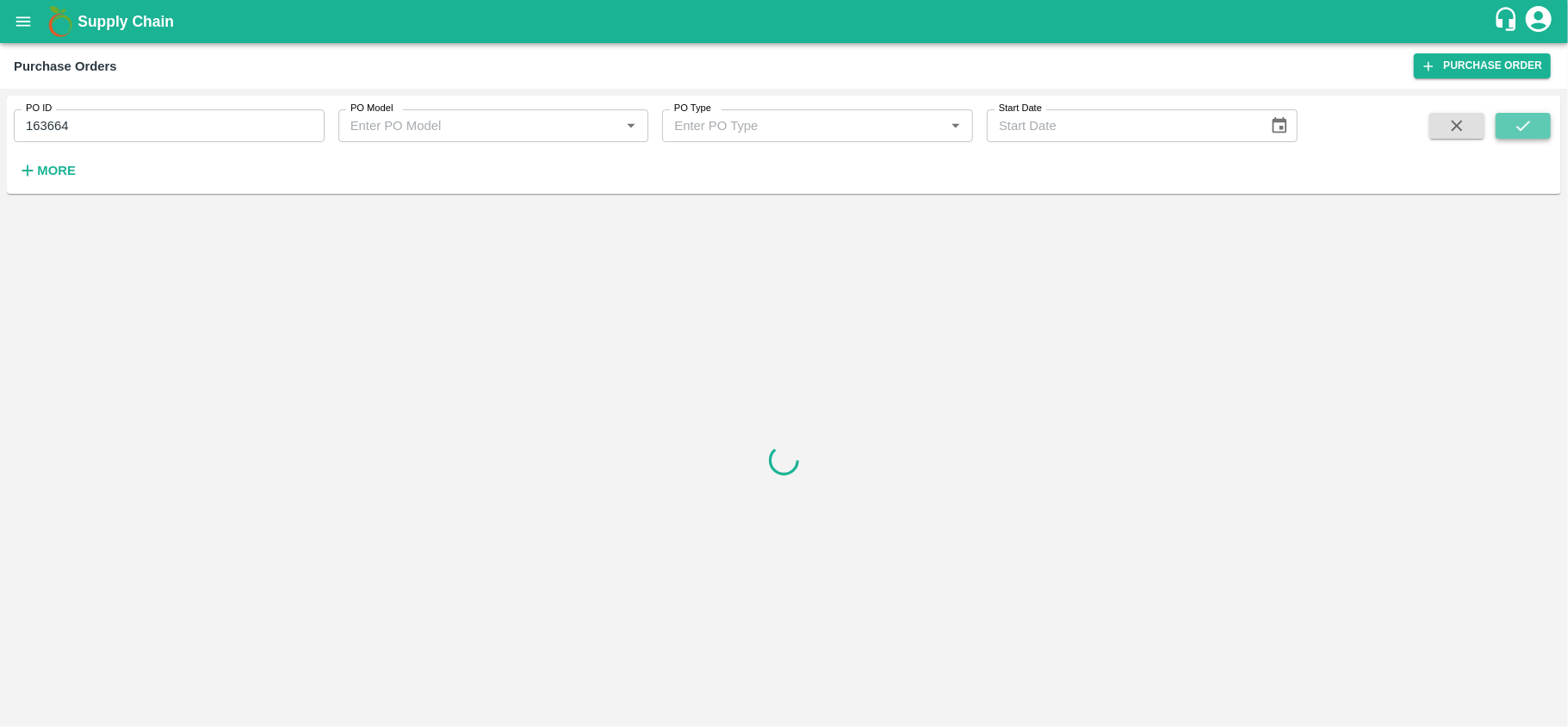
click at [1507, 131] on button "submit" at bounding box center [1523, 126] width 55 height 26
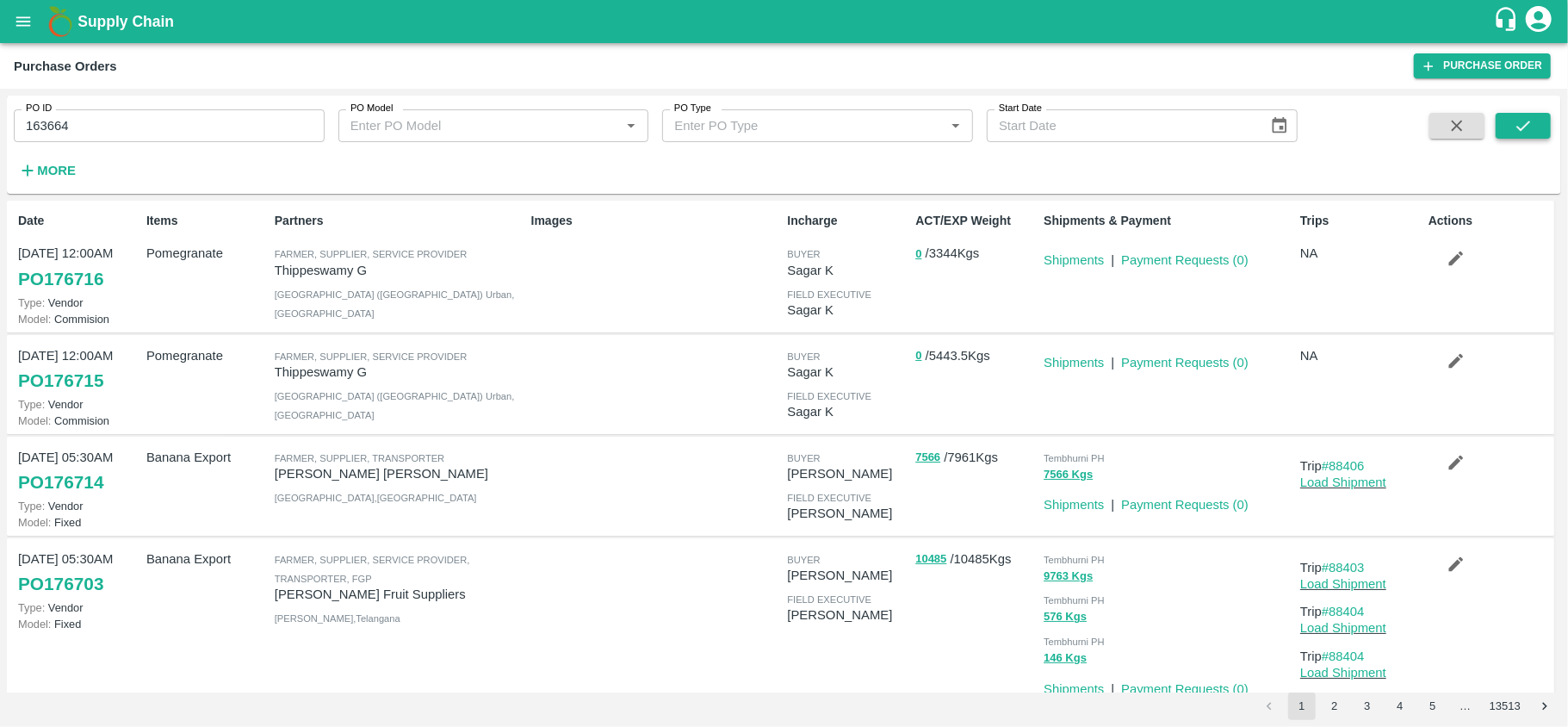
click at [1507, 131] on button "submit" at bounding box center [1523, 126] width 55 height 26
click at [1507, 133] on button "submit" at bounding box center [1523, 126] width 55 height 26
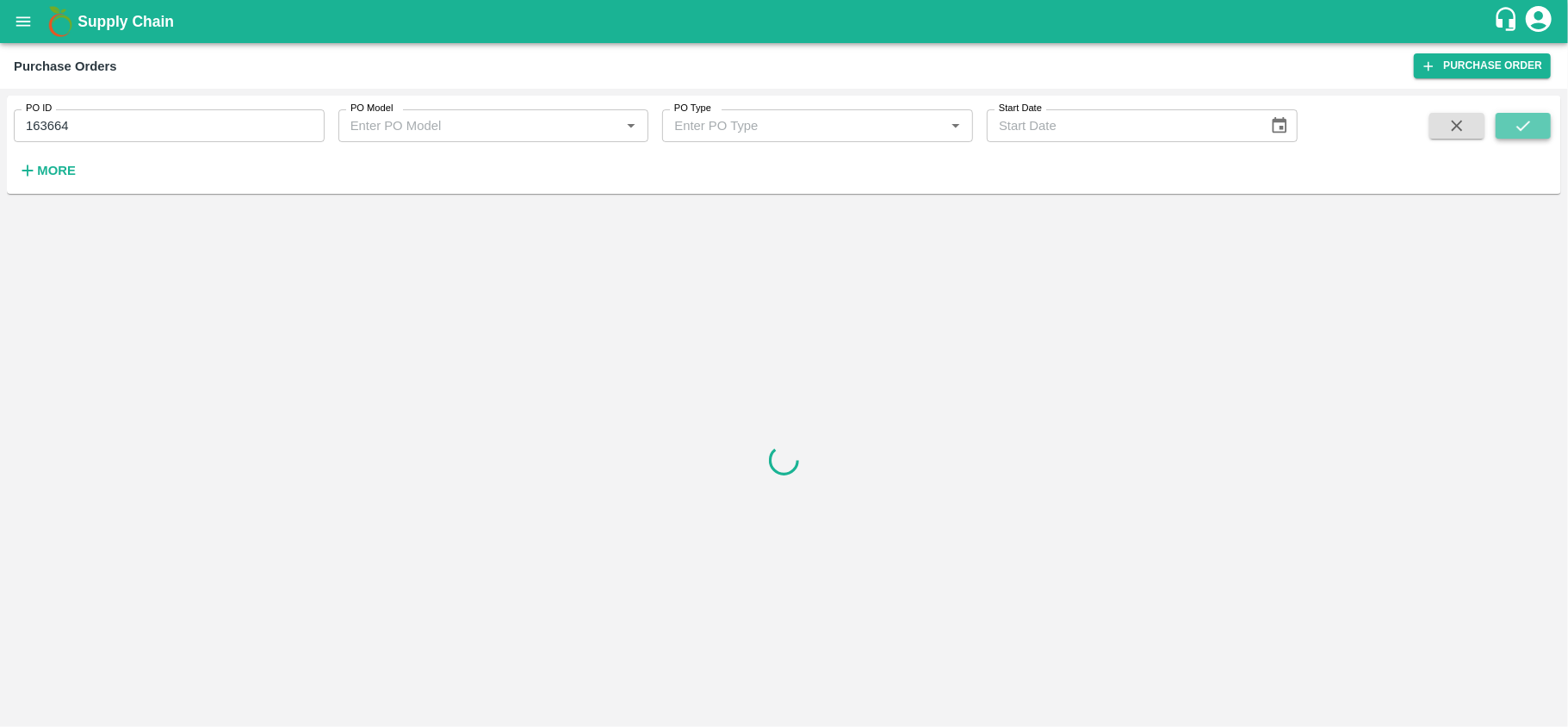
click at [1507, 133] on button "submit" at bounding box center [1523, 126] width 55 height 26
click at [33, 158] on button "More" at bounding box center [46, 171] width 66 height 29
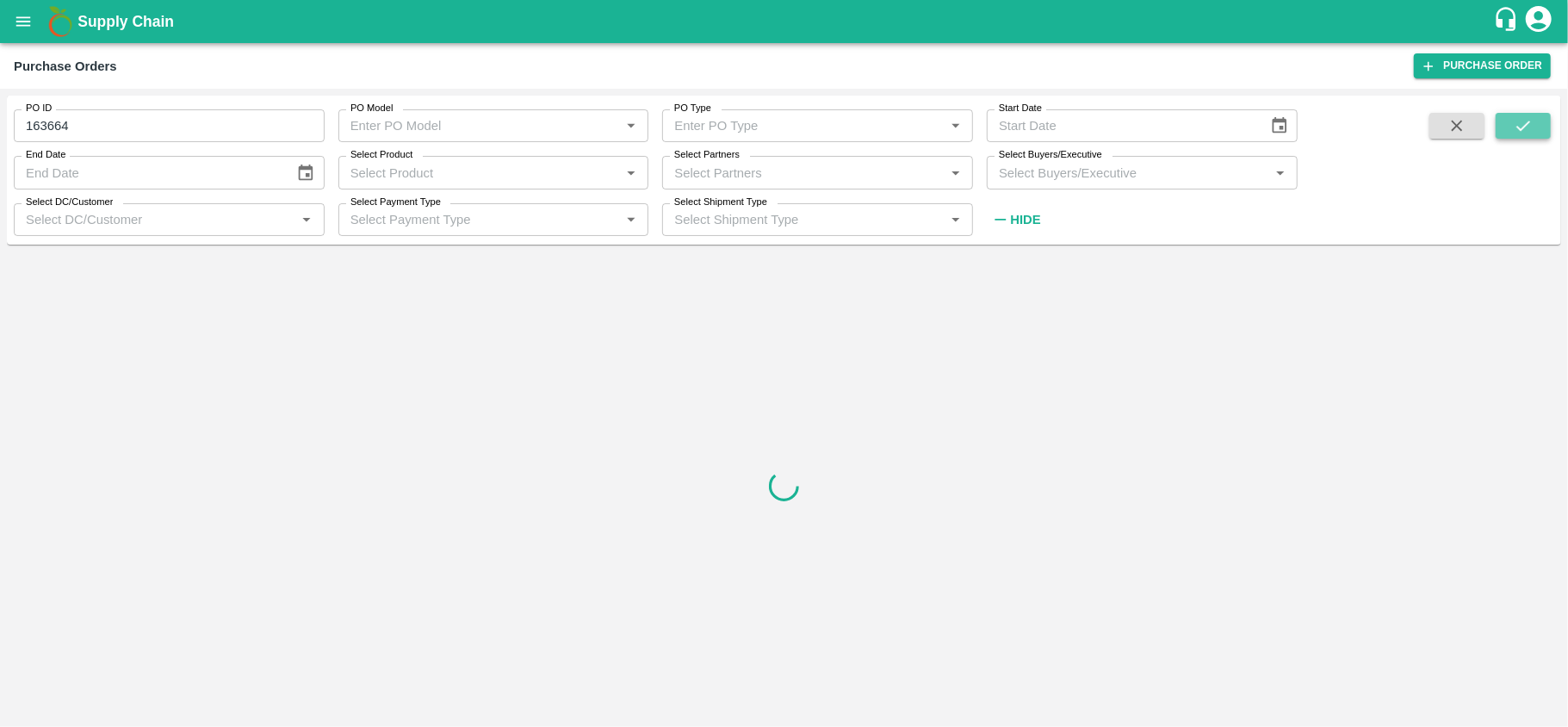
click at [1516, 126] on icon "submit" at bounding box center [1523, 126] width 19 height 19
click at [1516, 129] on icon "submit" at bounding box center [1523, 126] width 19 height 19
click at [1510, 135] on button "submit" at bounding box center [1523, 126] width 55 height 26
